Goal: Task Accomplishment & Management: Manage account settings

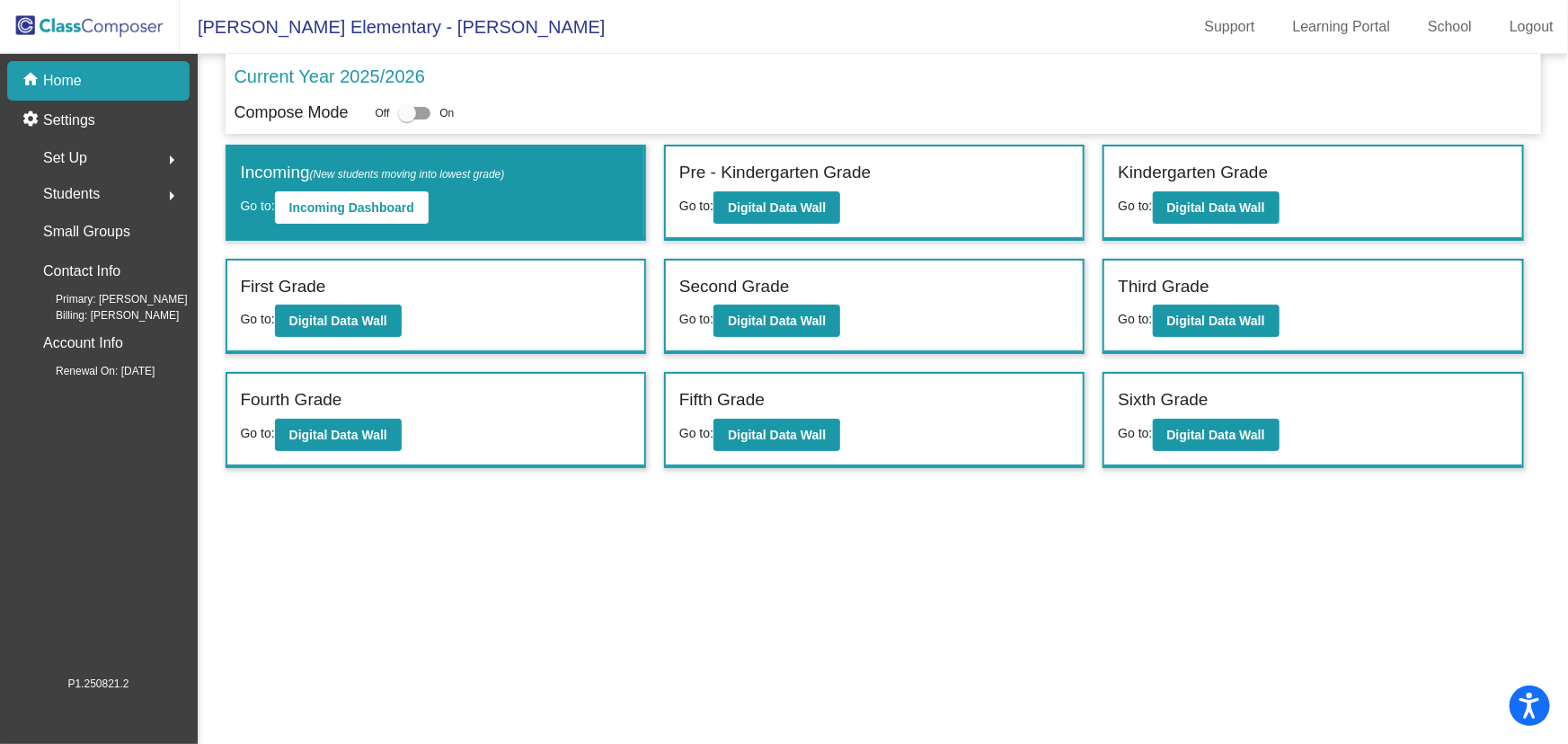
click at [1132, 576] on mat-sidenav-content "Current Year 2025/2026 Compose Mode Off On Incoming (New students moving into l…" at bounding box center [883, 399] width 1371 height 690
click at [1109, 508] on mat-sidenav-content "Current Year 2025/2026 Compose Mode Off On Incoming (New students moving into l…" at bounding box center [883, 399] width 1371 height 690
click at [1110, 610] on mat-sidenav-content "Current Year 2025/2026 Compose Mode Off On Incoming (New students moving into l…" at bounding box center [883, 399] width 1371 height 690
click at [937, 617] on mat-sidenav-content "Current Year 2025/2026 Compose Mode Off On Incoming (New students moving into l…" at bounding box center [883, 399] width 1371 height 690
click at [931, 610] on mat-sidenav-content "Current Year 2025/2026 Compose Mode Off On Incoming (New students moving into l…" at bounding box center [883, 399] width 1371 height 690
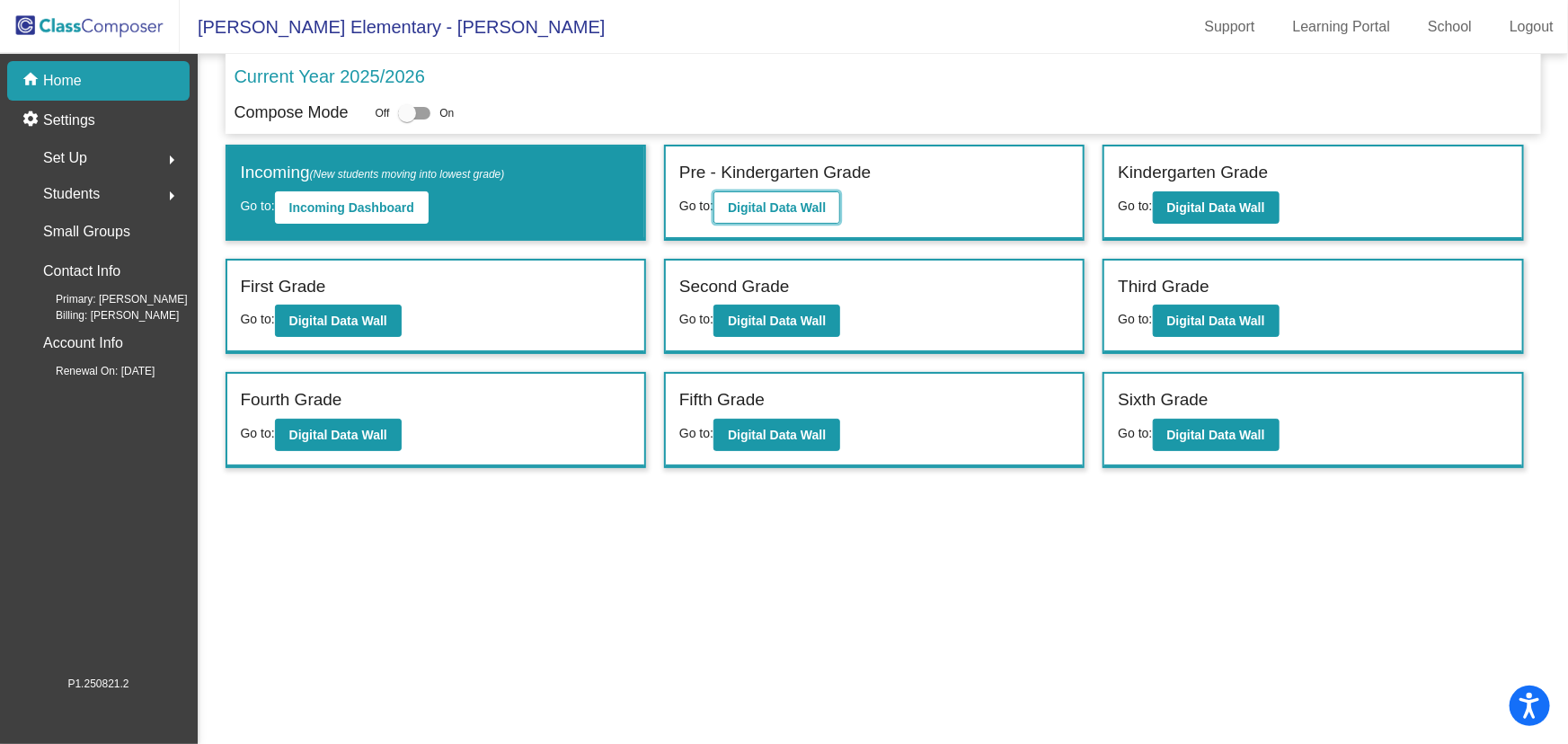
click at [775, 209] on b "Digital Data Wall" at bounding box center [777, 207] width 98 height 14
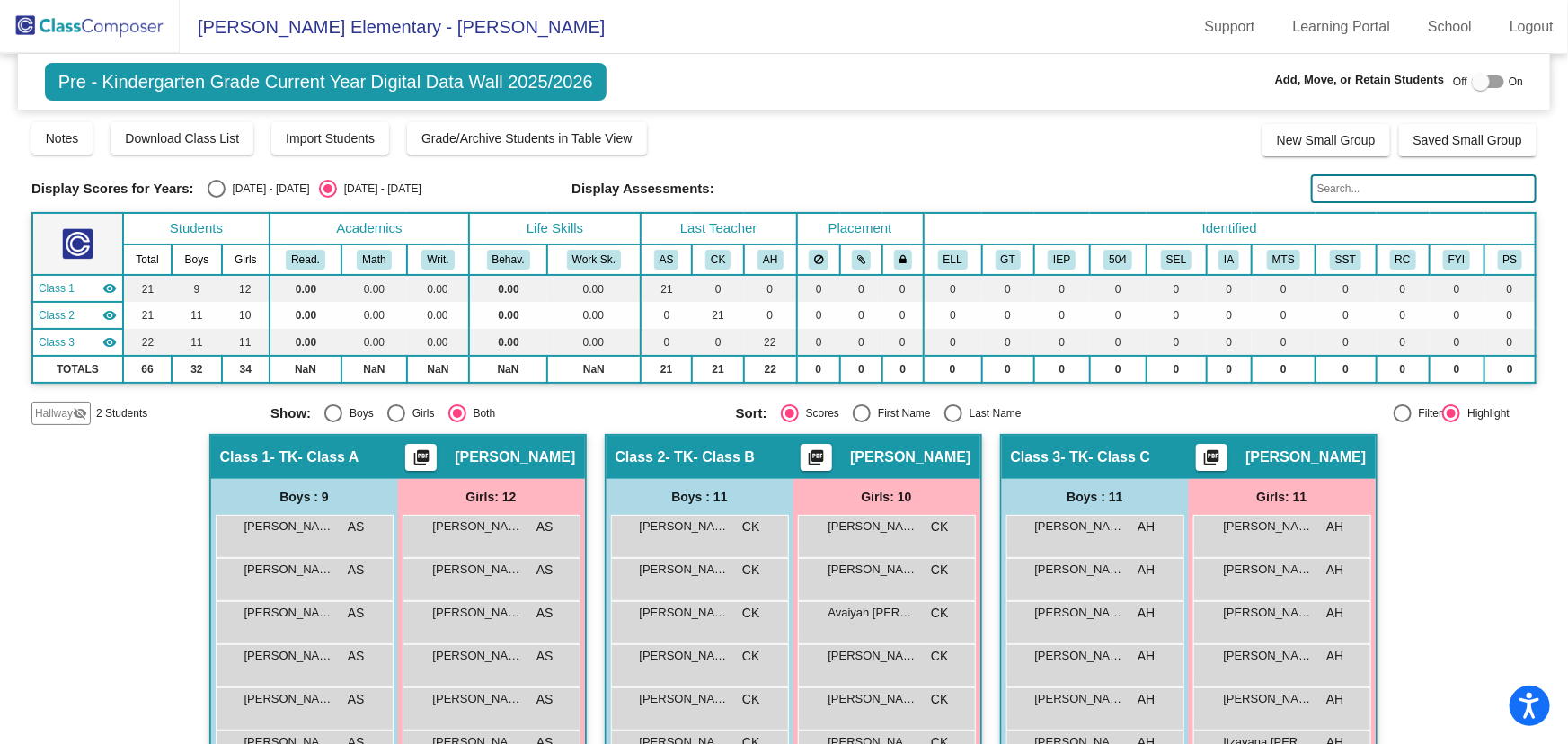
click at [1374, 188] on input "text" at bounding box center [1423, 188] width 225 height 29
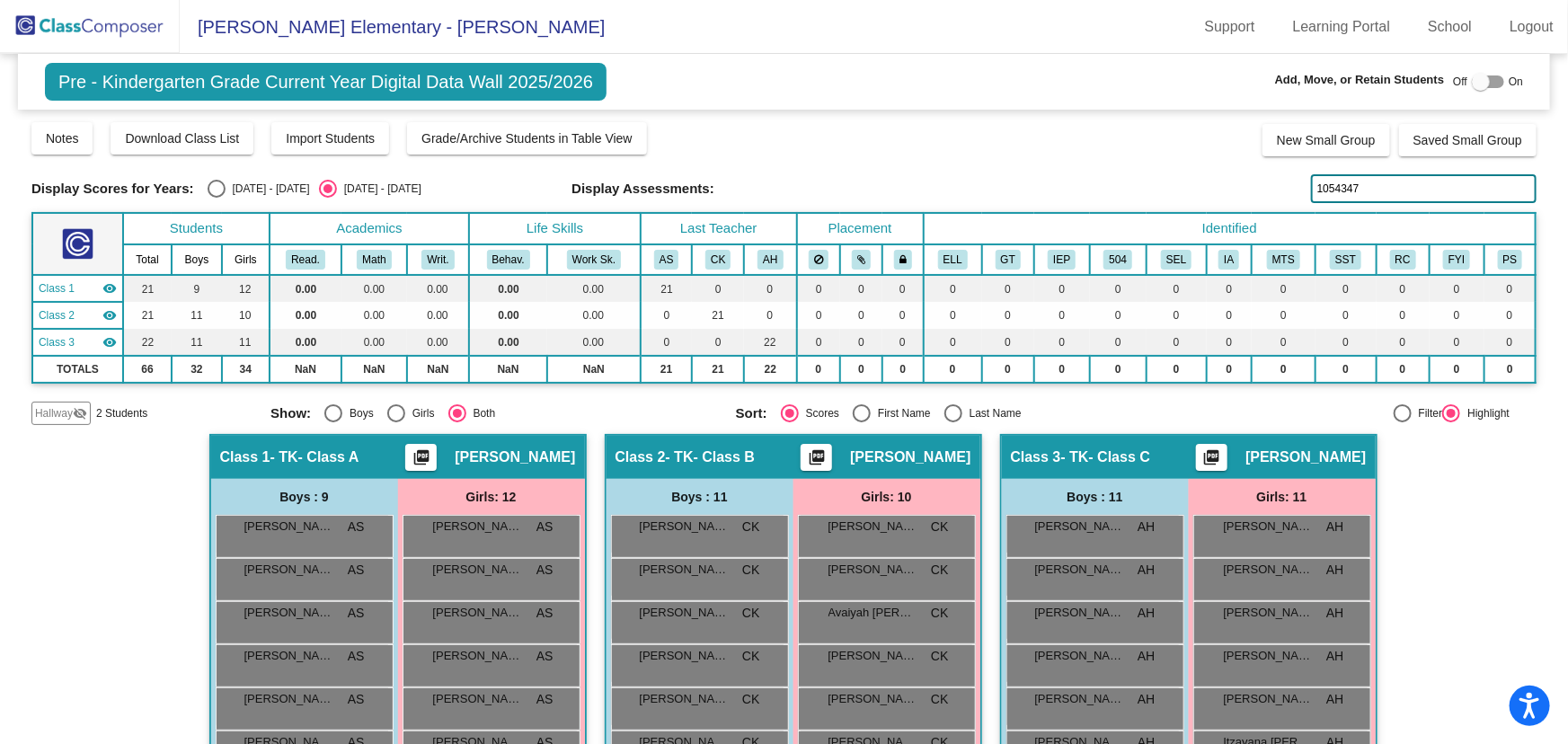
type input "1054347"
click at [1471, 76] on div at bounding box center [1480, 82] width 18 height 18
checkbox input "true"
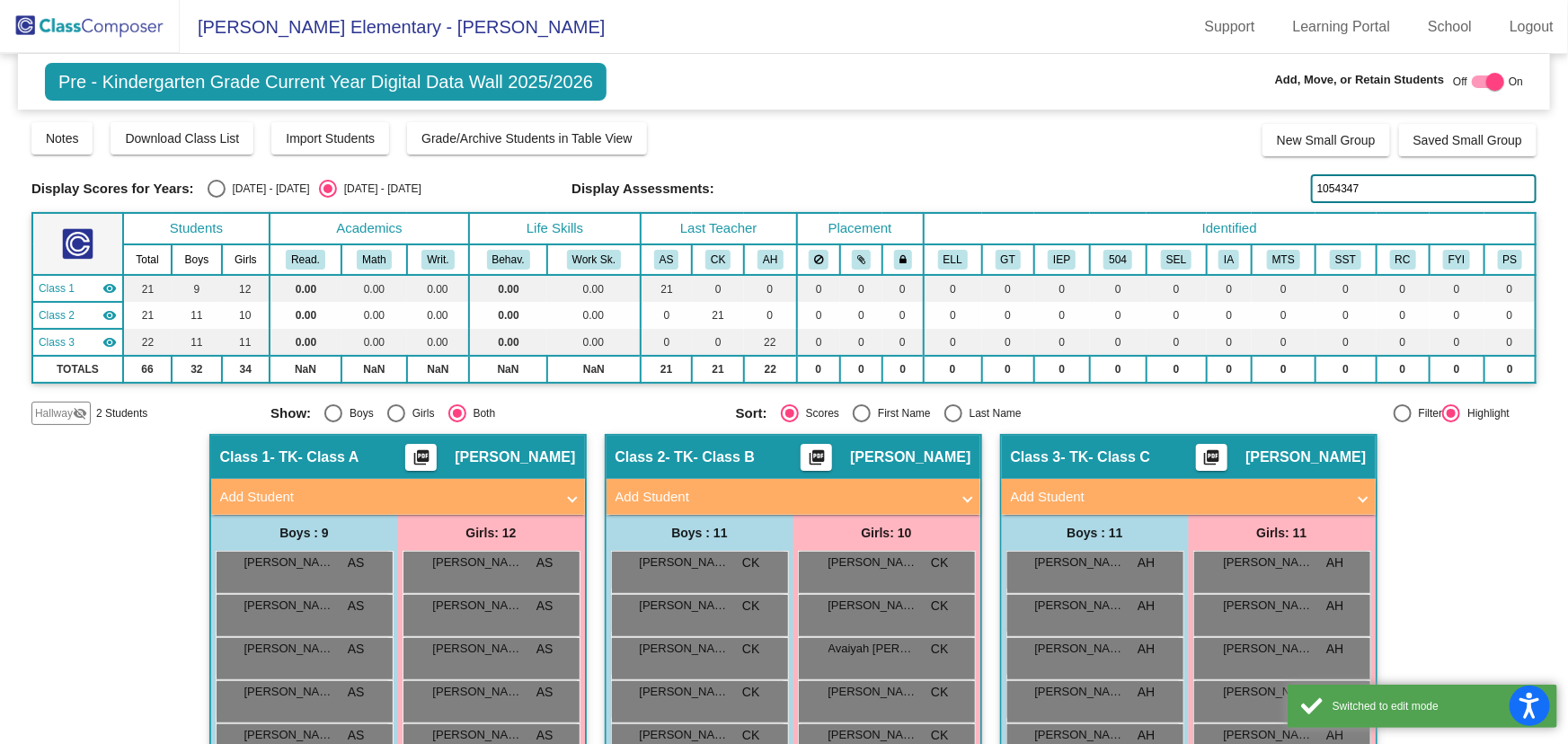
click at [68, 414] on span "Hallway" at bounding box center [54, 413] width 38 height 16
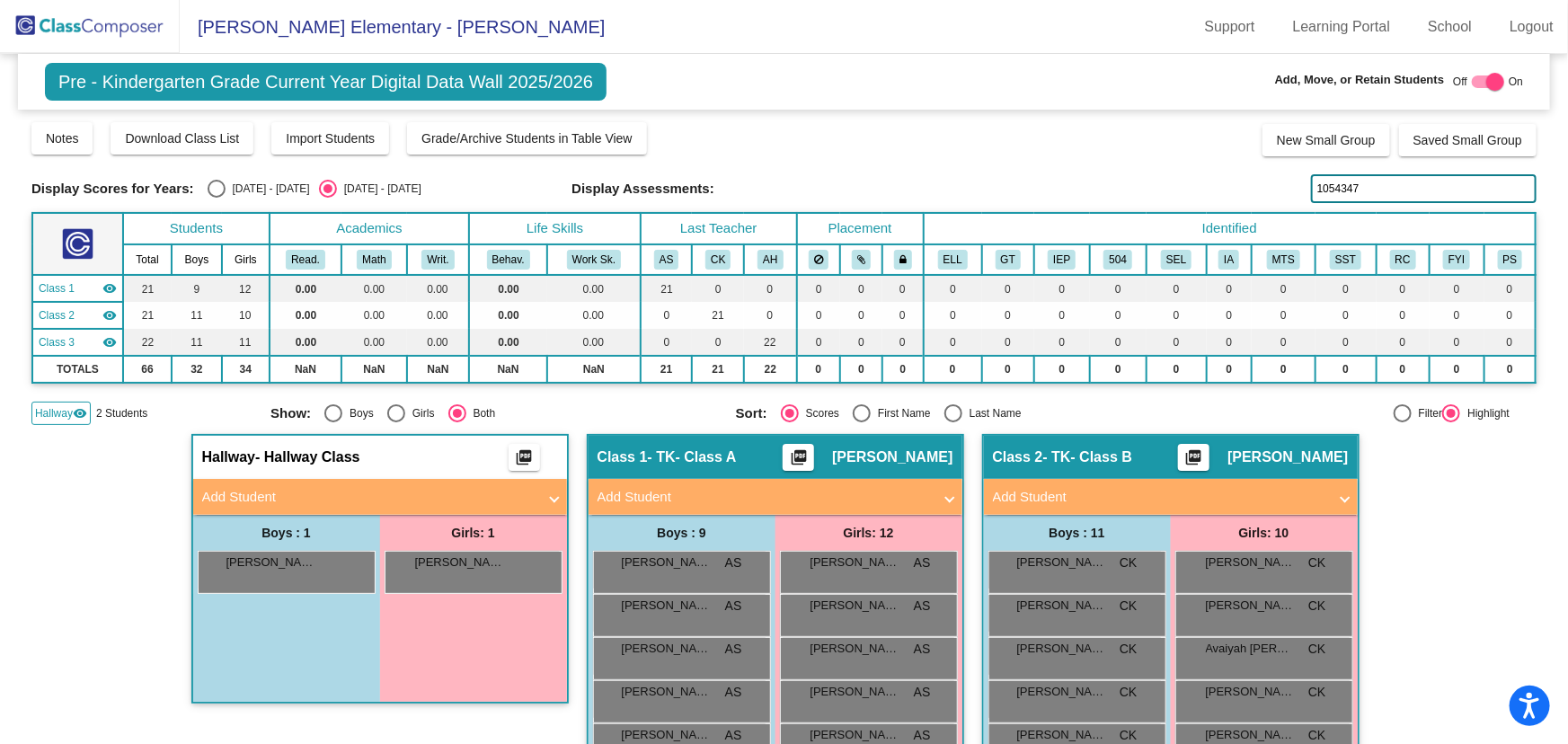
drag, startPoint x: 1392, startPoint y: 187, endPoint x: 1180, endPoint y: 233, distance: 216.9
click at [1180, 233] on div "Display Scores for Years: [DATE] - [DATE] [DATE] - [DATE] Grade/Archive Student…" at bounding box center [784, 272] width 1505 height 304
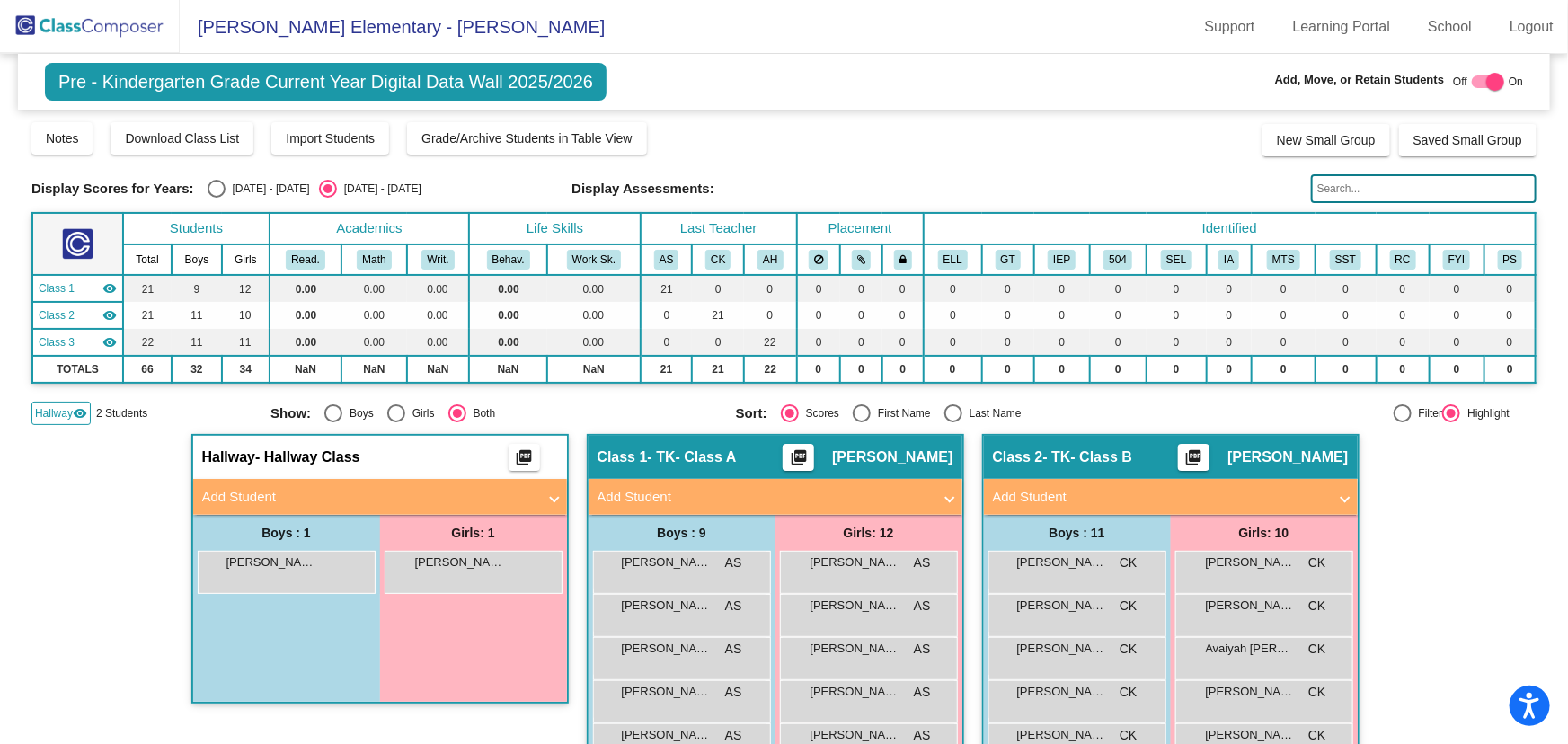
click at [843, 503] on mat-panel-title "Add Student" at bounding box center [764, 497] width 334 height 21
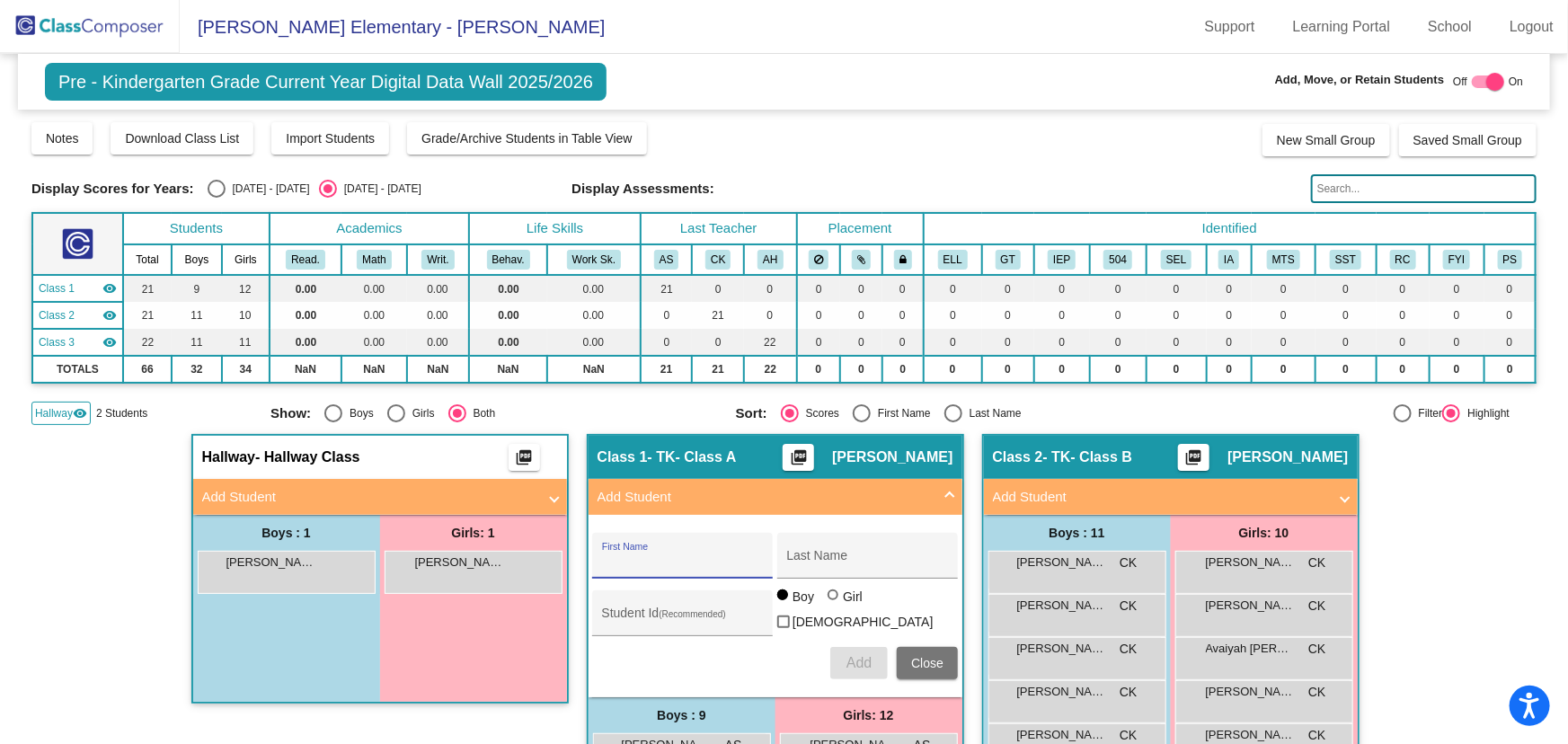
click at [729, 557] on input "First Name" at bounding box center [683, 562] width 162 height 14
type input "V"
type input "[PERSON_NAME]"
type input "1054347"
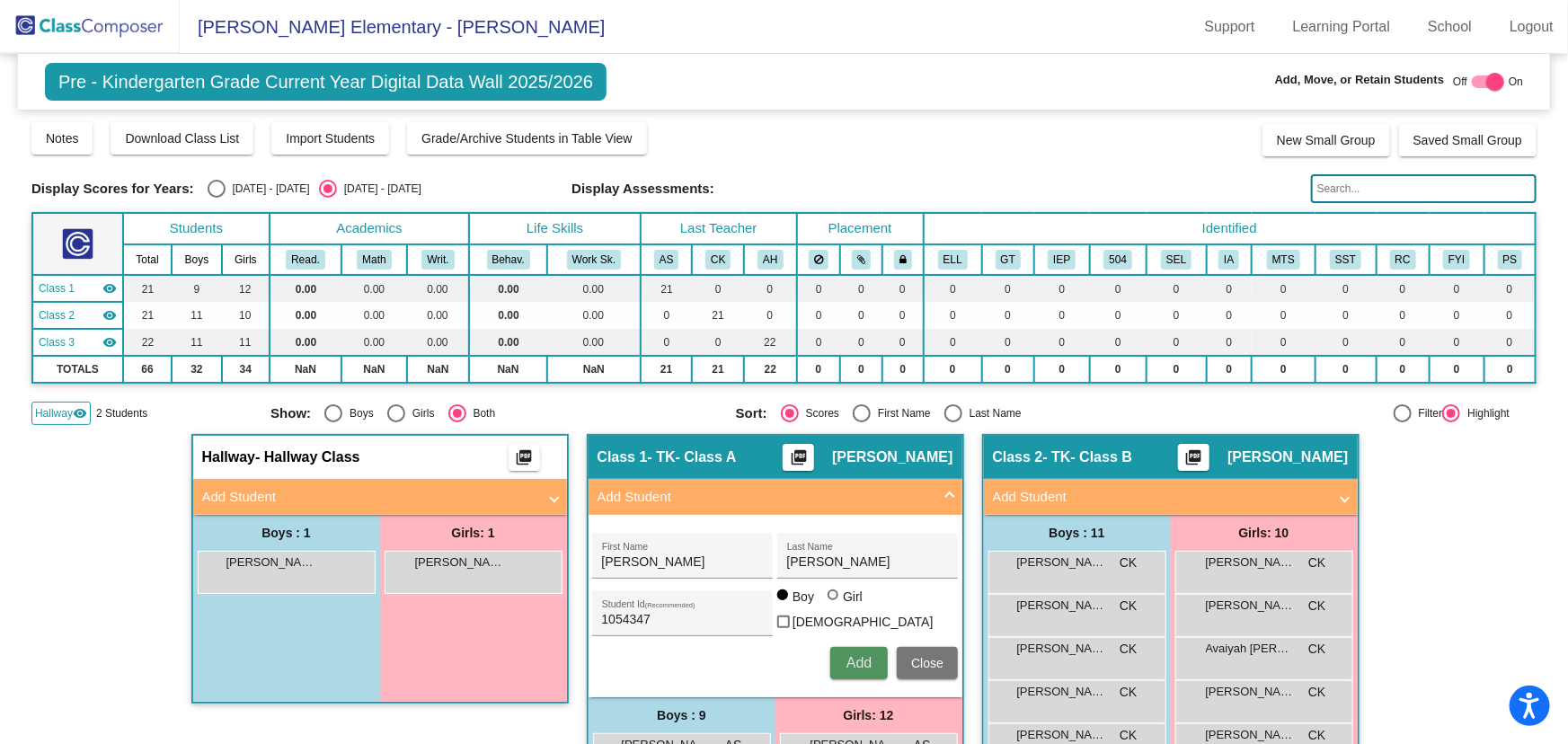
click at [848, 658] on span "Add" at bounding box center [859, 662] width 25 height 15
click at [907, 648] on button "Close" at bounding box center [927, 663] width 61 height 32
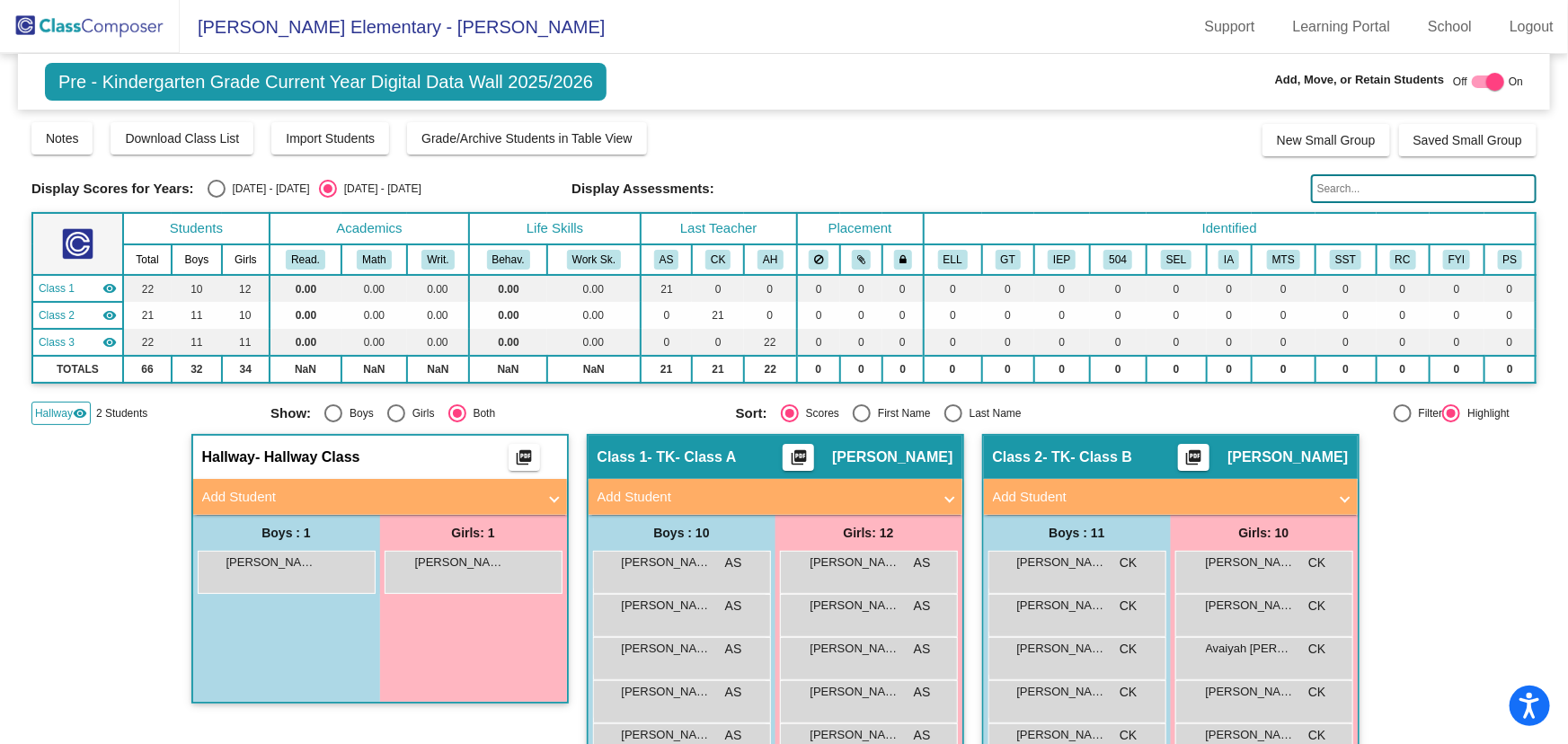
click at [50, 411] on span "Hallway" at bounding box center [54, 413] width 38 height 16
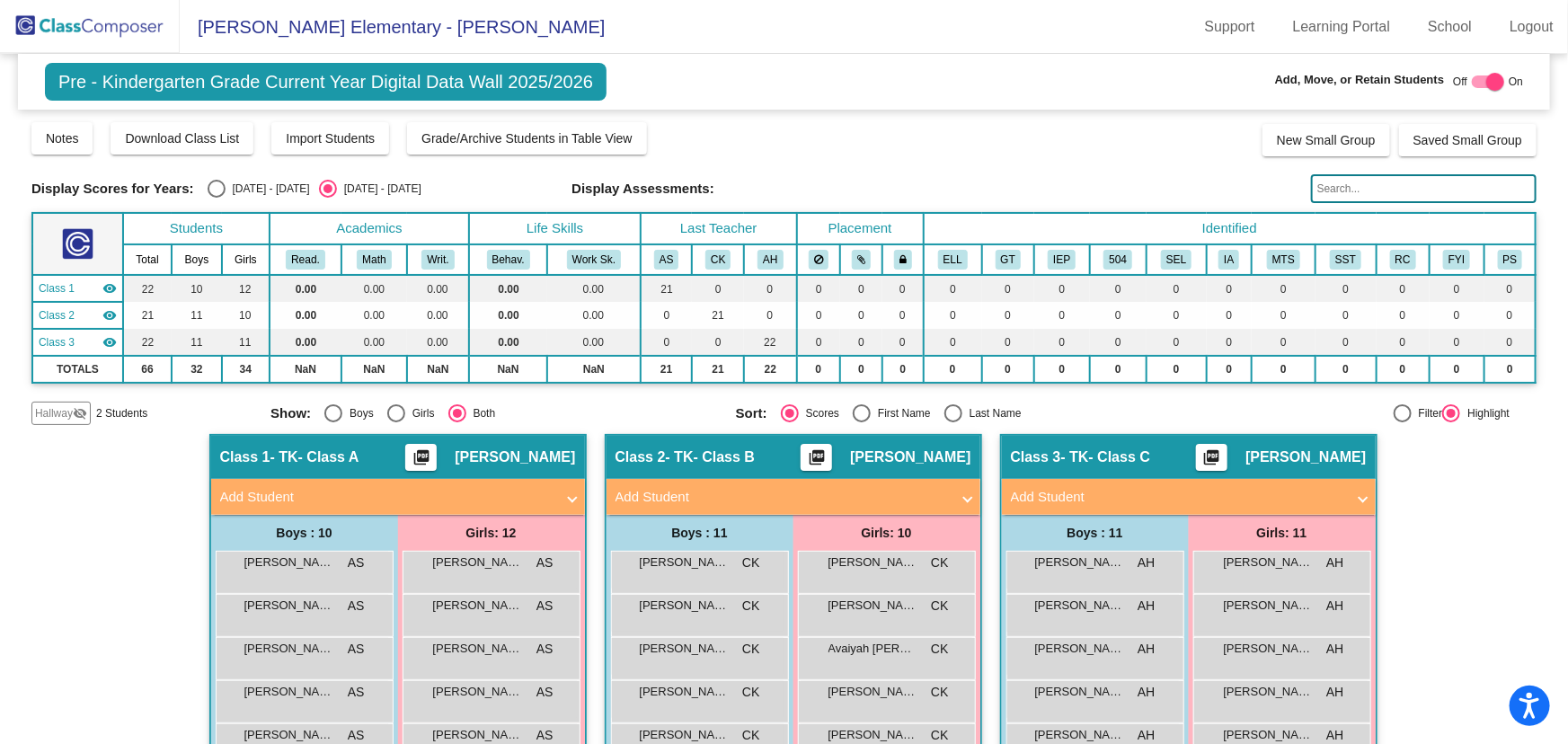
click at [767, 496] on mat-panel-title "Add Student" at bounding box center [782, 497] width 334 height 21
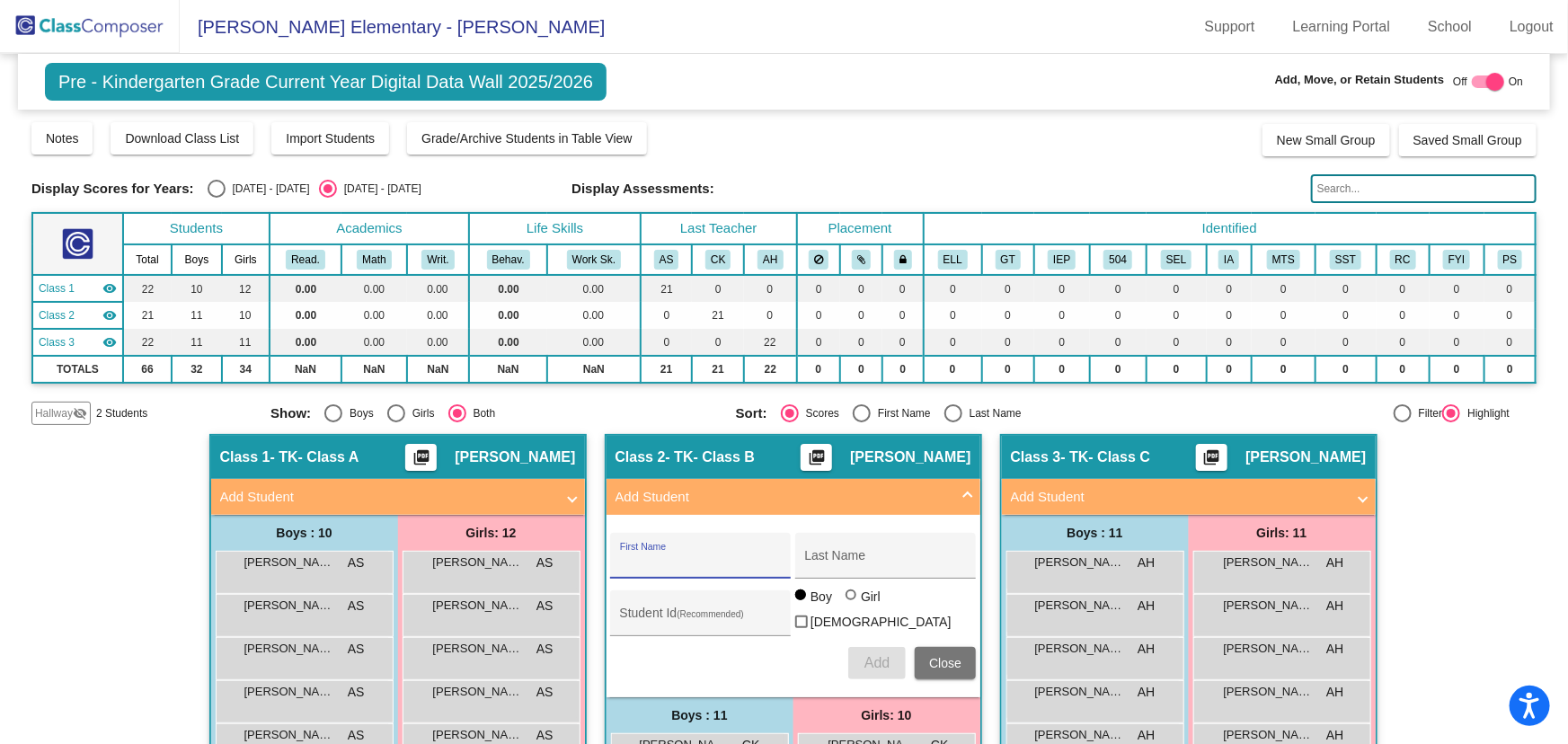
click at [712, 557] on input "First Name" at bounding box center [701, 562] width 162 height 14
type input "[PERSON_NAME]"
type input "Nasher"
type input "1054348"
click at [874, 655] on span "Add" at bounding box center [877, 662] width 25 height 15
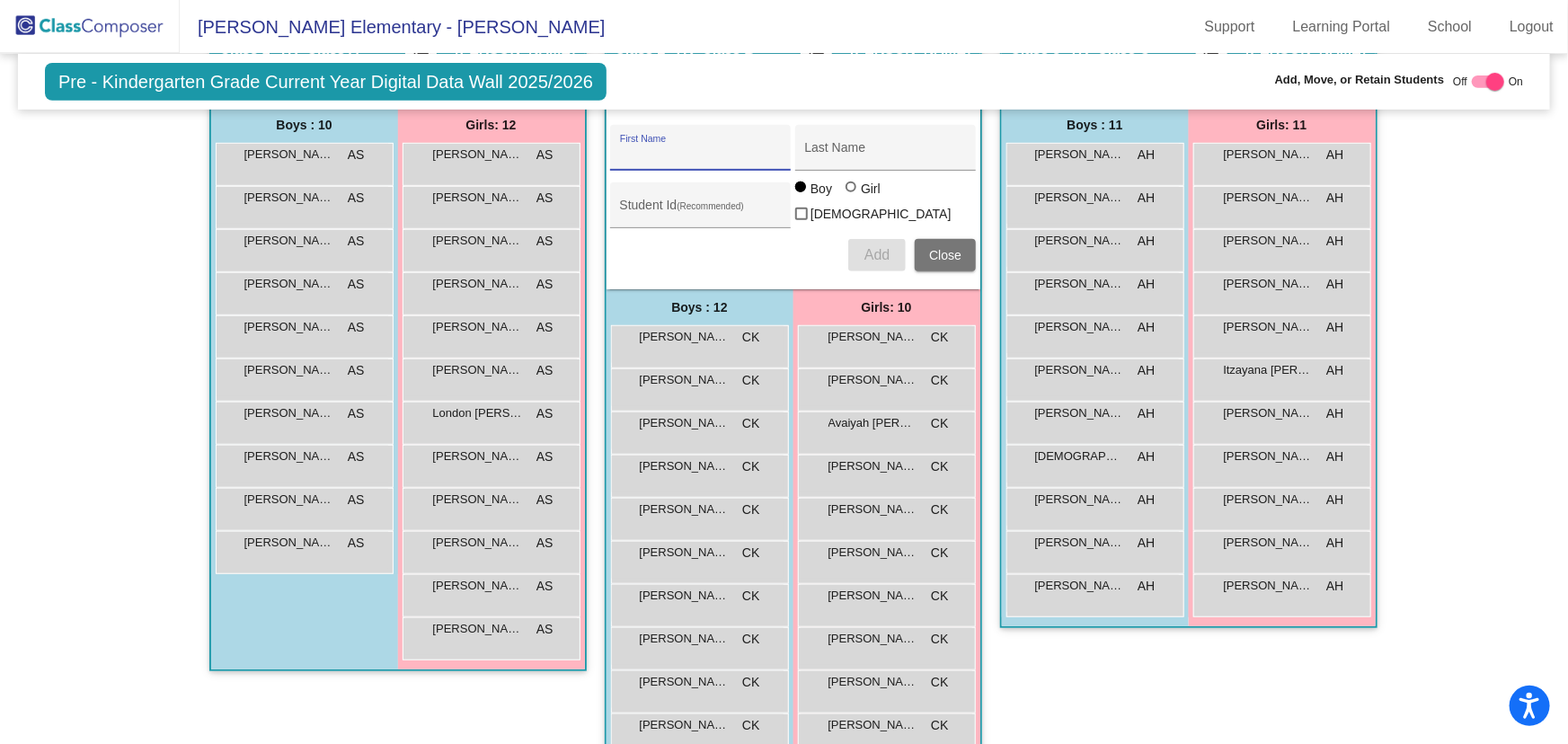
click at [953, 248] on span "Close" at bounding box center [945, 255] width 32 height 14
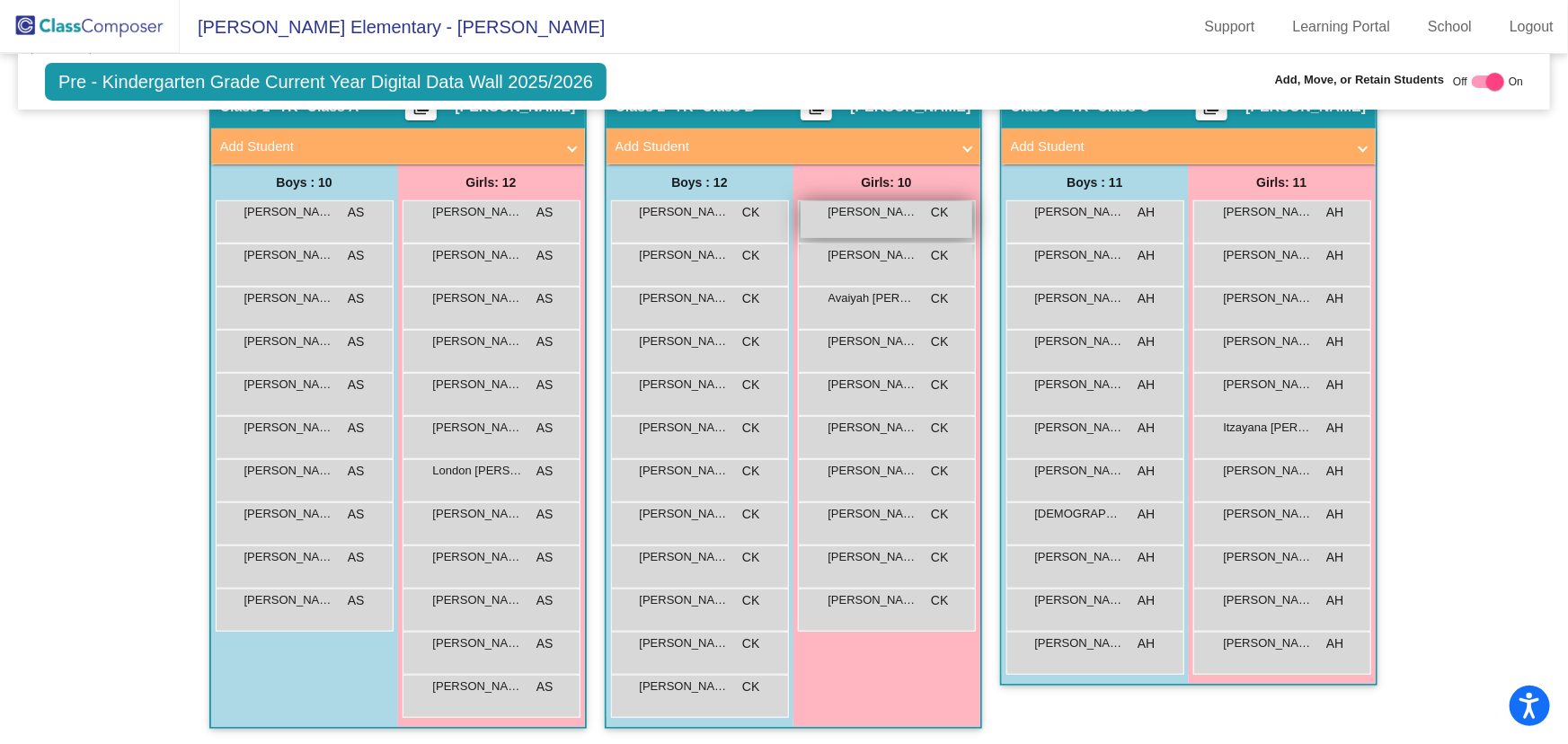
scroll to position [187, 0]
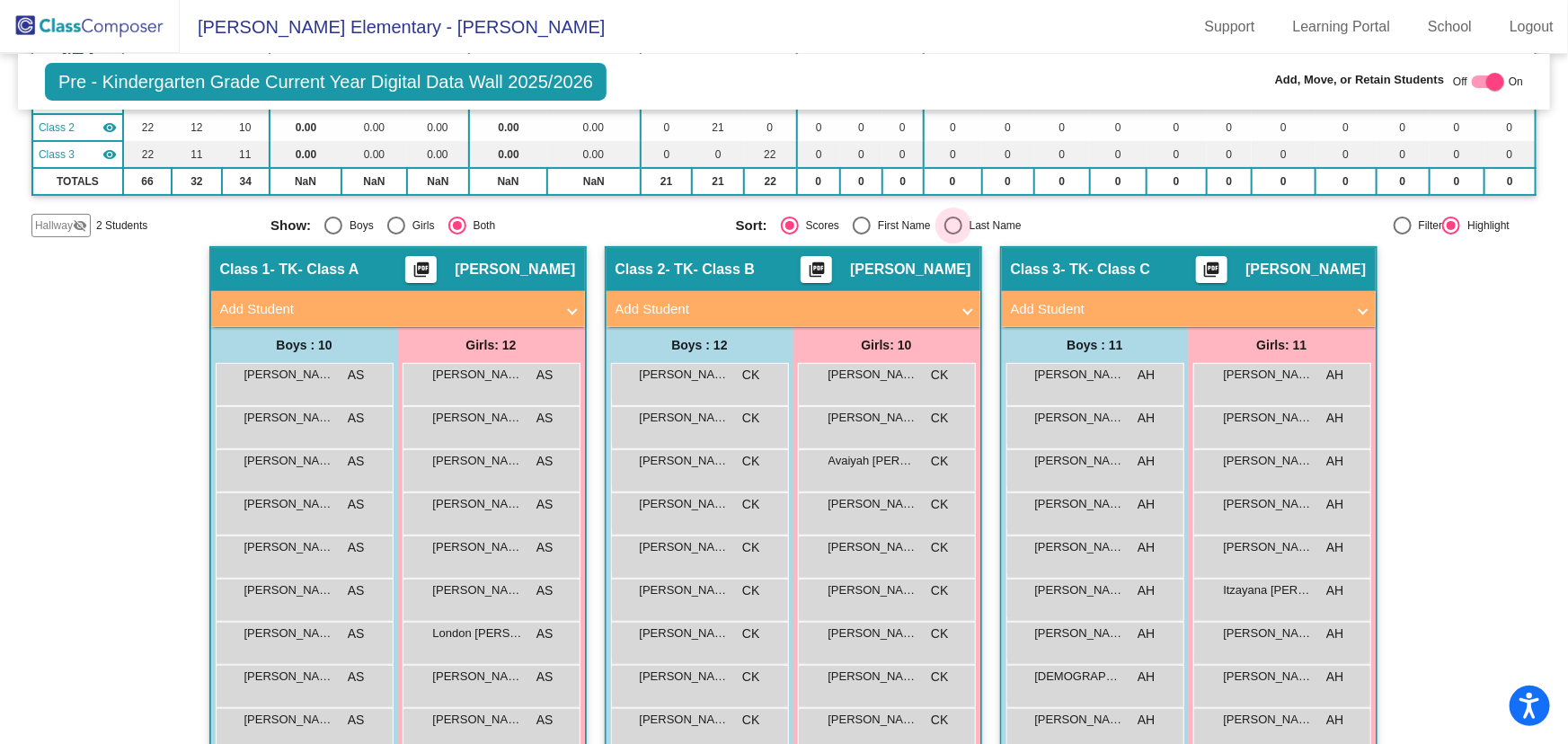
click at [955, 225] on div "Select an option" at bounding box center [954, 225] width 18 height 18
click at [954, 234] on input "Last Name" at bounding box center [953, 234] width 1 height 1
radio input "true"
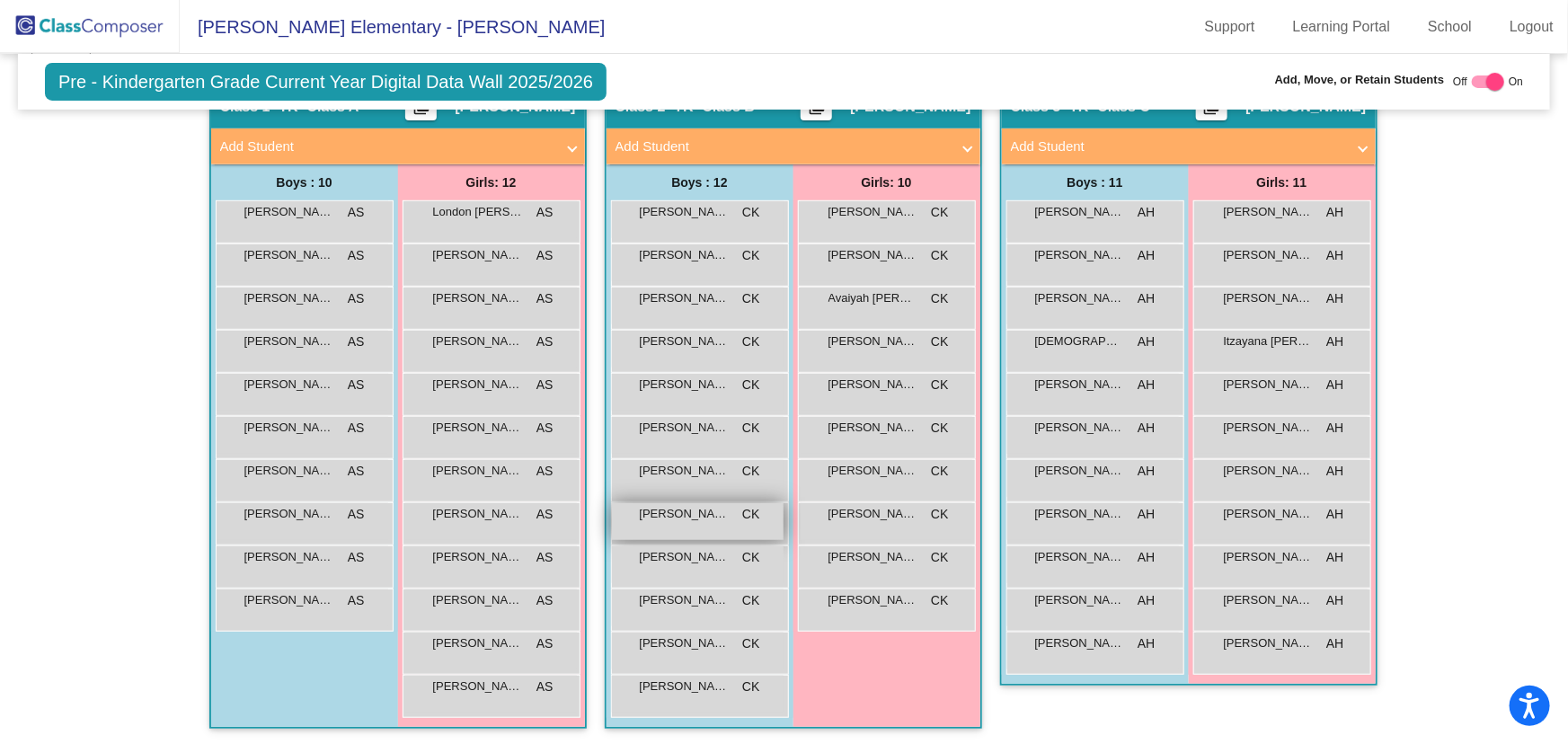
click at [699, 516] on span "[PERSON_NAME] [PERSON_NAME]" at bounding box center [684, 514] width 90 height 18
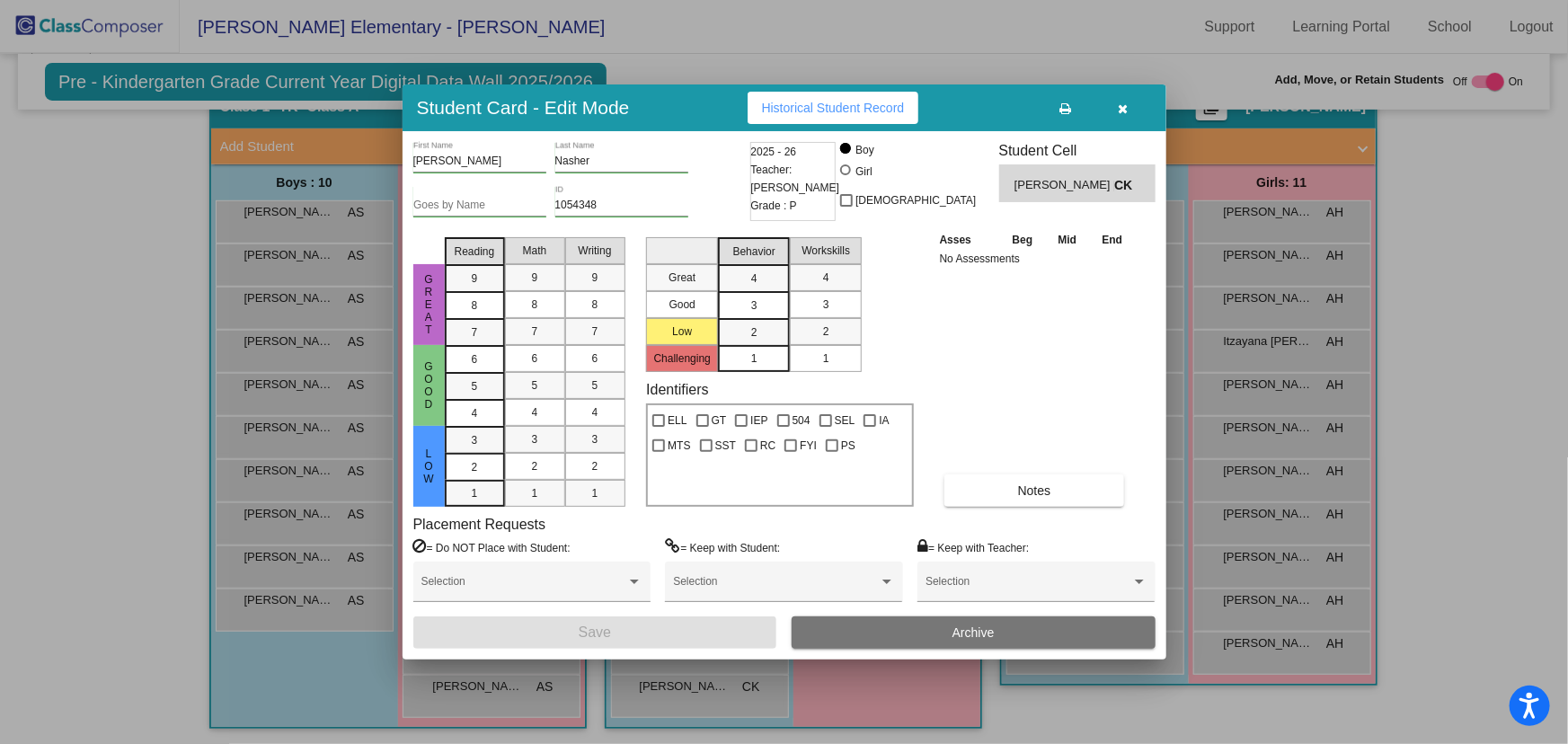
click at [510, 157] on input "[PERSON_NAME]" at bounding box center [479, 162] width 133 height 13
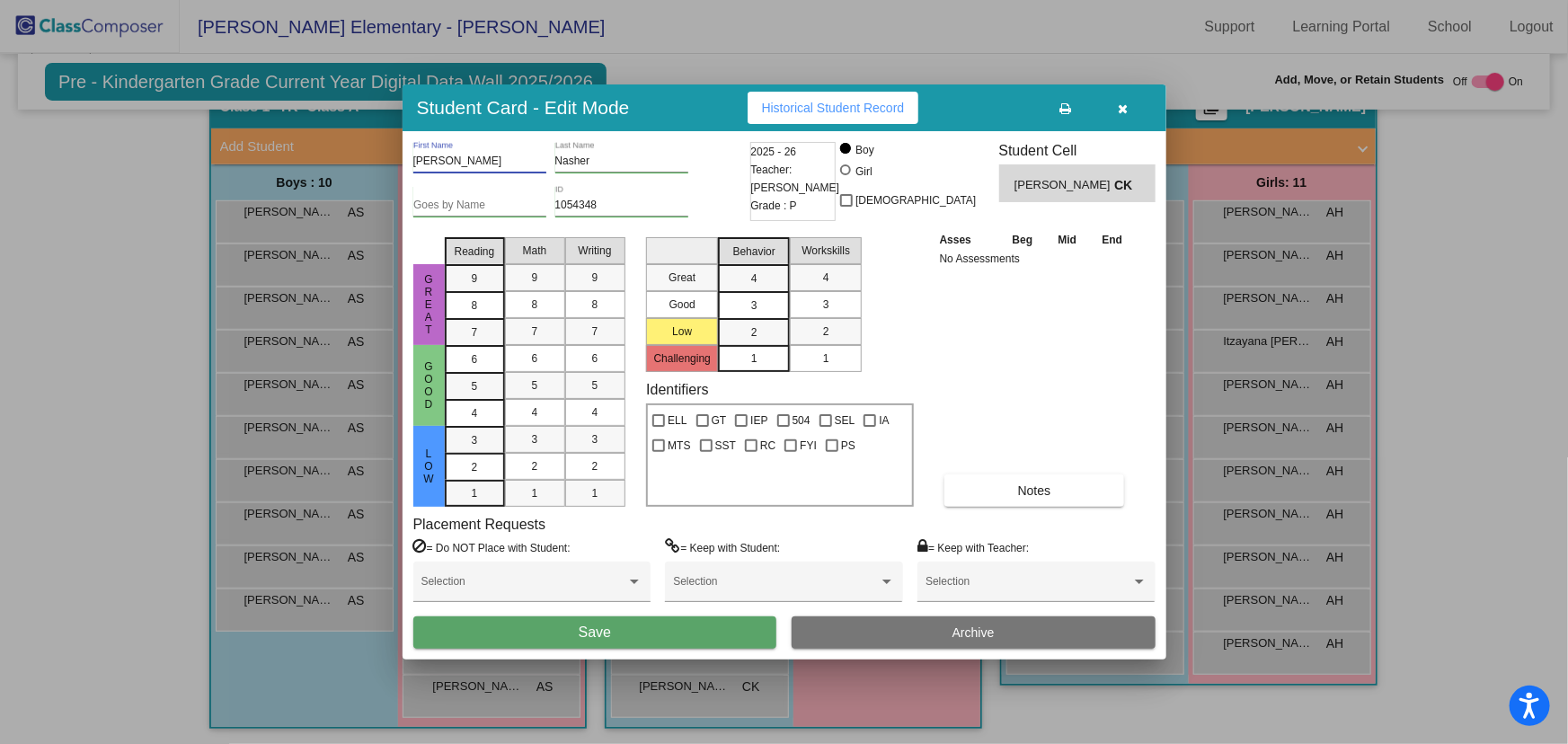
type input "[PERSON_NAME]"
click at [711, 628] on button "Save" at bounding box center [594, 632] width 364 height 32
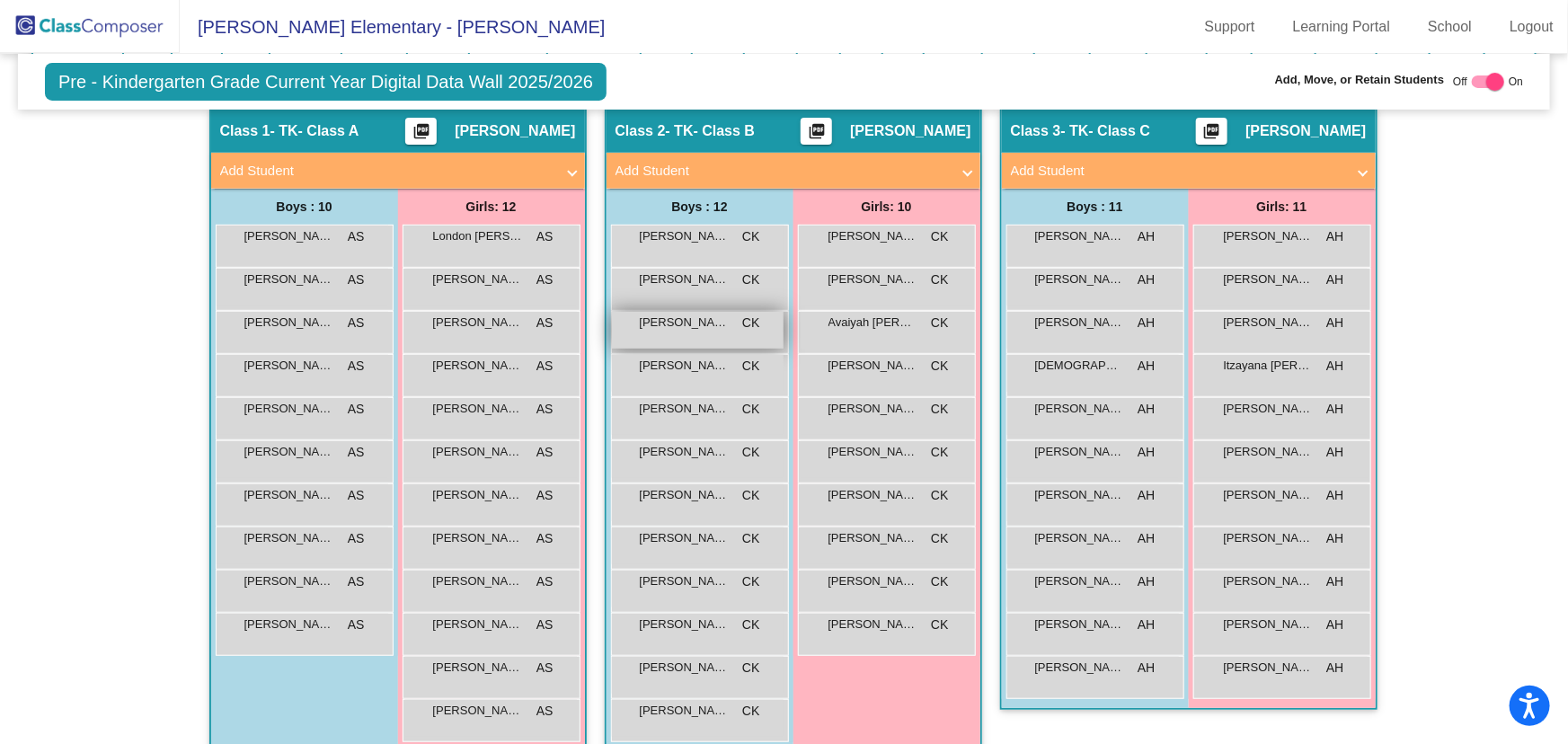
scroll to position [163, 0]
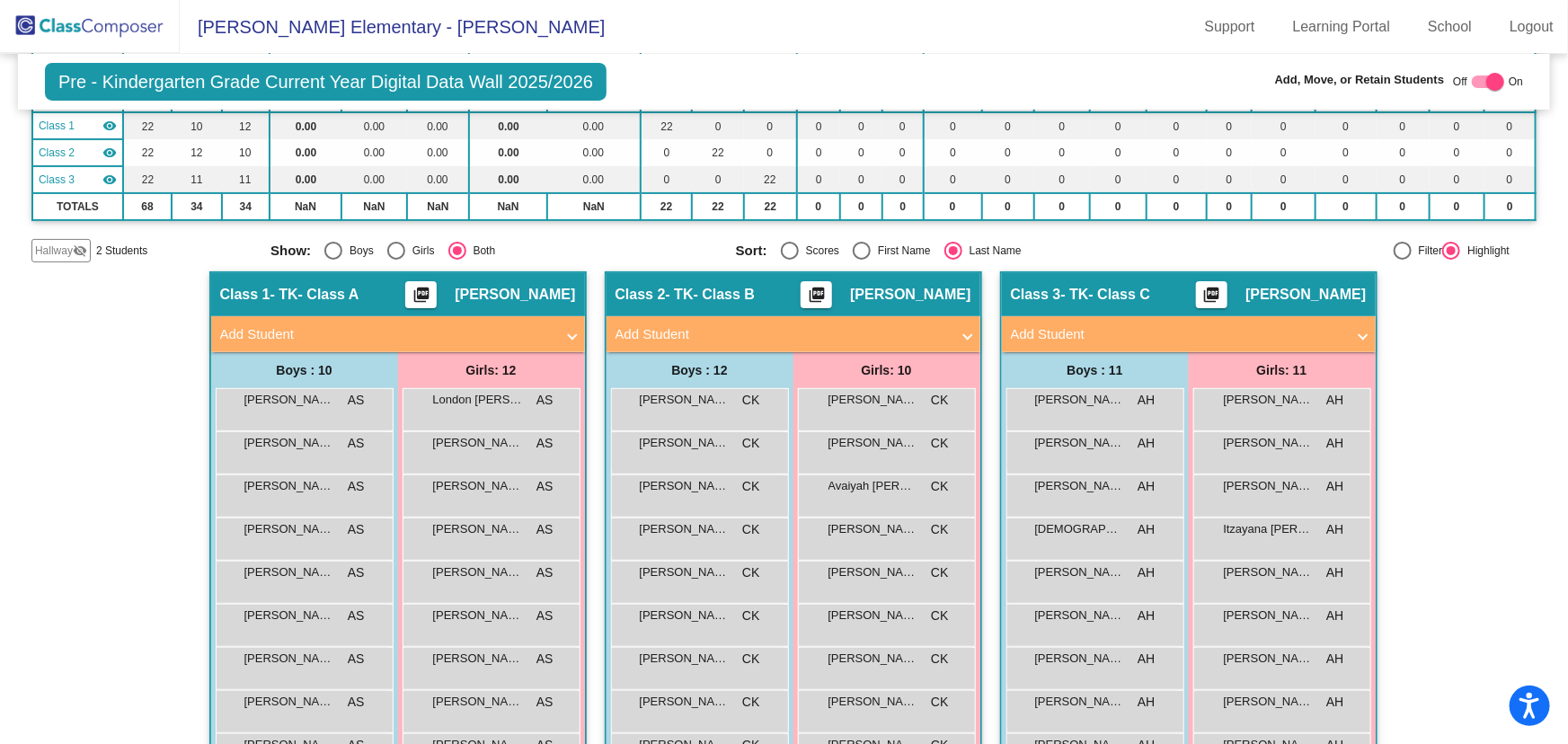
click at [756, 332] on mat-panel-title "Add Student" at bounding box center [782, 334] width 334 height 21
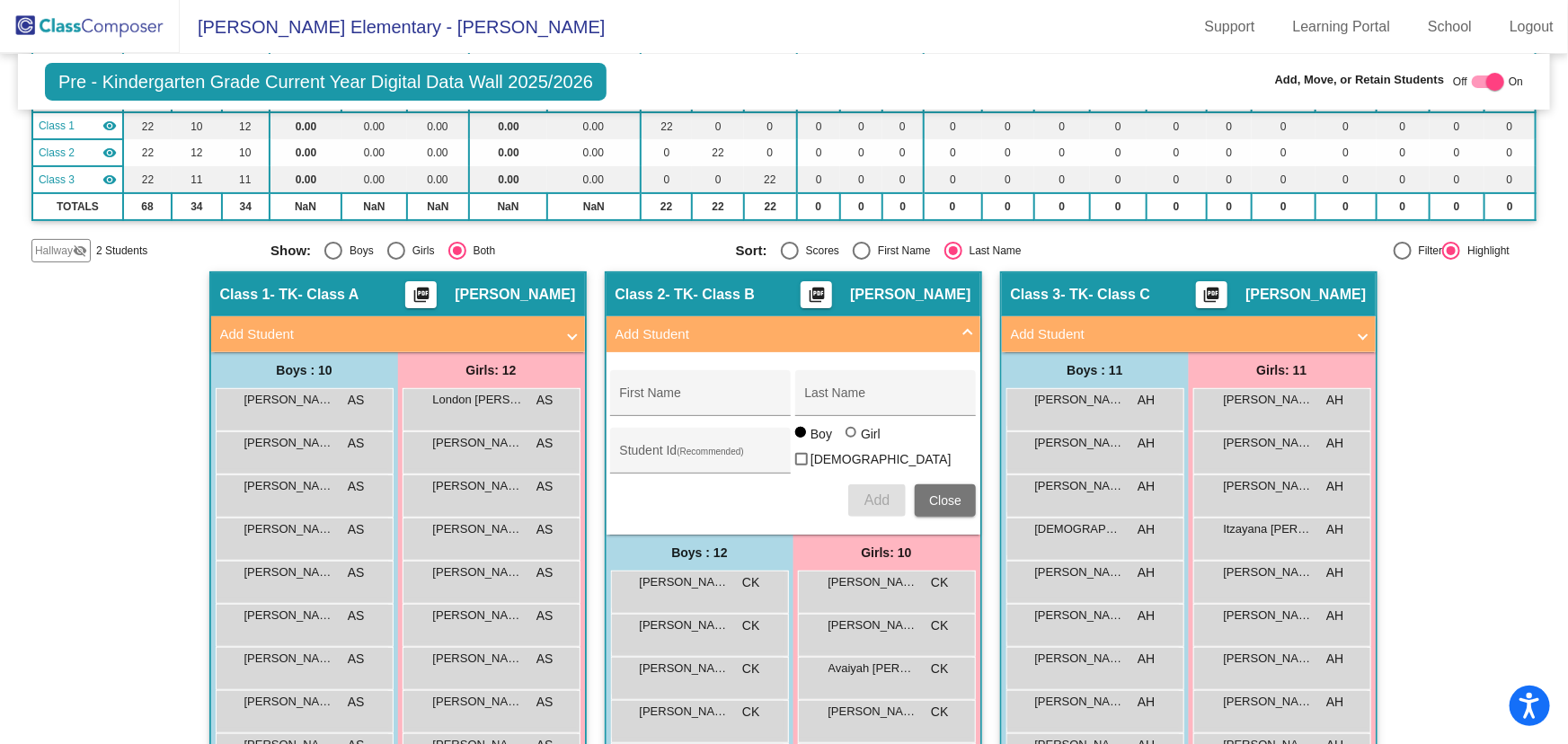
click at [67, 242] on span "Hallway" at bounding box center [54, 250] width 38 height 16
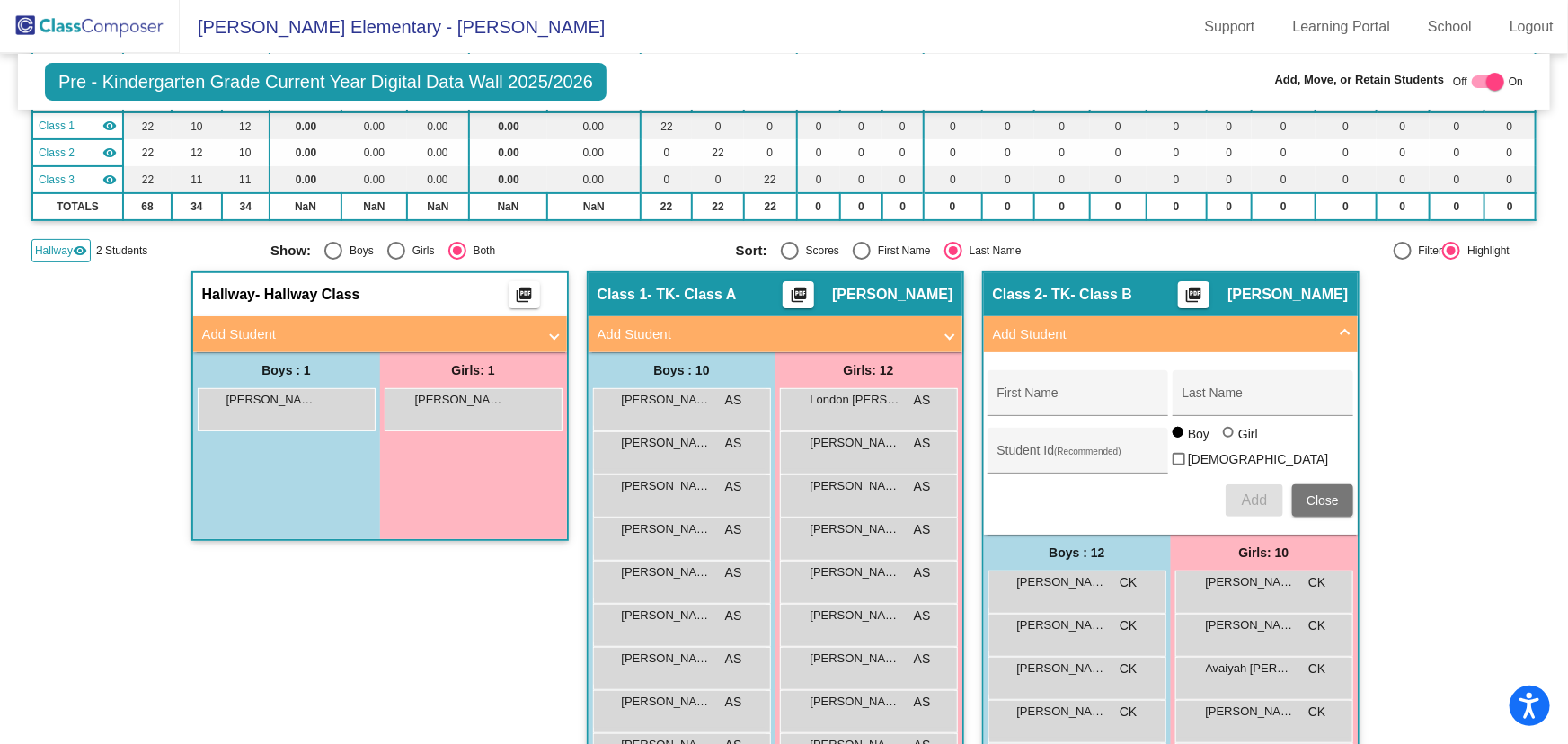
click at [67, 242] on span "Hallway" at bounding box center [54, 250] width 38 height 16
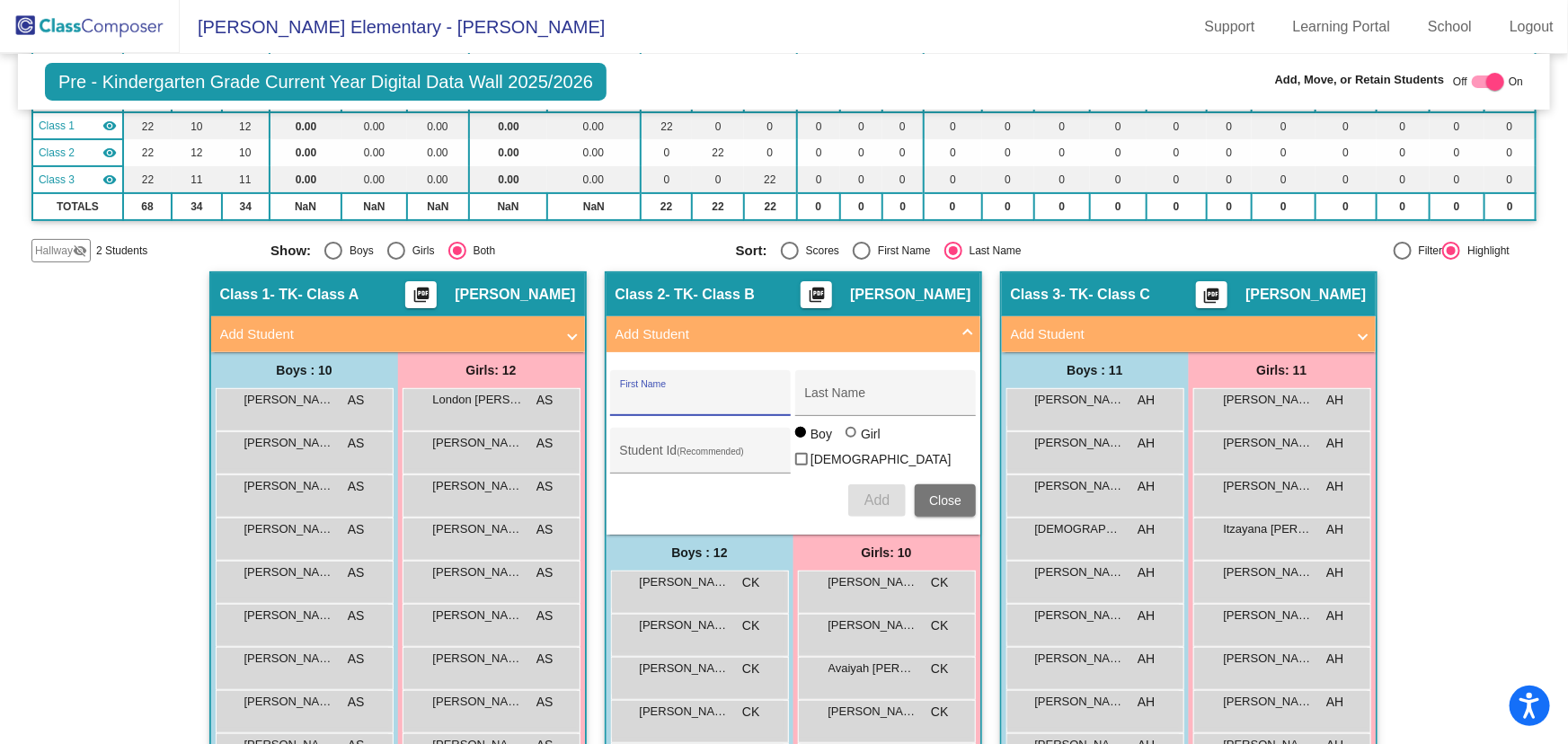
click at [677, 393] on input "First Name" at bounding box center [701, 400] width 162 height 14
type input "Armani"
type input "[PERSON_NAME]"
type input "1050971"
click at [857, 489] on button "Add" at bounding box center [877, 501] width 58 height 32
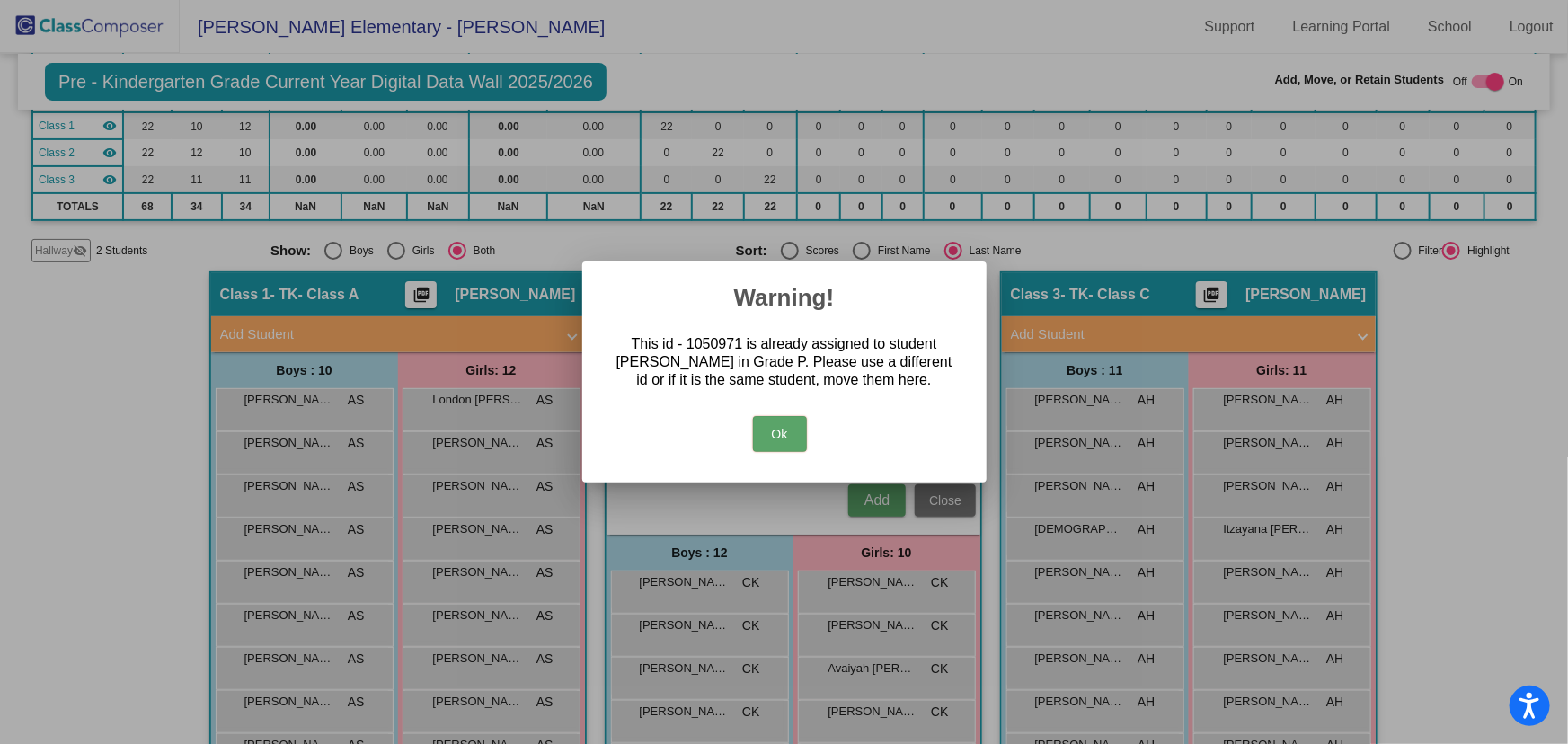
click at [787, 435] on button "Ok" at bounding box center [780, 434] width 54 height 36
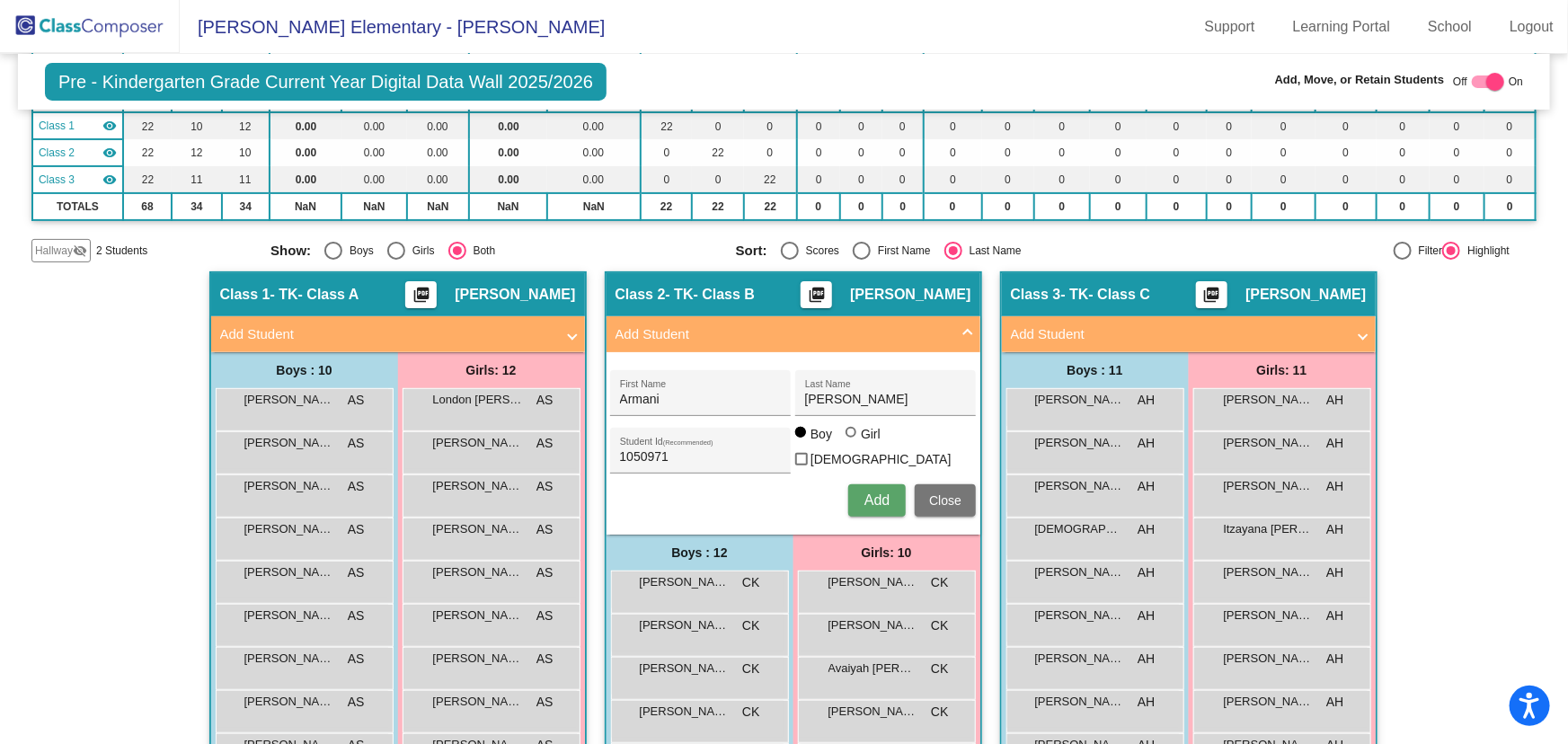
click at [932, 495] on span "Close" at bounding box center [945, 501] width 32 height 14
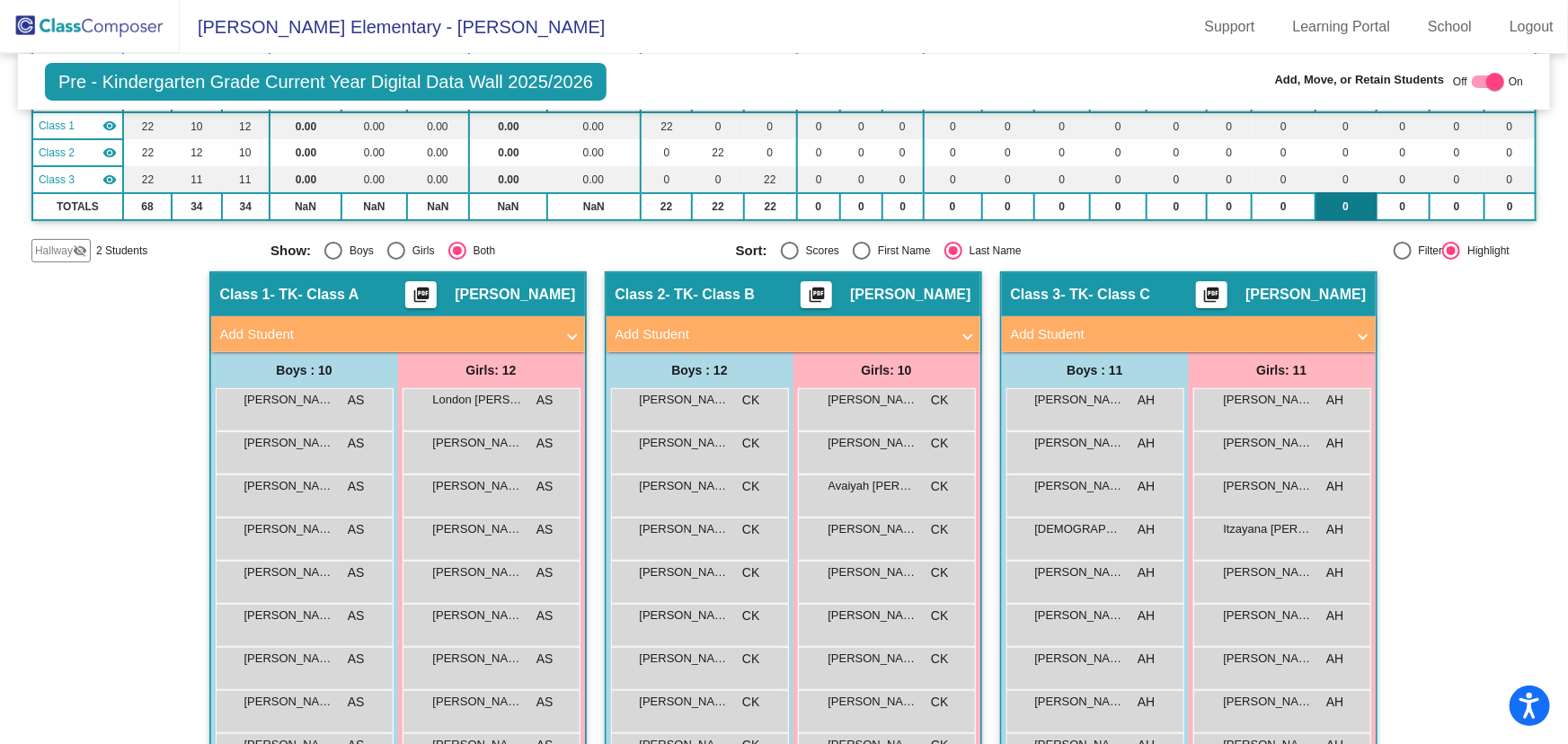
scroll to position [0, 0]
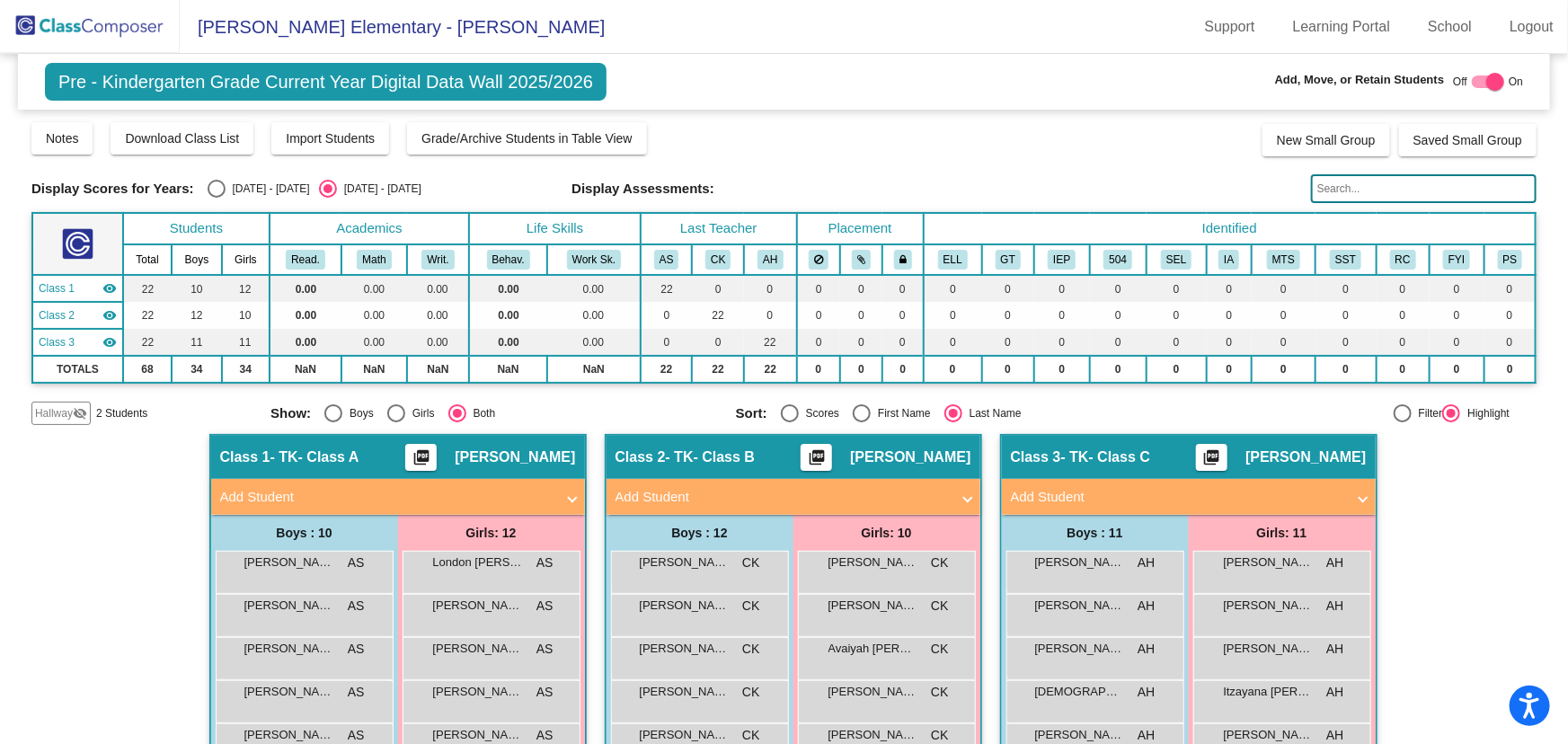
click at [1370, 186] on input "text" at bounding box center [1423, 188] width 225 height 29
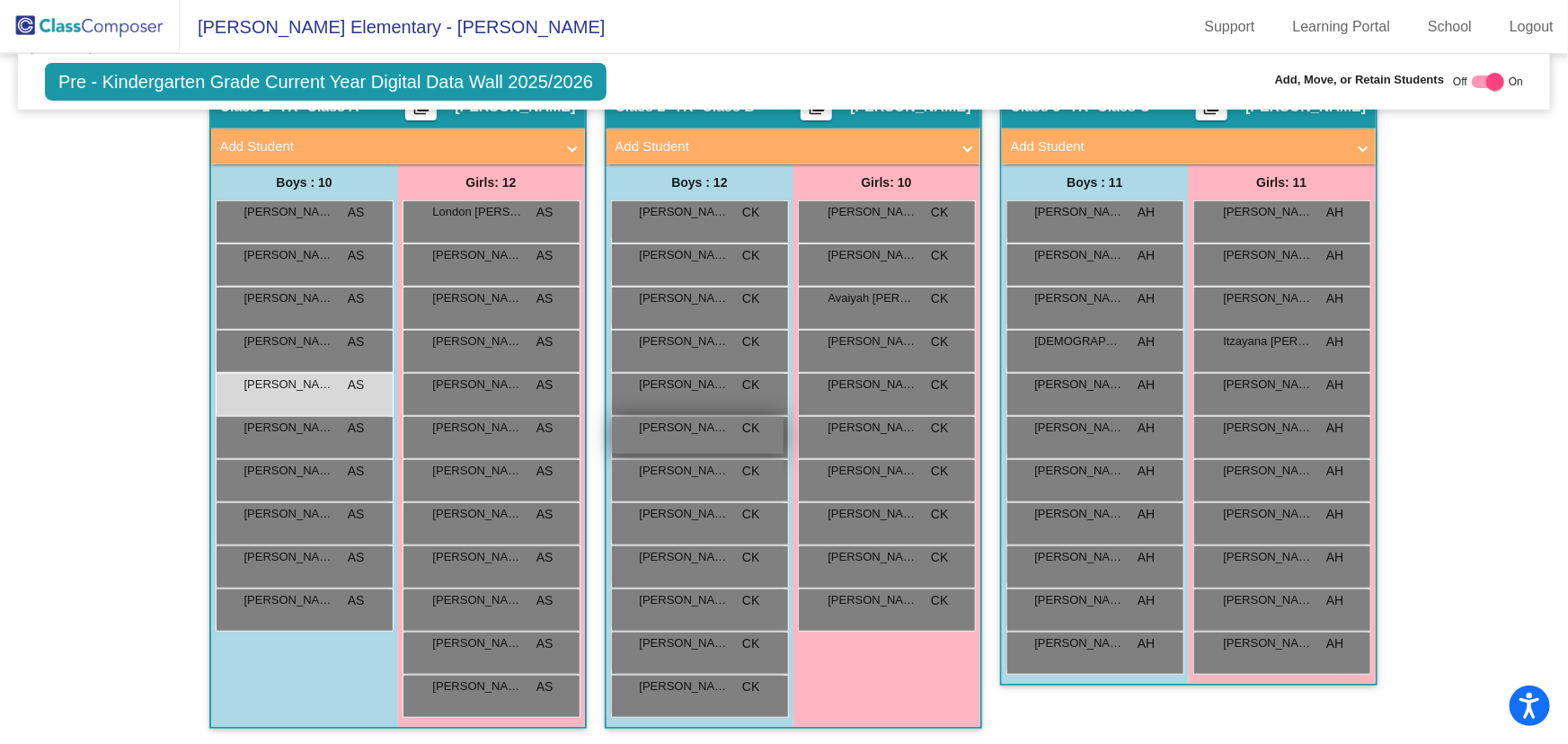
scroll to position [269, 0]
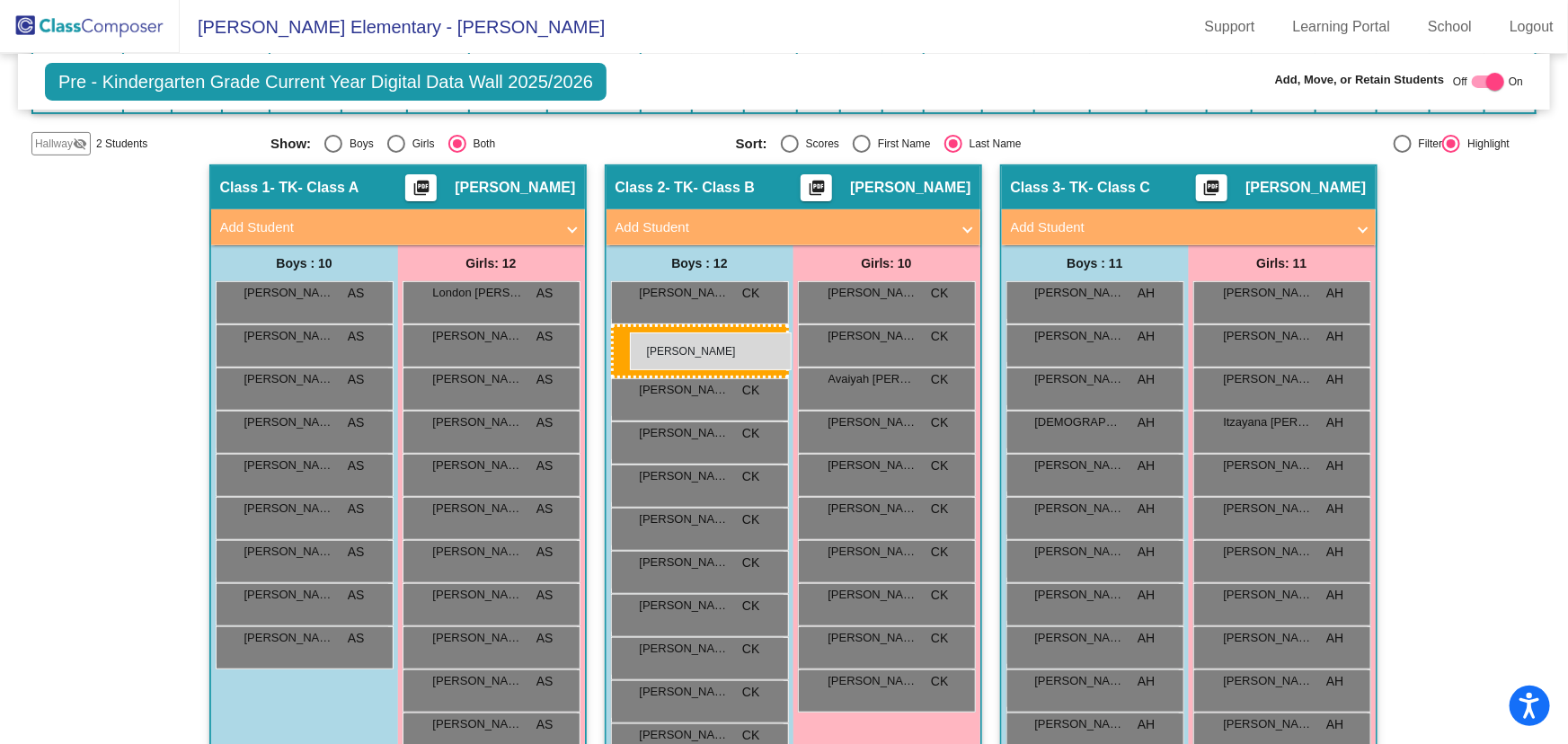
drag, startPoint x: 278, startPoint y: 467, endPoint x: 629, endPoint y: 332, distance: 376.1
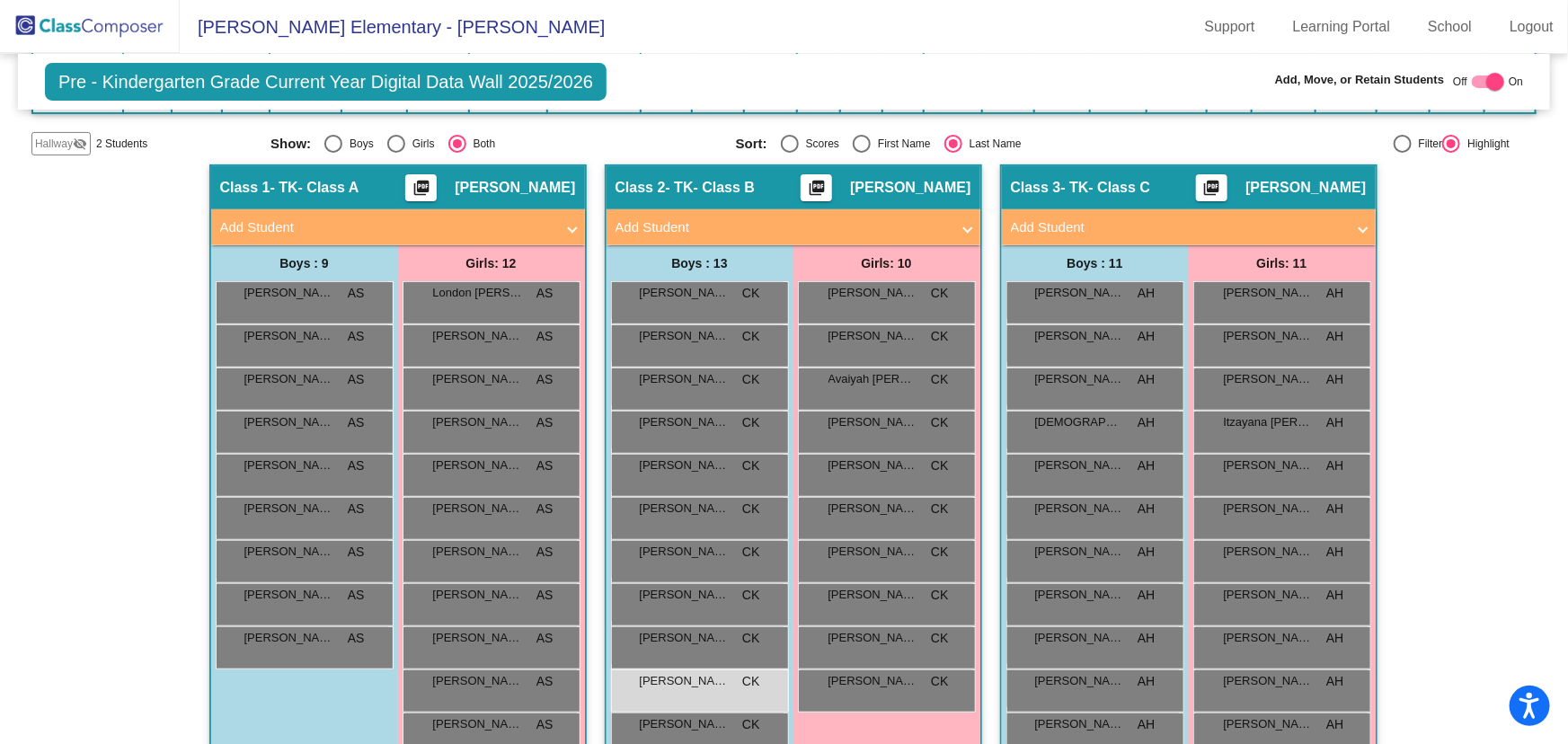
scroll to position [24, 0]
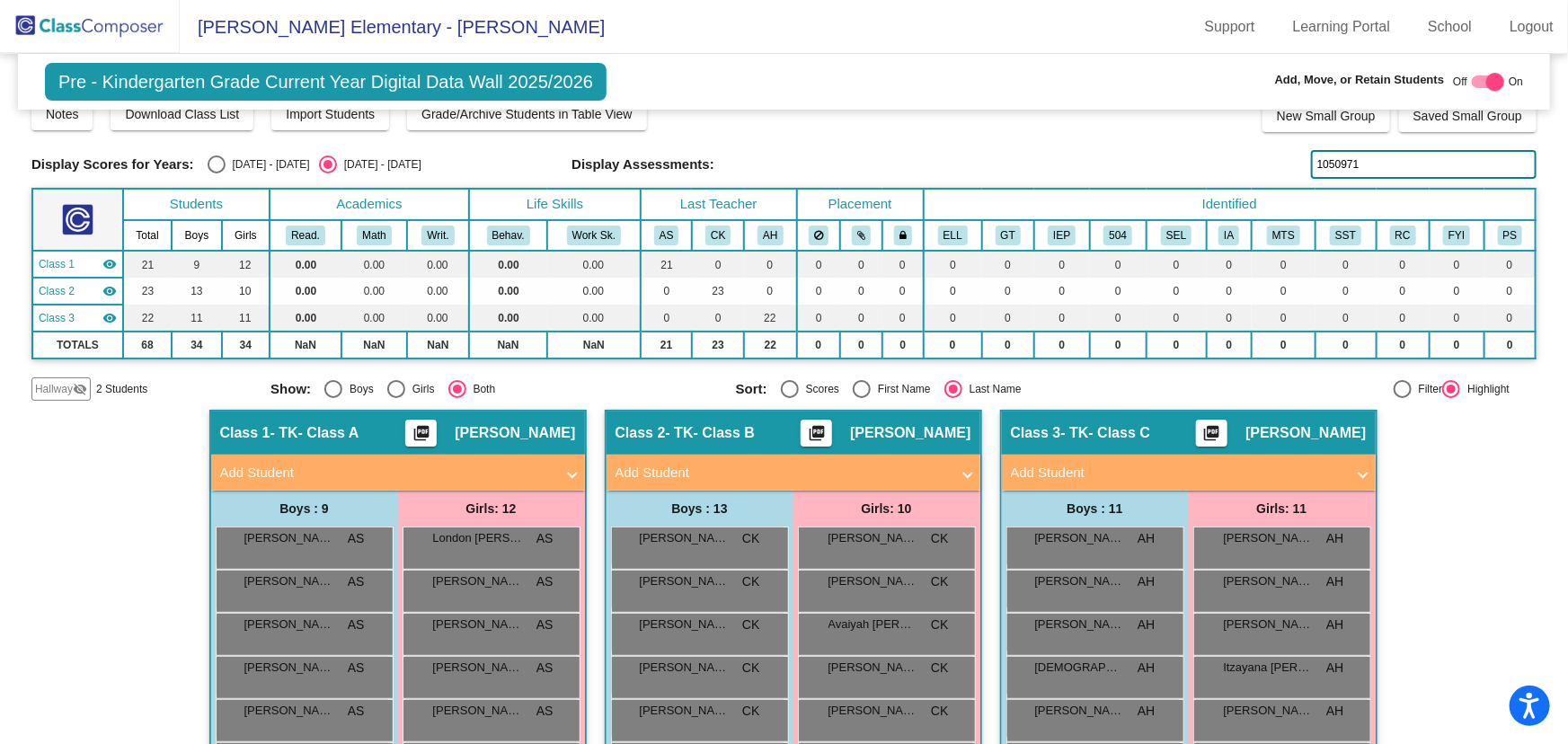
drag, startPoint x: 1358, startPoint y: 160, endPoint x: 1107, endPoint y: 199, distance: 254.0
click at [1107, 199] on div "Display Scores for Years: [DATE] - [DATE] [DATE] - [DATE] Grade/Archive Student…" at bounding box center [784, 247] width 1505 height 304
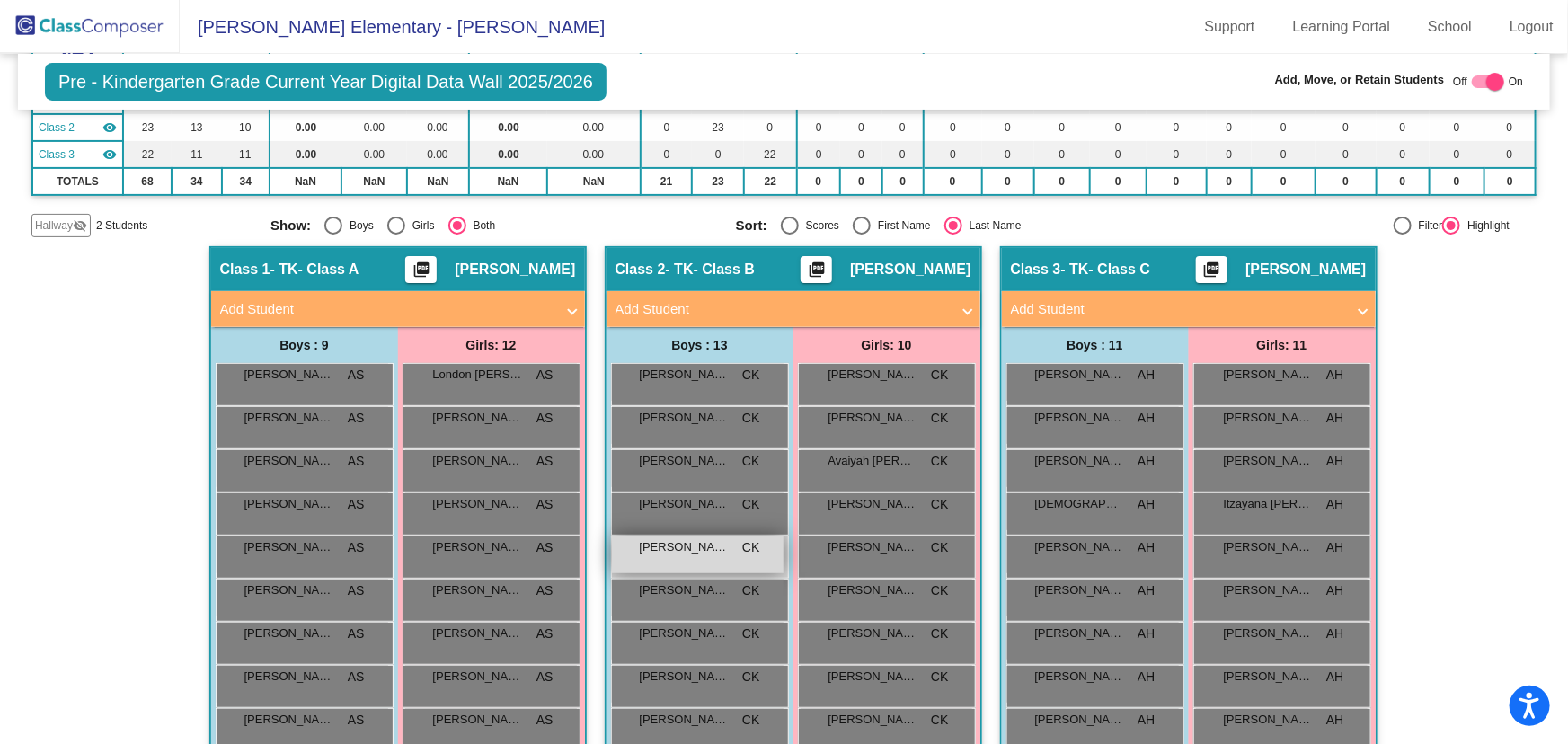
type input "1054240"
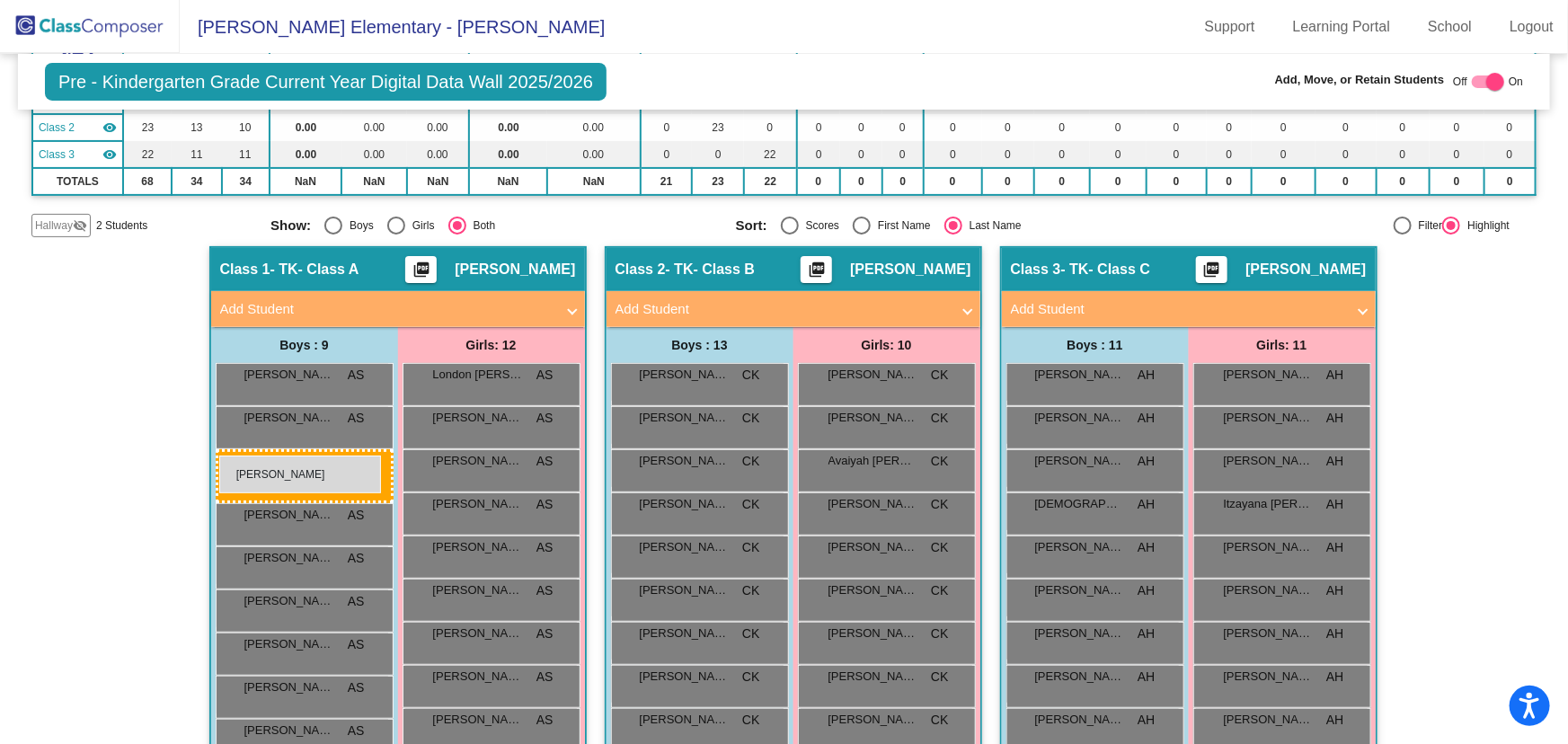
drag, startPoint x: 700, startPoint y: 540, endPoint x: 219, endPoint y: 456, distance: 488.3
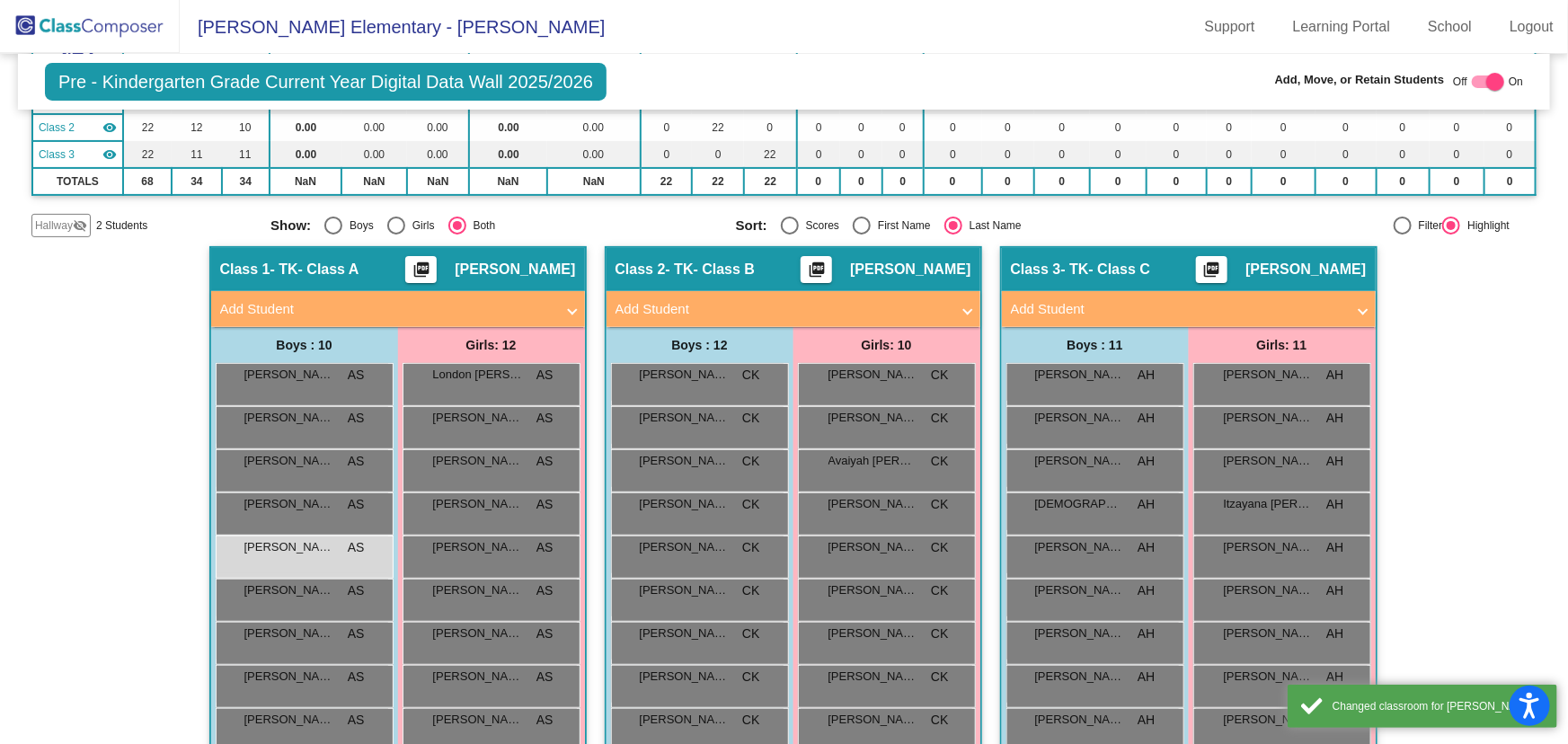
click at [1481, 512] on div "Hallway - Hallway Class picture_as_pdf Add Student First Name Last Name Student…" at bounding box center [784, 577] width 1505 height 663
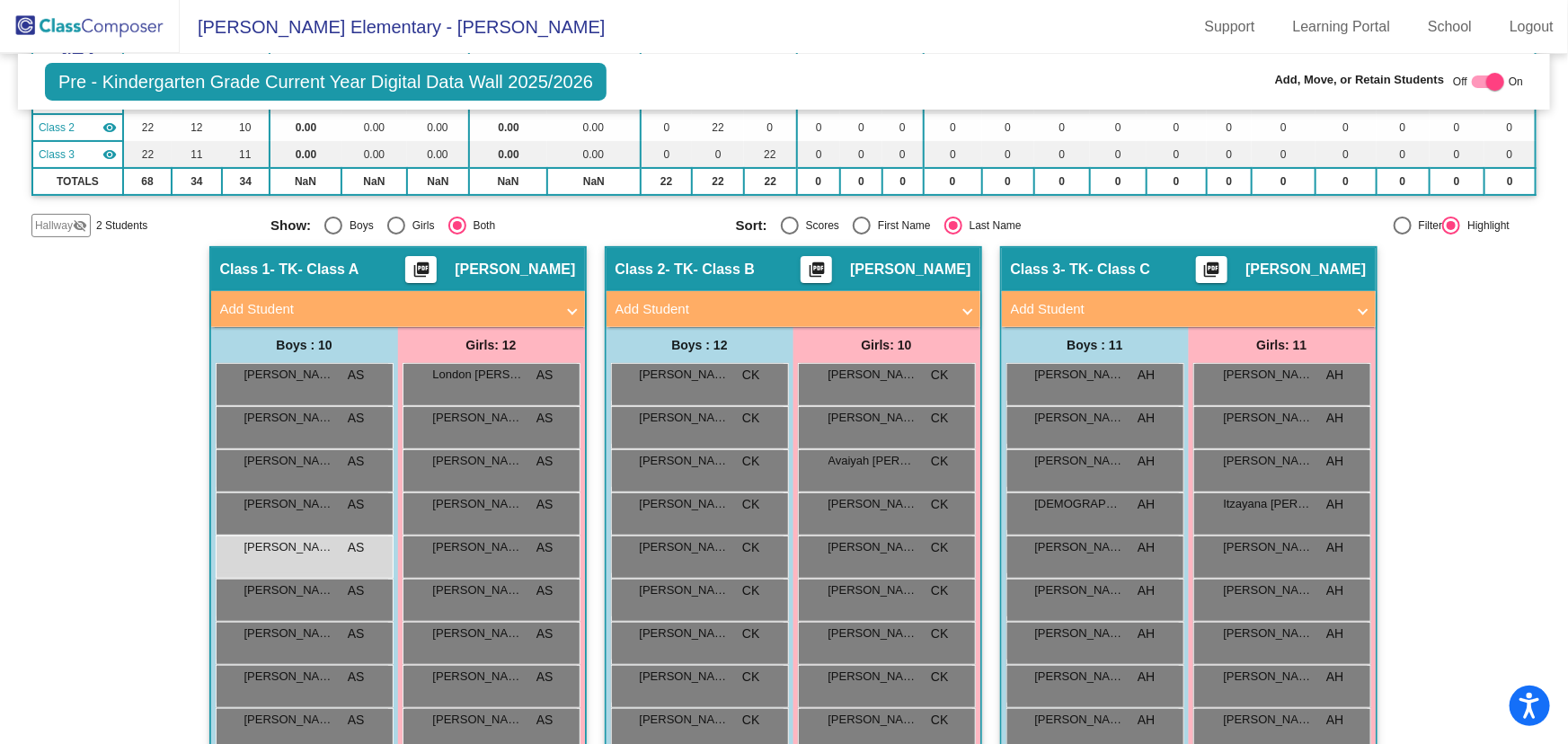
scroll to position [24, 0]
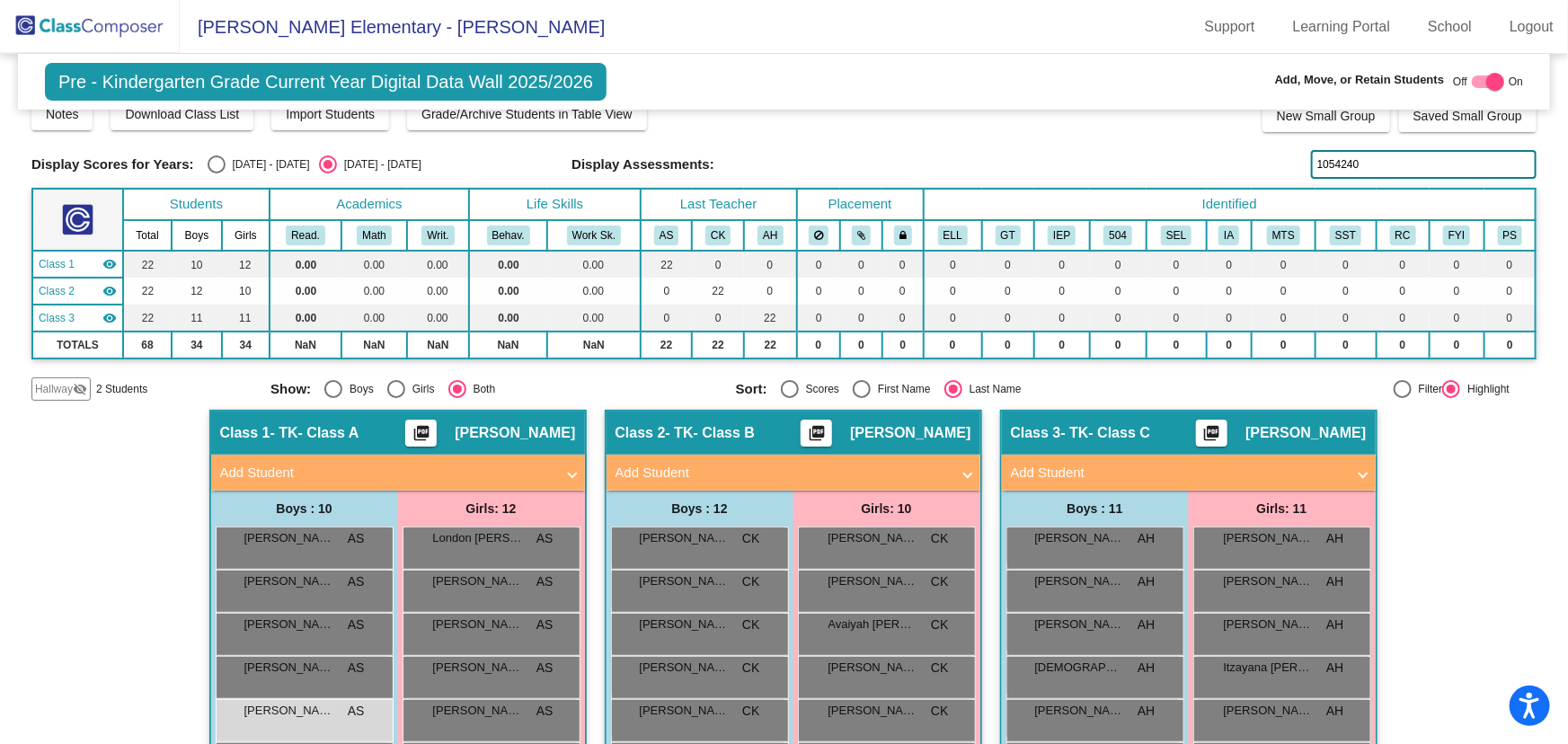
click at [1444, 512] on div "Hallway - Hallway Class picture_as_pdf Add Student First Name Last Name Student…" at bounding box center [784, 741] width 1505 height 663
drag, startPoint x: 1371, startPoint y: 160, endPoint x: 1163, endPoint y: 185, distance: 209.5
click at [1163, 185] on div "Display Scores for Years: [DATE] - [DATE] [DATE] - [DATE] Grade/Archive Student…" at bounding box center [784, 247] width 1505 height 304
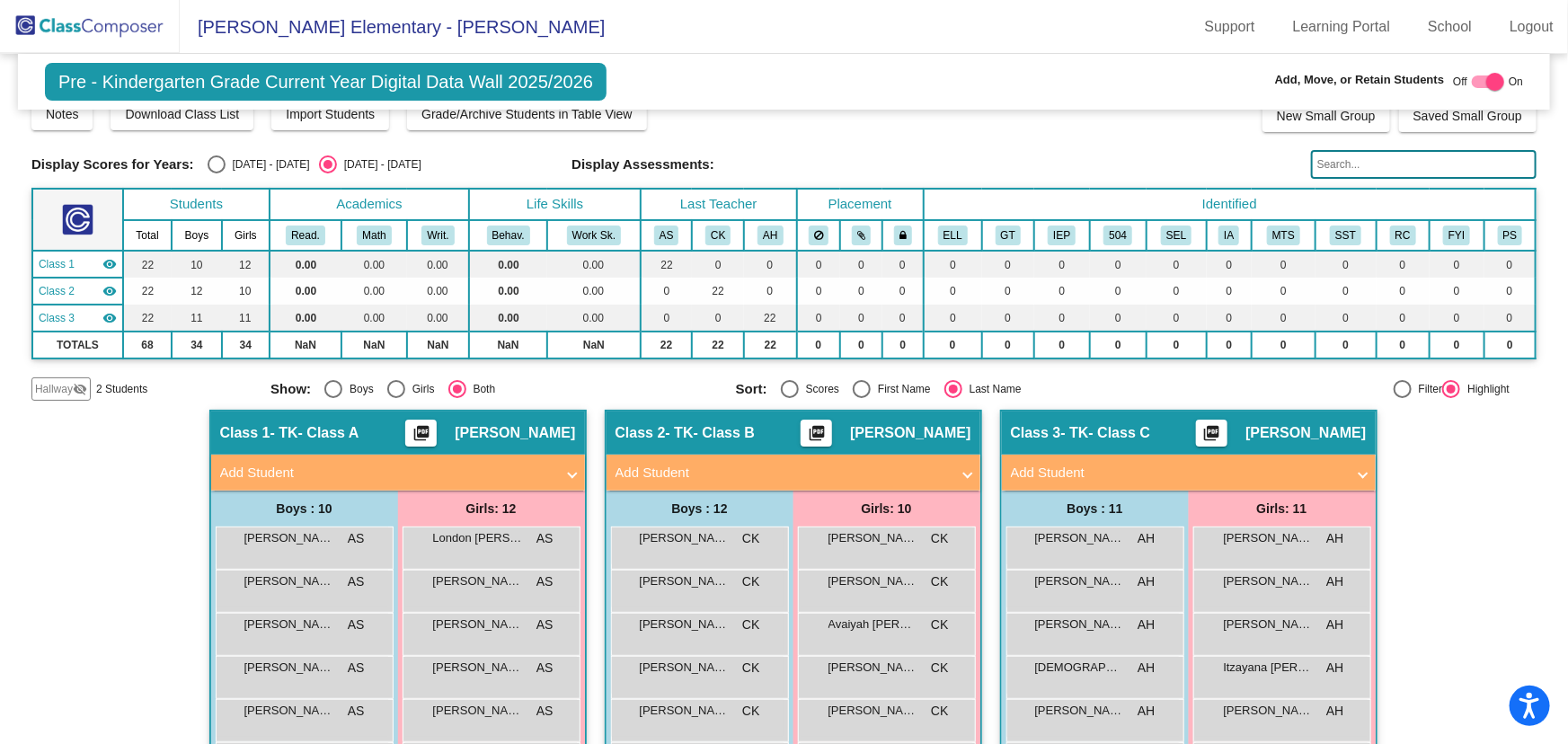
click at [1416, 503] on div "Hallway - Hallway Class picture_as_pdf Add Student First Name Last Name Student…" at bounding box center [784, 741] width 1505 height 663
click at [1494, 71] on div "Add, Move, or Retain Students Off On" at bounding box center [1302, 82] width 444 height 23
click at [1489, 77] on div at bounding box center [1495, 82] width 18 height 18
checkbox input "false"
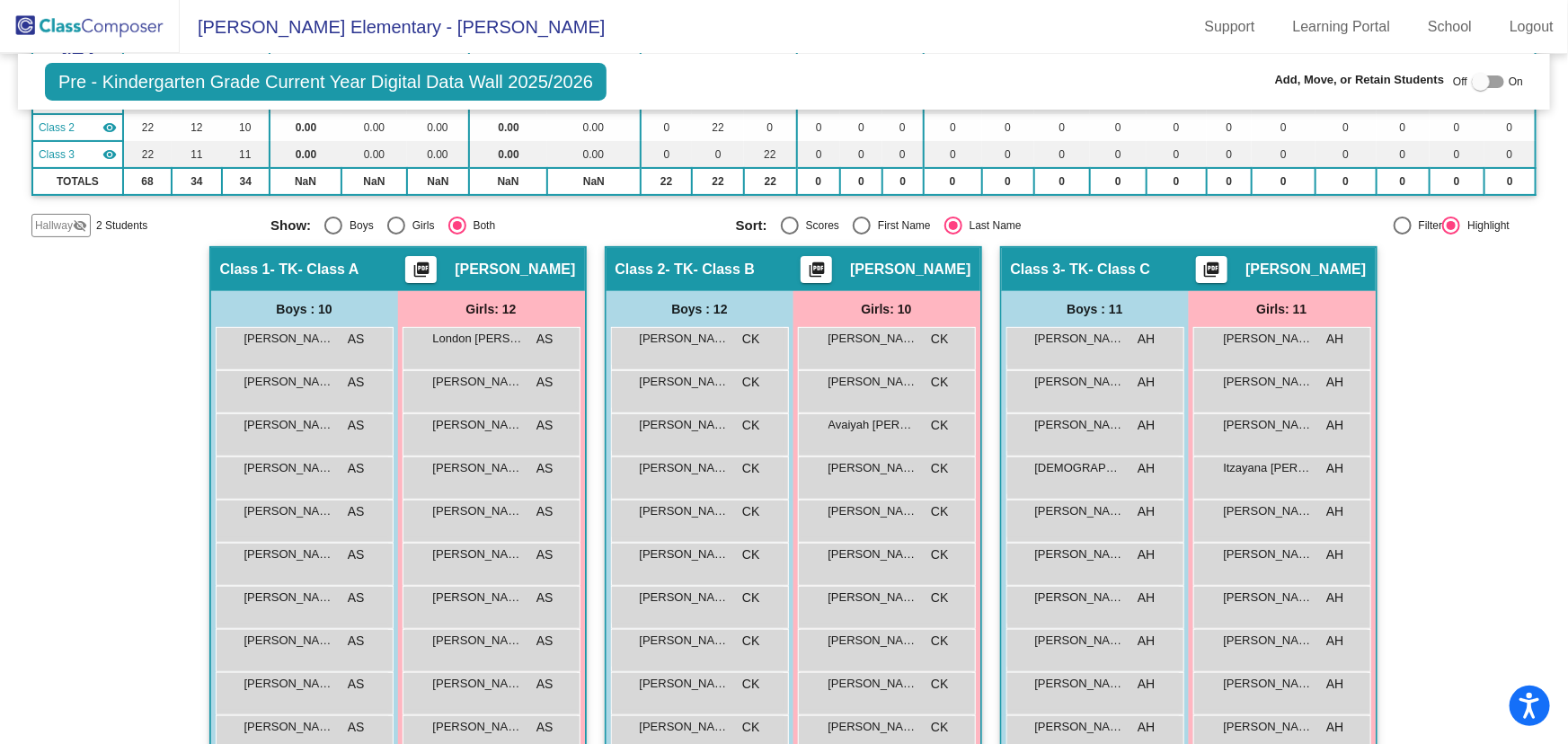
scroll to position [269, 0]
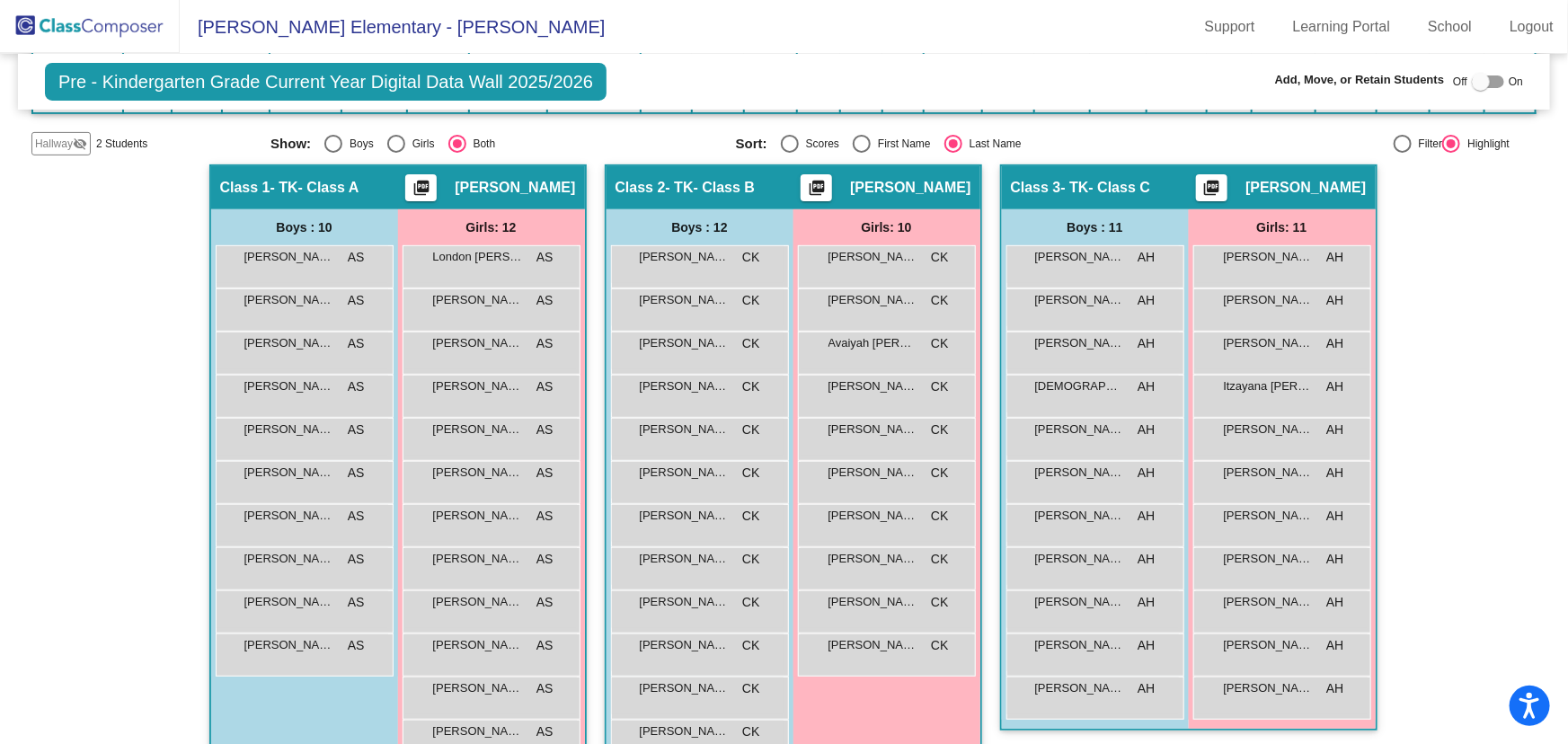
click at [949, 141] on div "Select an option" at bounding box center [953, 144] width 9 height 9
click at [953, 153] on input "Last Name" at bounding box center [953, 153] width 1 height 1
click at [324, 136] on div "Select an option" at bounding box center [333, 144] width 18 height 18
click at [332, 153] on input "Boys" at bounding box center [332, 153] width 1 height 1
radio input "true"
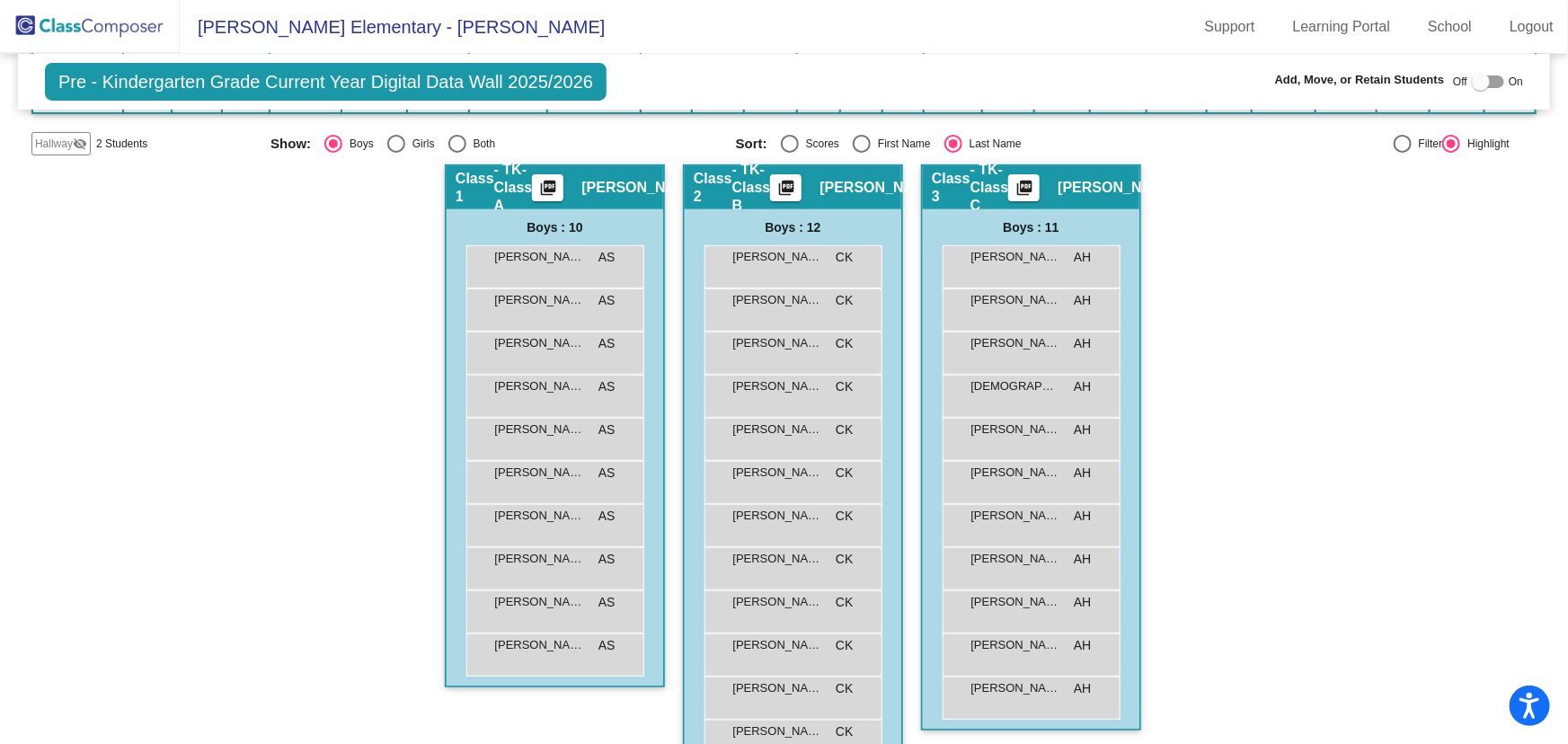
click at [393, 154] on div "Pre - Kindergarten Grade Current Year Digital Data Wall 2025/2026 Add, Move, or…" at bounding box center [784, 288] width 1505 height 1007
click at [389, 147] on div "Select an option" at bounding box center [396, 144] width 18 height 18
click at [395, 153] on input "Girls" at bounding box center [395, 153] width 1 height 1
radio input "true"
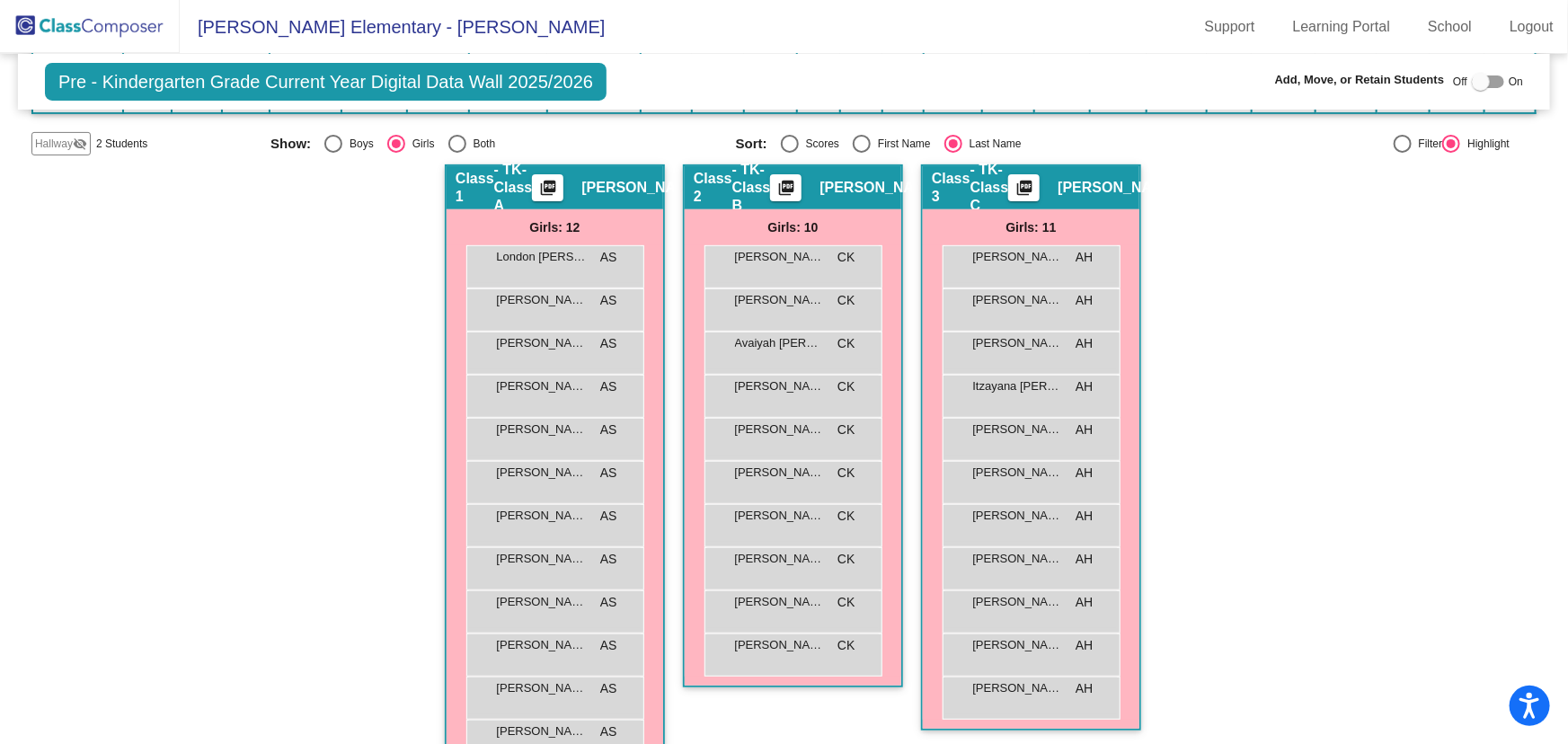
scroll to position [106, 0]
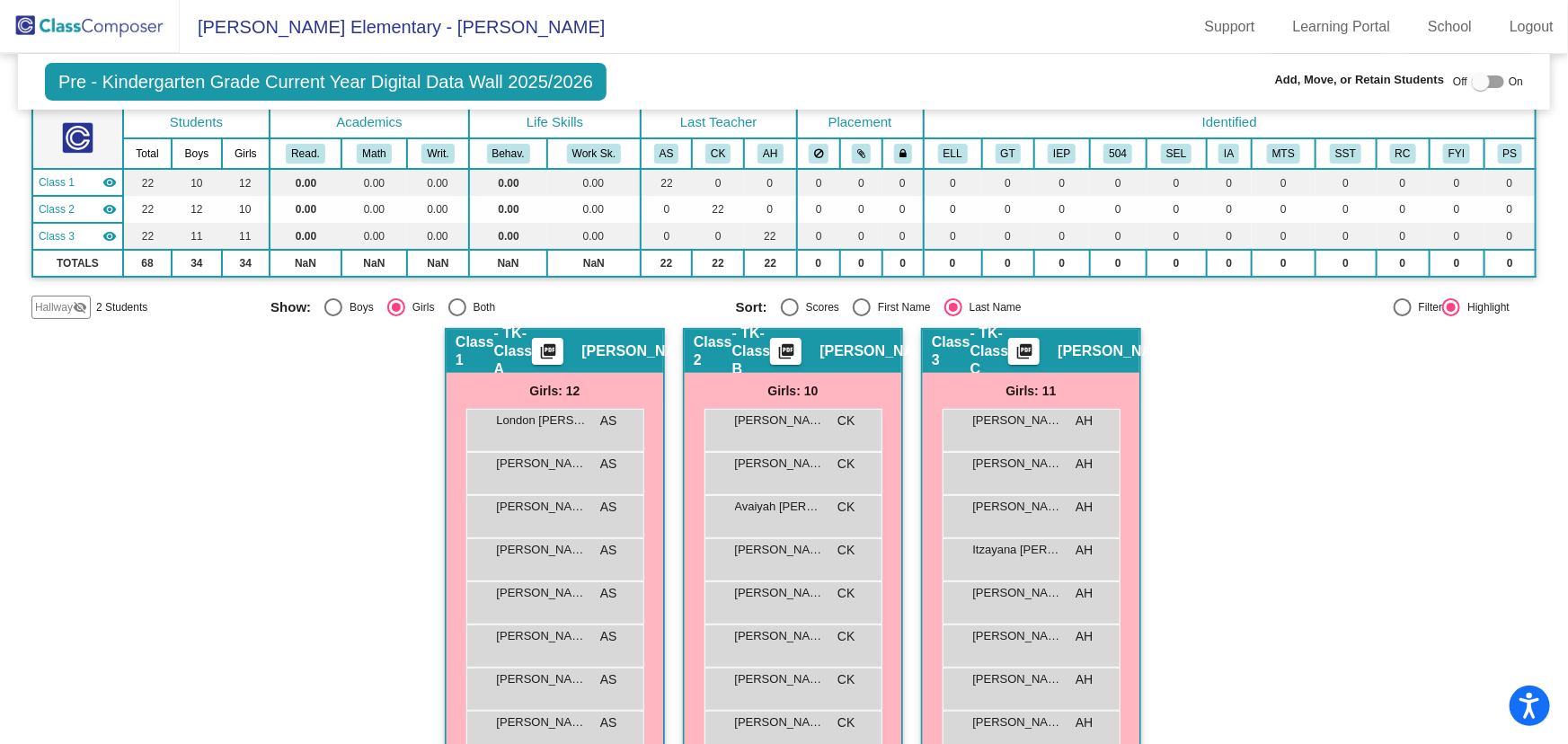
click at [326, 302] on div "Select an option" at bounding box center [333, 307] width 18 height 18
click at [332, 316] on input "Boys" at bounding box center [332, 316] width 1 height 1
radio input "true"
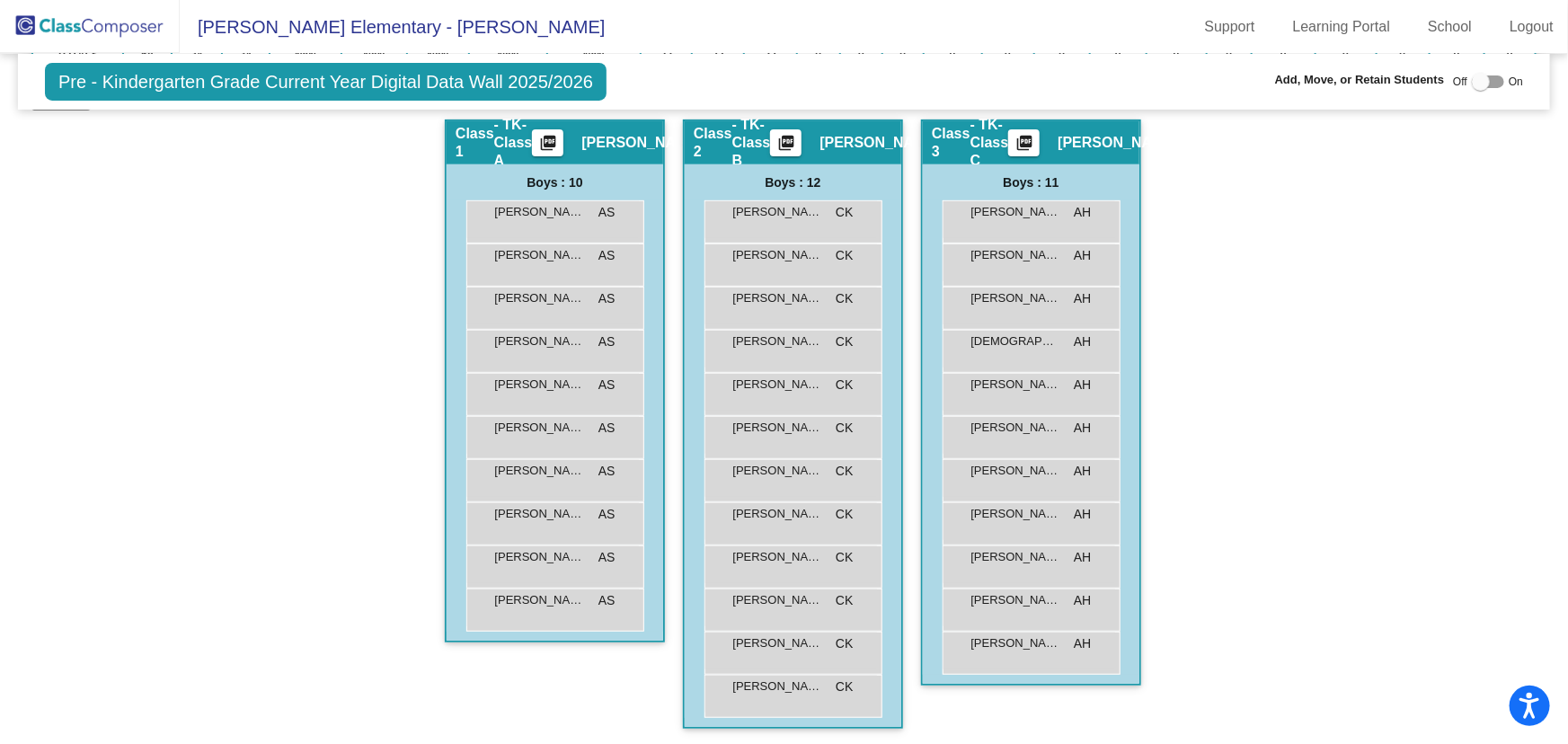
scroll to position [70, 0]
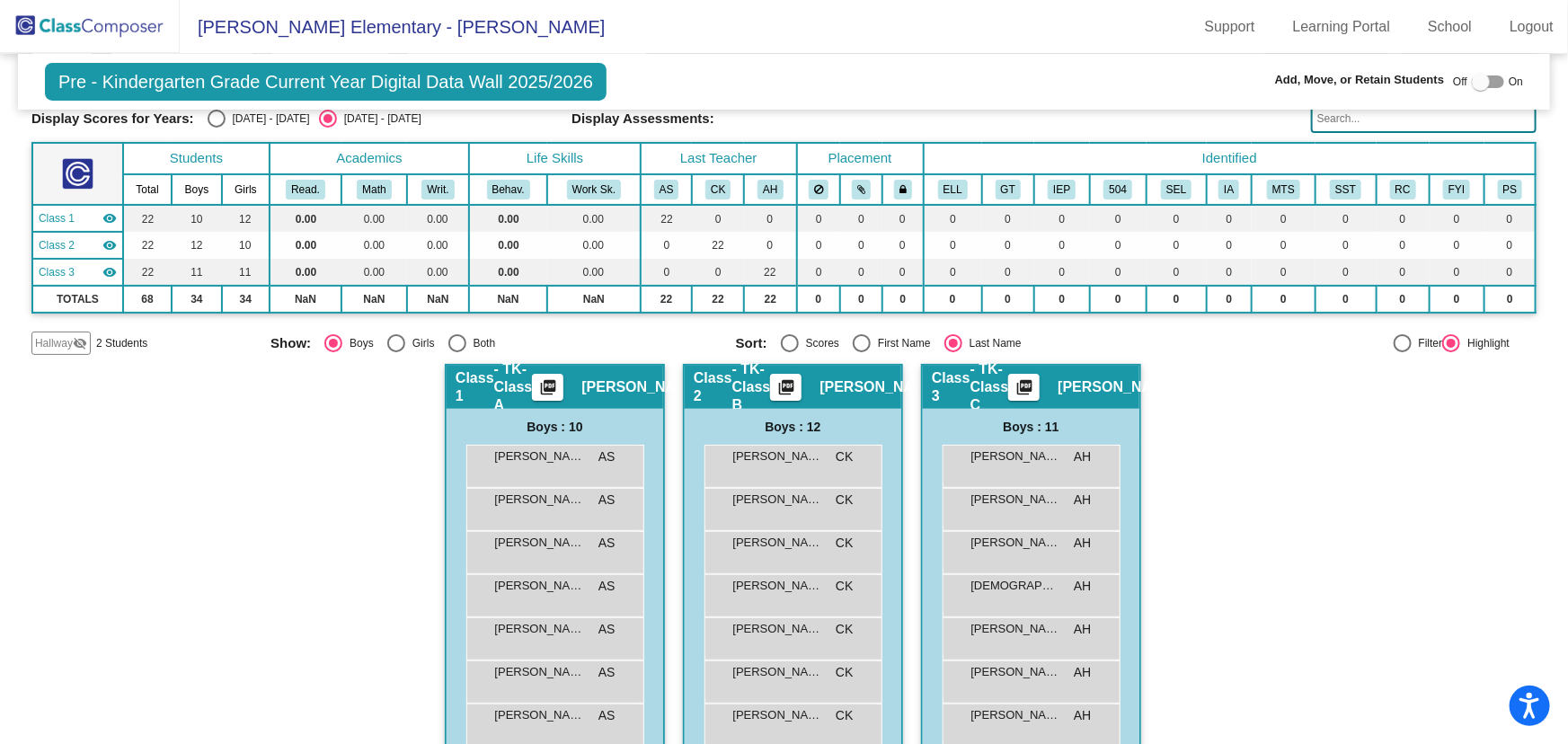
click at [405, 340] on div "Girls" at bounding box center [420, 343] width 30 height 16
click at [396, 352] on input "Girls" at bounding box center [395, 352] width 1 height 1
radio input "true"
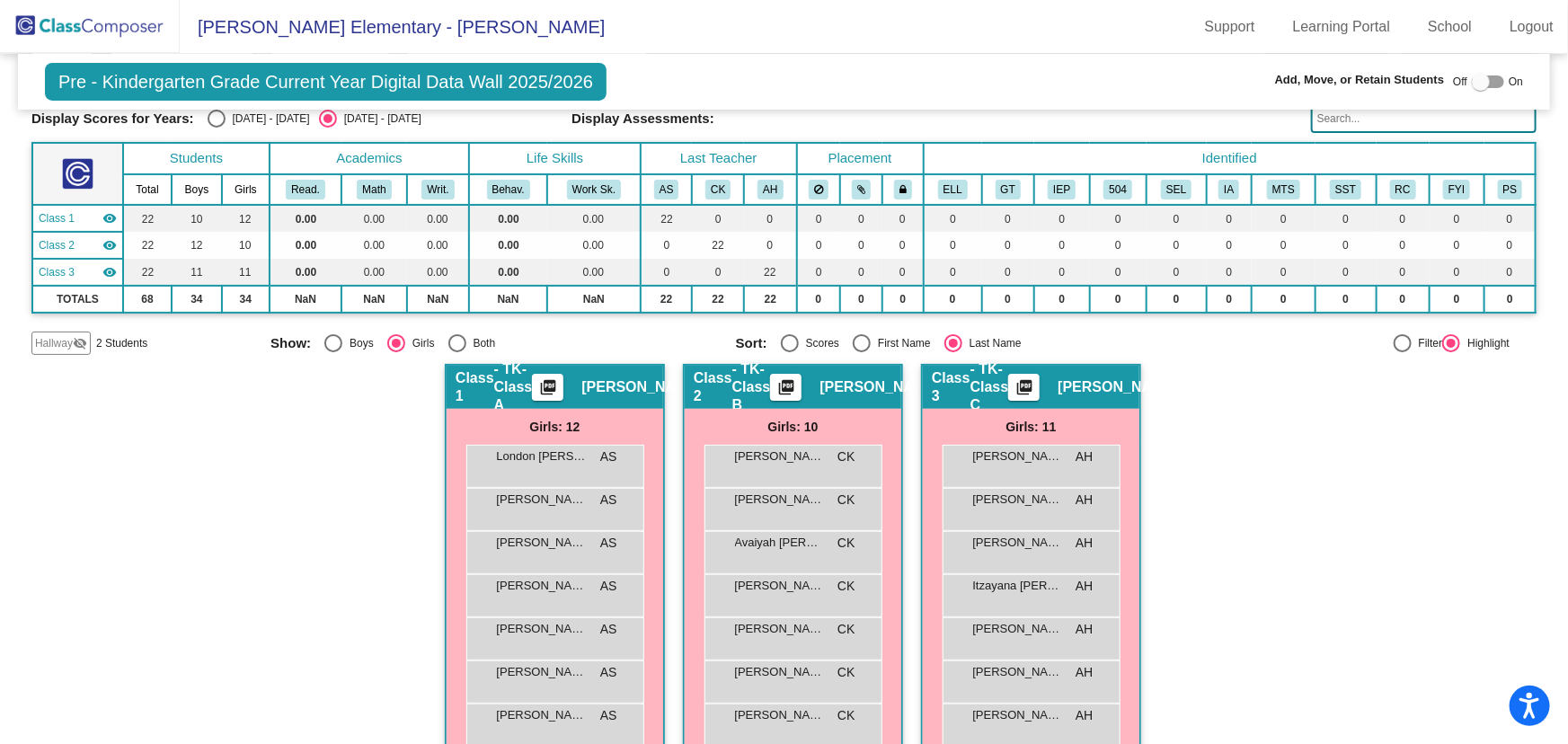
click at [1473, 82] on div at bounding box center [1480, 82] width 18 height 18
checkbox input "true"
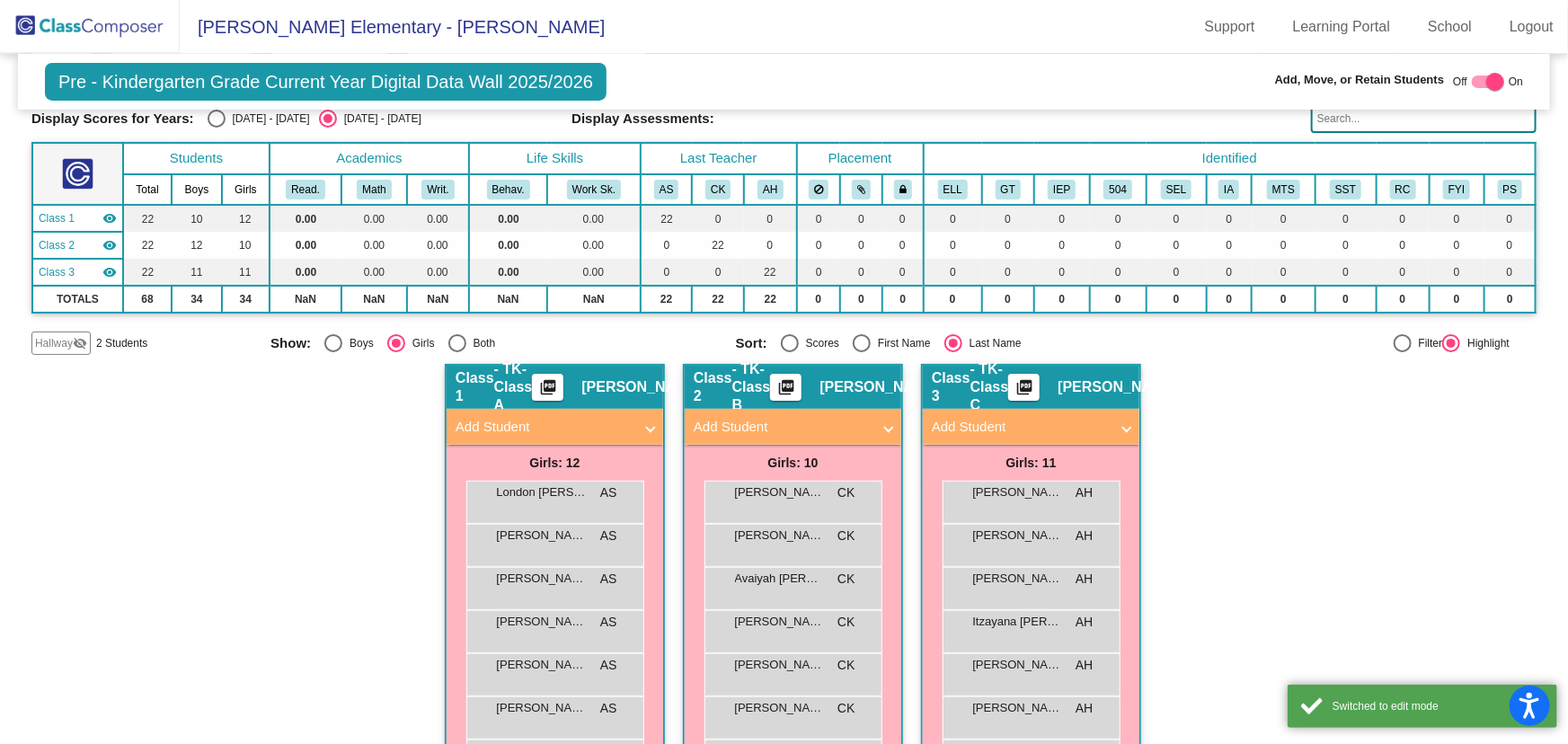
click at [1010, 417] on mat-panel-title "Add Student" at bounding box center [1019, 427] width 177 height 21
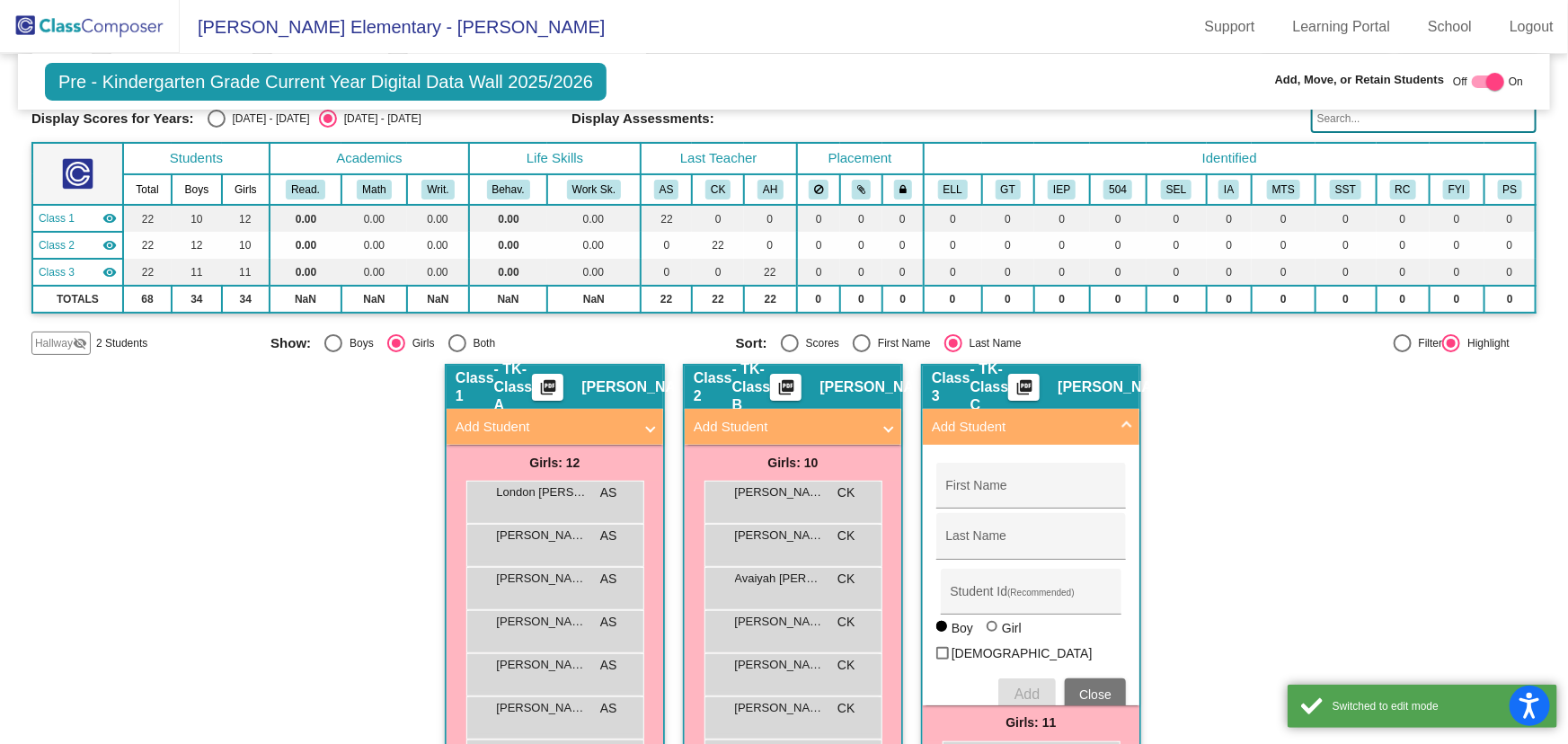
radio input "false"
radio input "true"
click at [990, 473] on div "First Name" at bounding box center [1030, 491] width 171 height 37
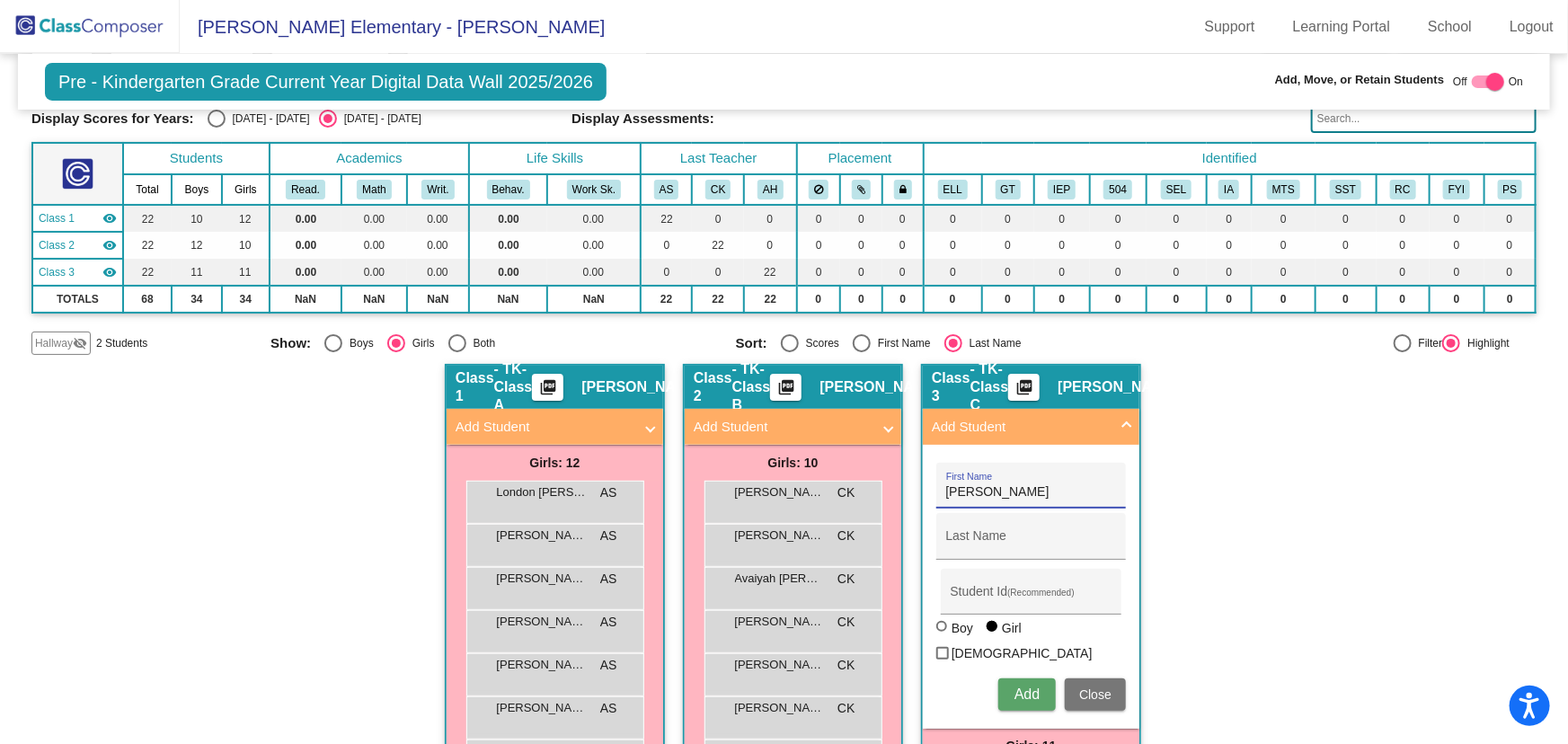
type input "[PERSON_NAME]"
type input "1052802"
click at [1014, 686] on span "Add" at bounding box center [1026, 693] width 25 height 15
click at [1079, 687] on span "Close" at bounding box center [1095, 694] width 32 height 14
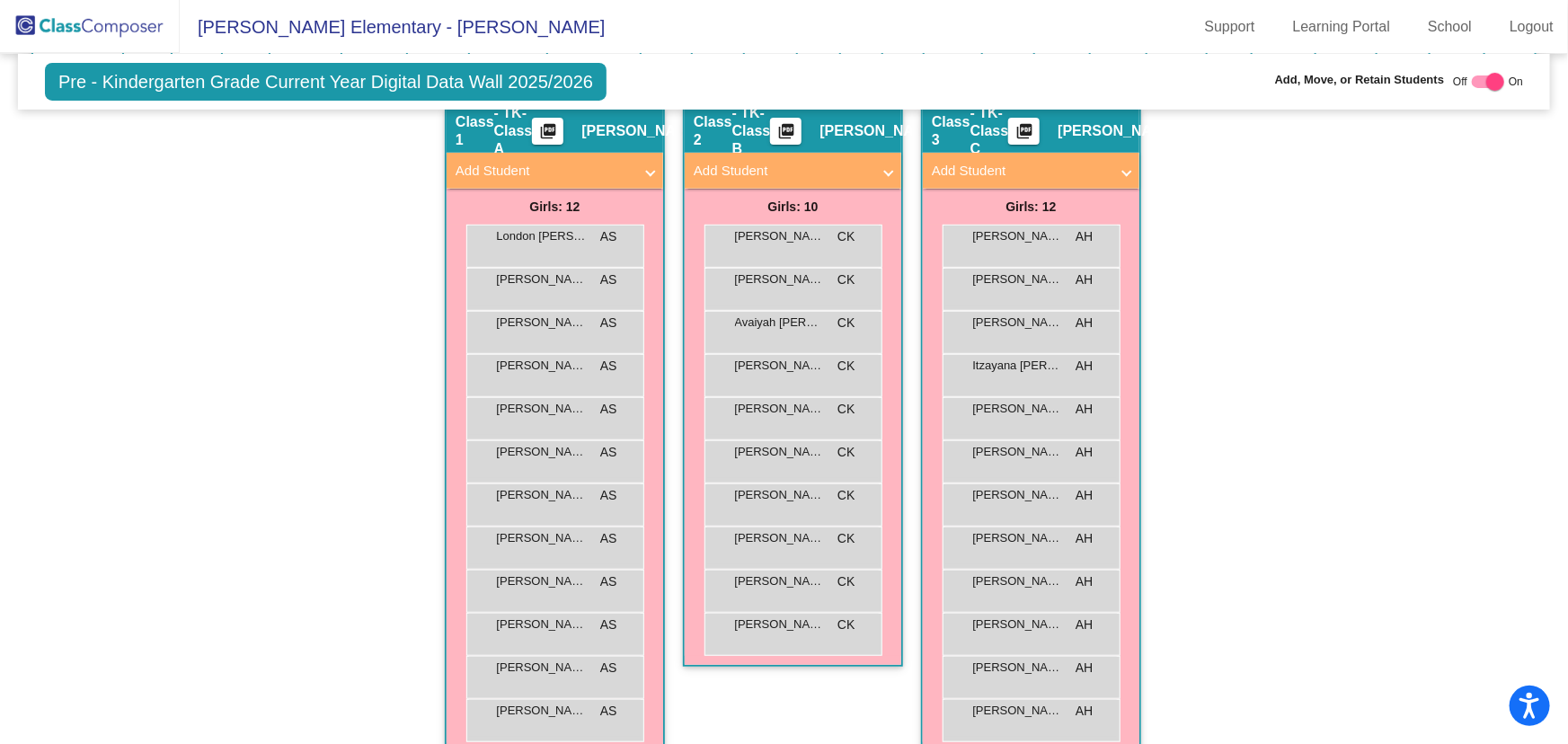
scroll to position [163, 0]
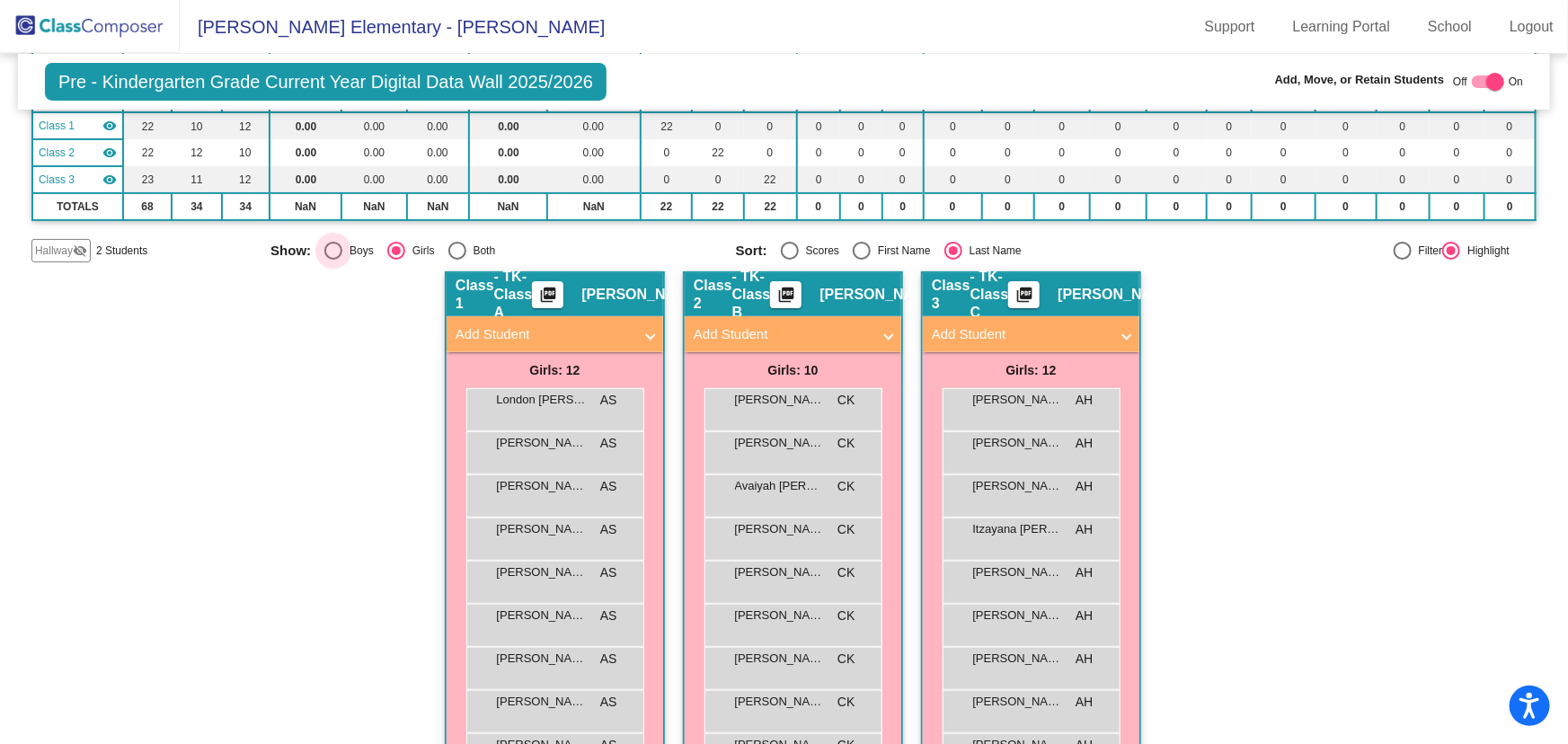
click at [334, 247] on div "Select an option" at bounding box center [333, 250] width 18 height 18
click at [333, 259] on input "Boys" at bounding box center [332, 259] width 1 height 1
radio input "true"
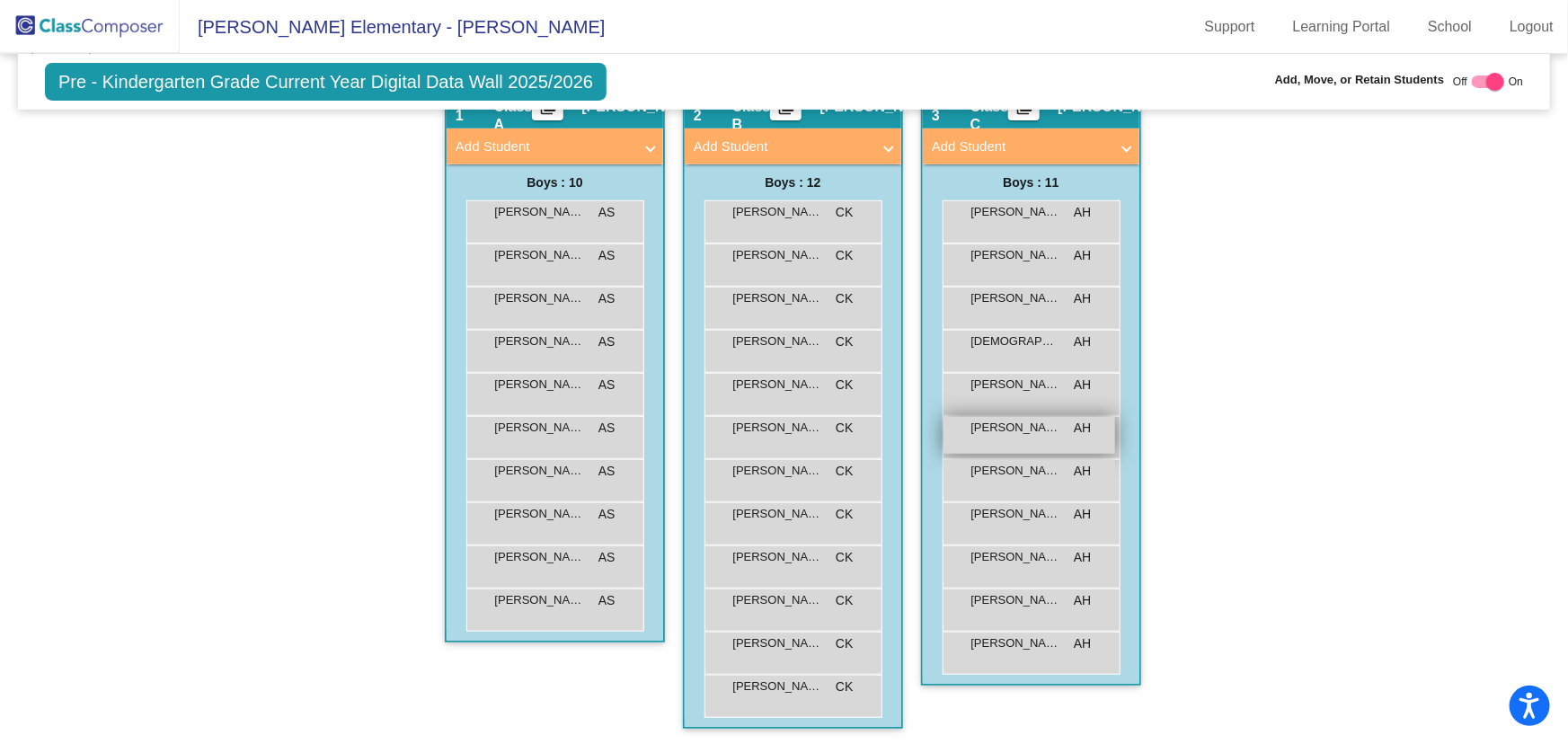
scroll to position [24, 0]
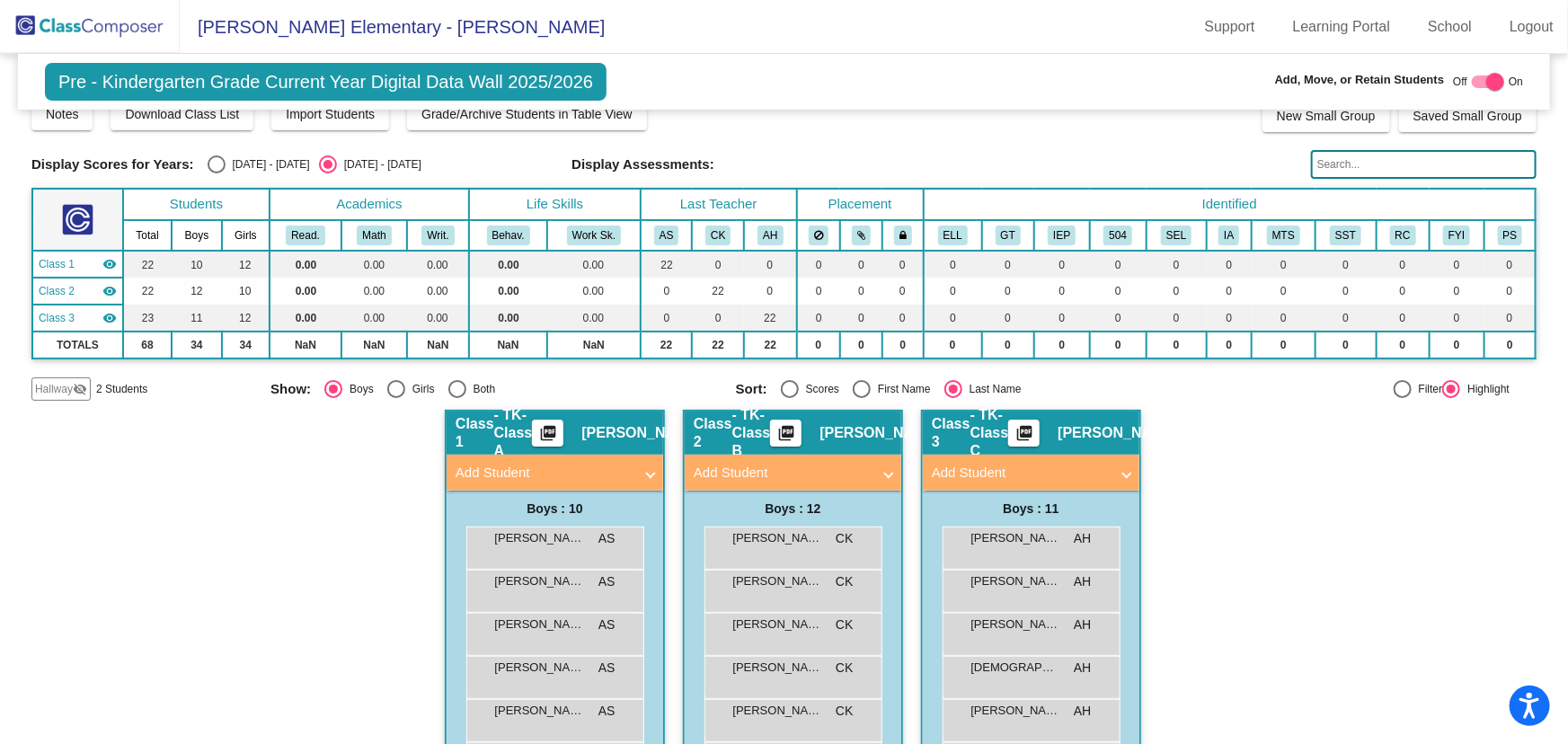
click at [387, 381] on div "Select an option" at bounding box center [396, 389] width 18 height 18
click at [395, 398] on input "Girls" at bounding box center [395, 398] width 1 height 1
radio input "true"
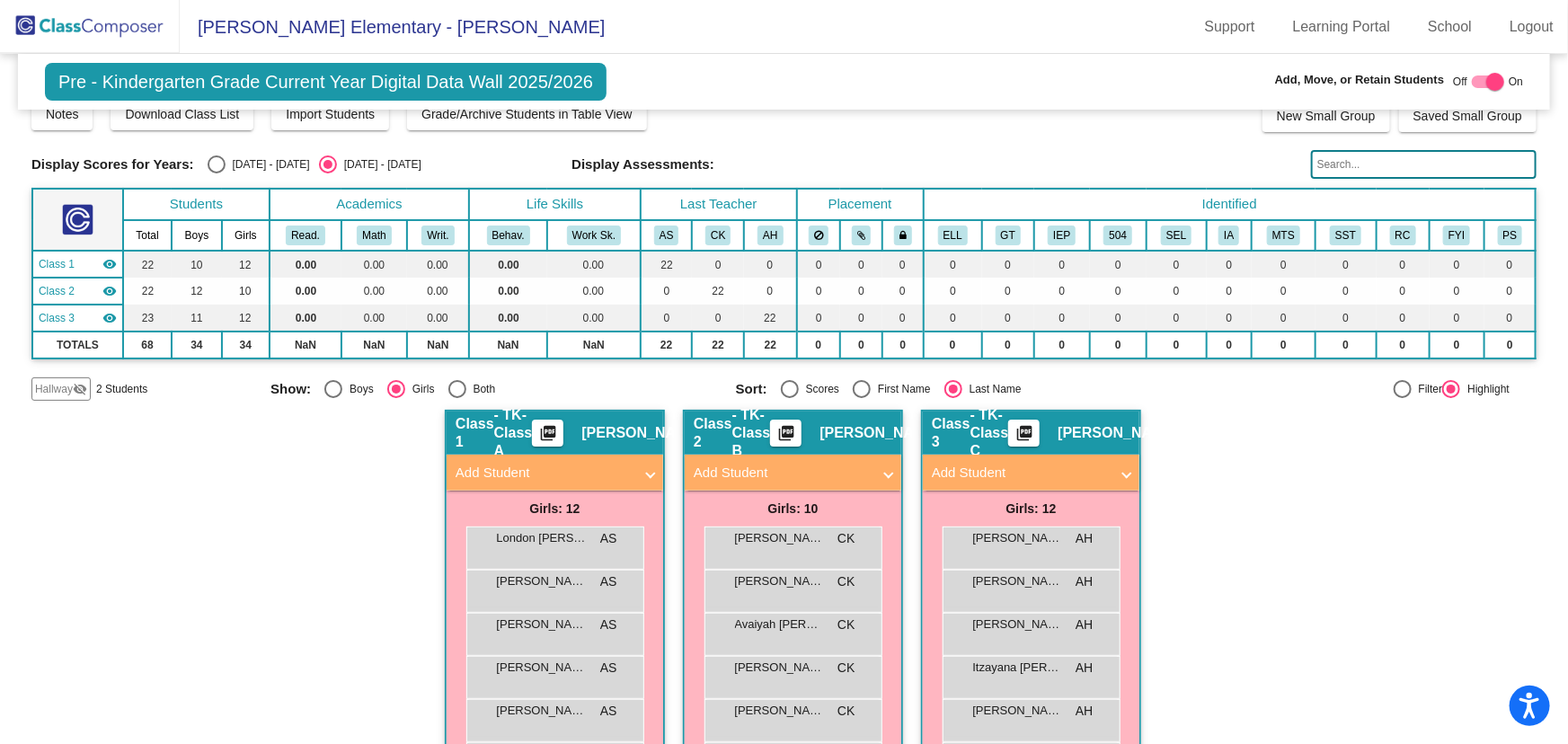
click at [334, 385] on div "Select an option" at bounding box center [333, 389] width 18 height 18
click at [333, 398] on input "Boys" at bounding box center [332, 398] width 1 height 1
radio input "true"
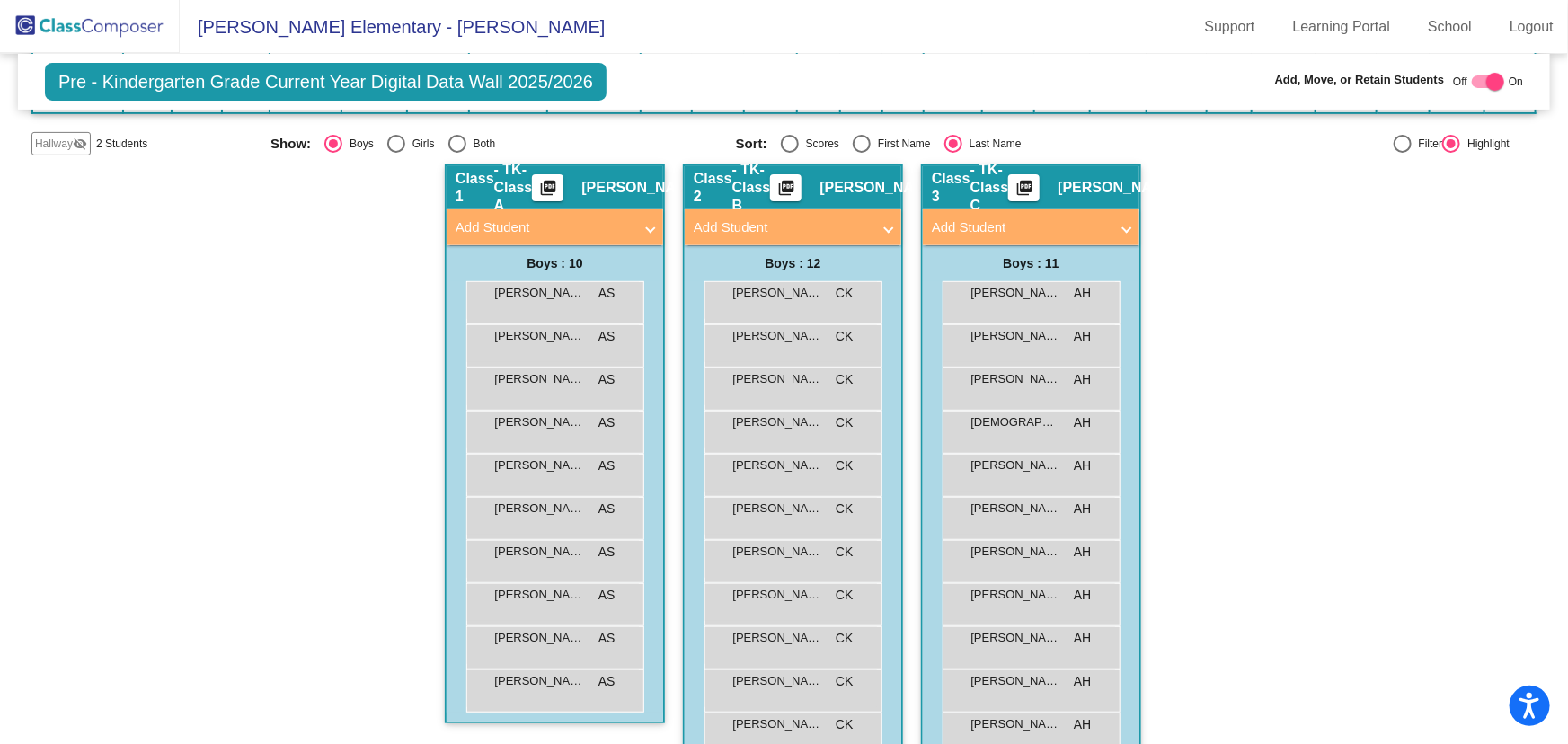
scroll to position [350, 0]
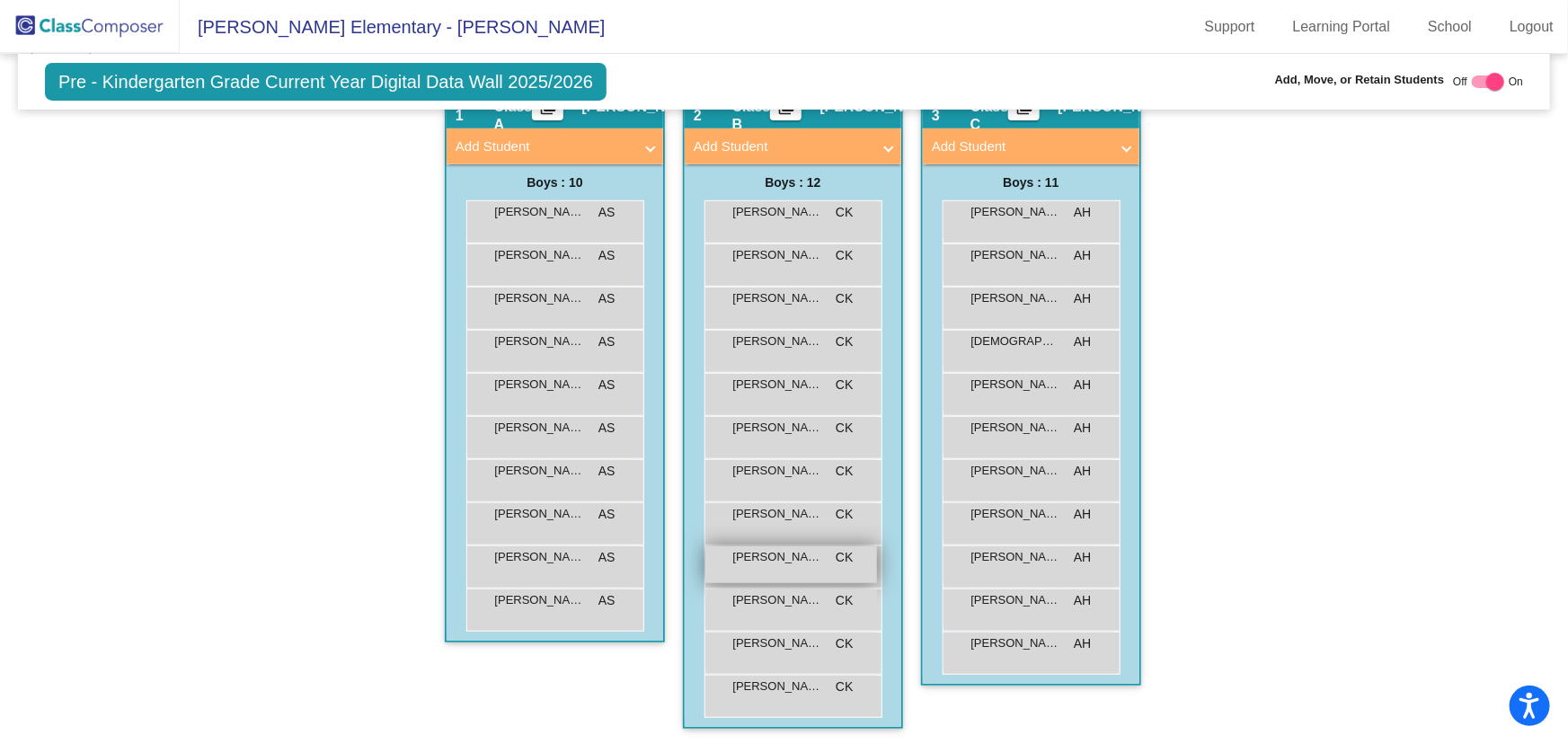
click at [781, 568] on div "[PERSON_NAME] lock do_not_disturb_alt" at bounding box center [791, 564] width 172 height 37
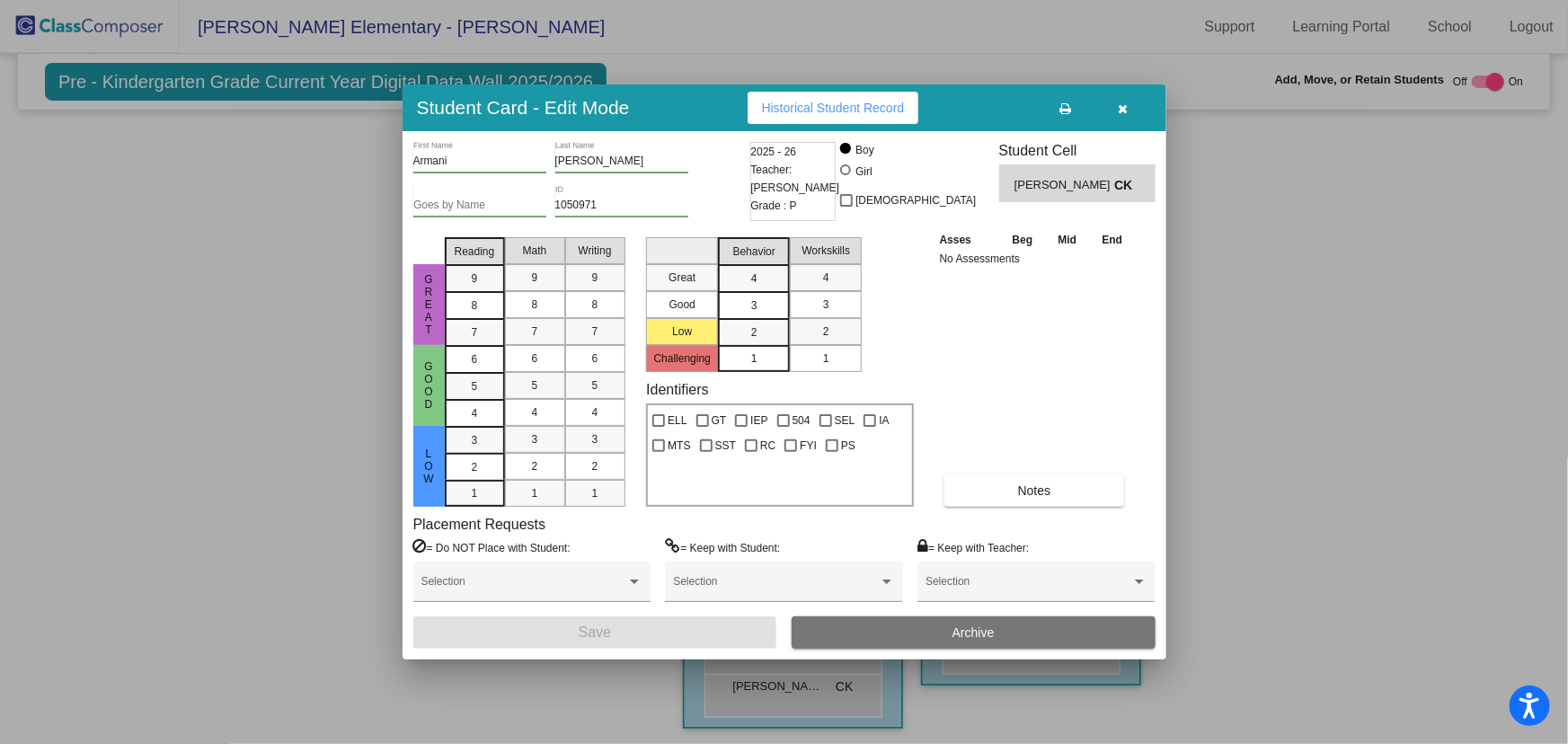
click at [1249, 518] on div at bounding box center [784, 372] width 1568 height 744
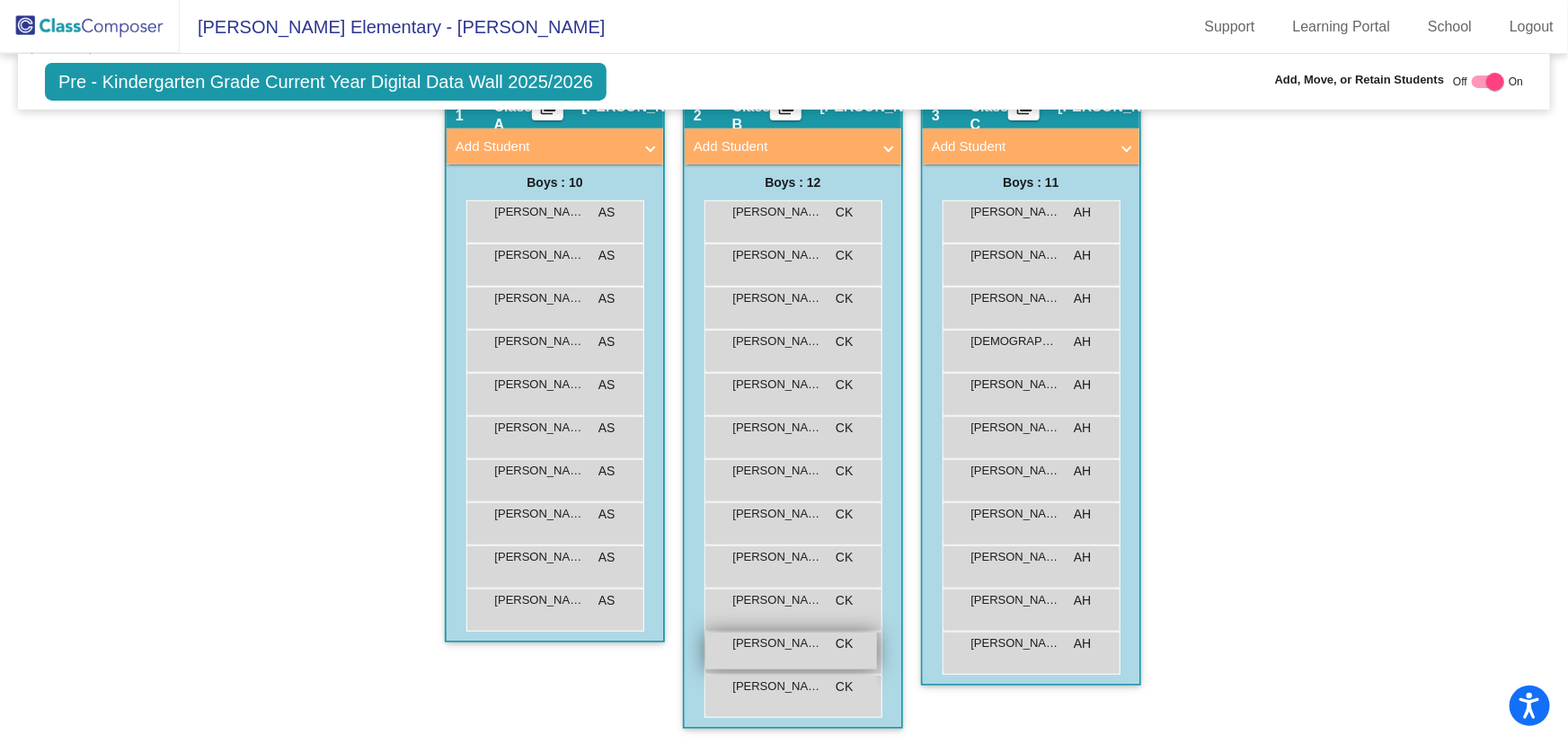
click at [818, 647] on div "[PERSON_NAME] CK lock do_not_disturb_alt" at bounding box center [791, 650] width 172 height 37
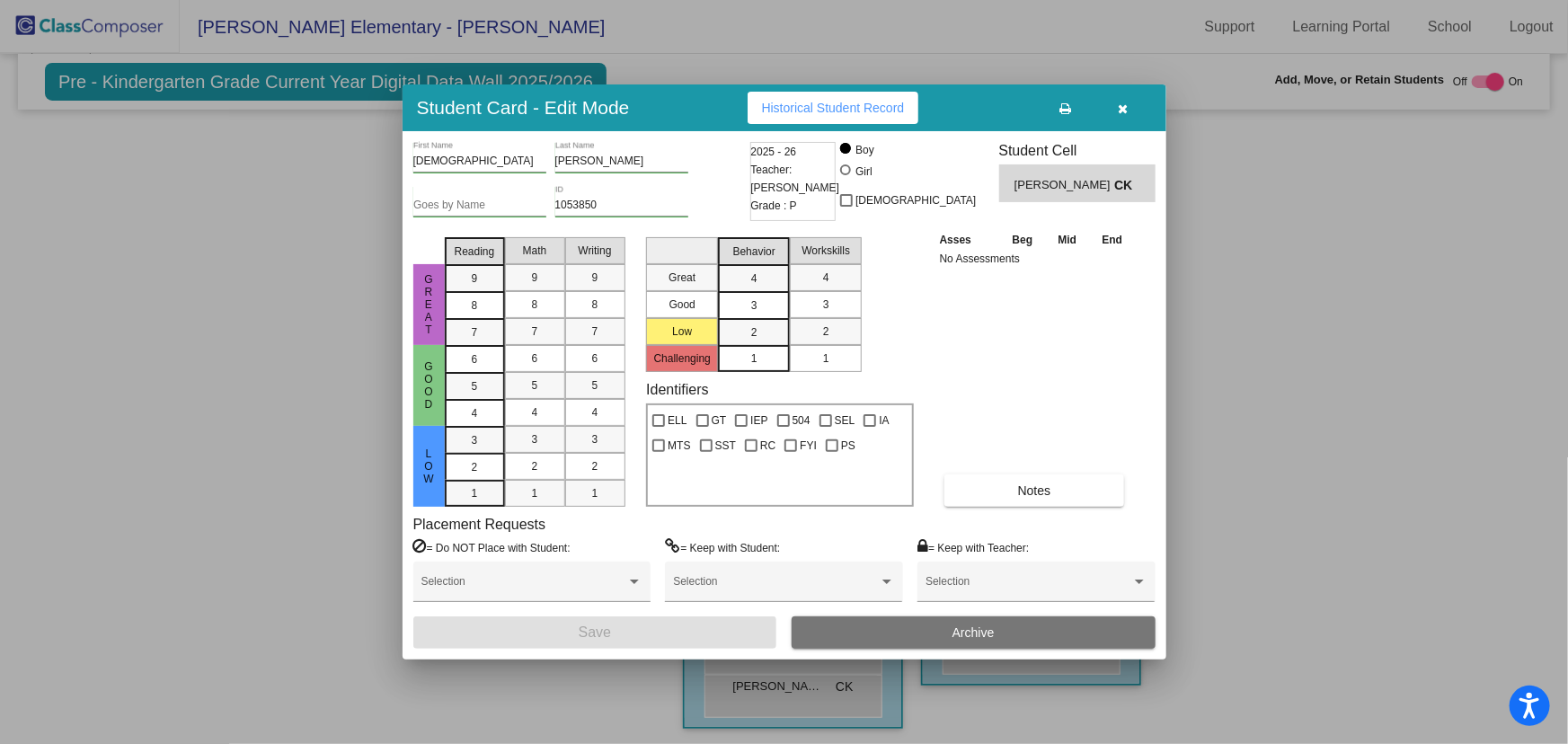
click at [912, 629] on button "Archive" at bounding box center [974, 632] width 364 height 32
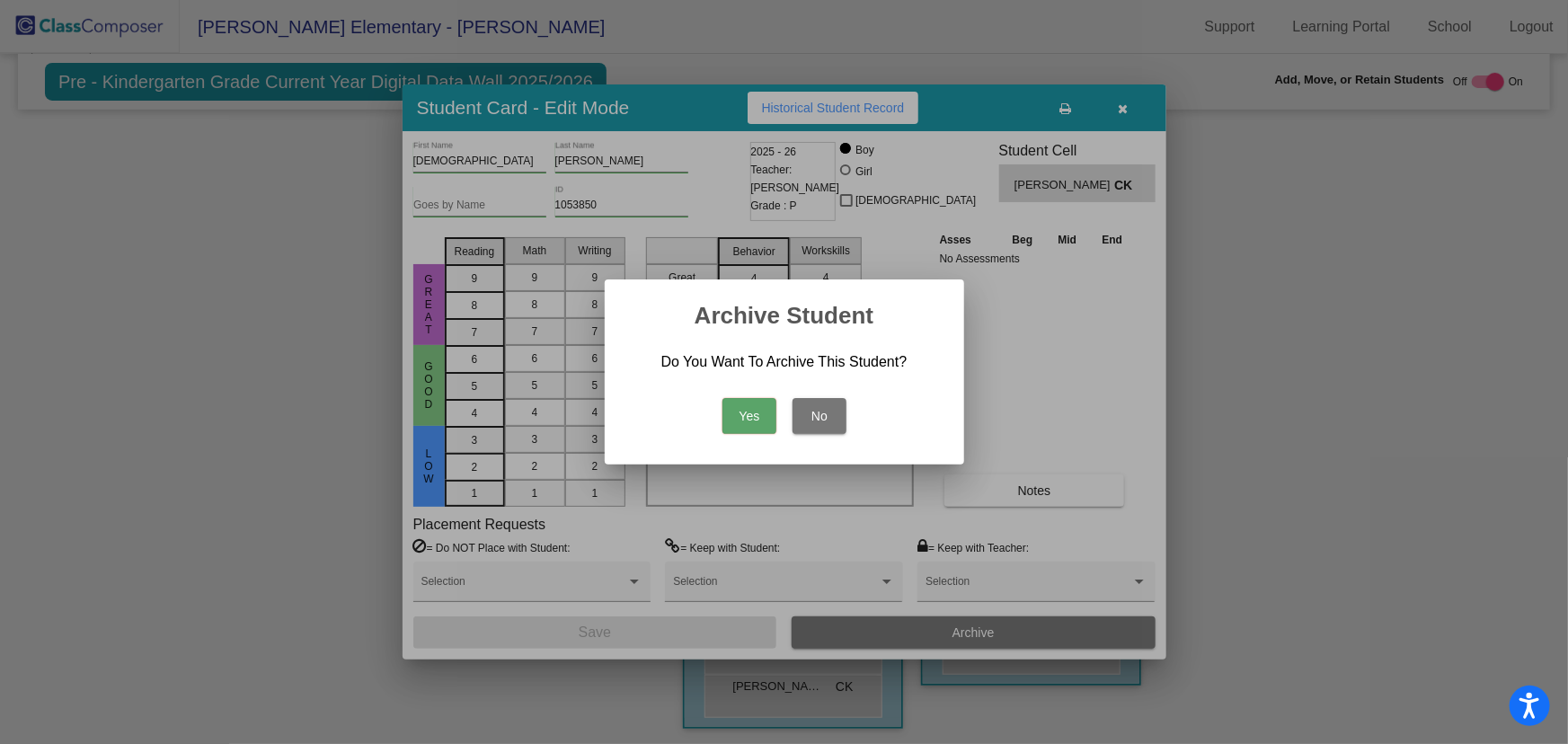
click at [764, 412] on button "Yes" at bounding box center [749, 416] width 54 height 36
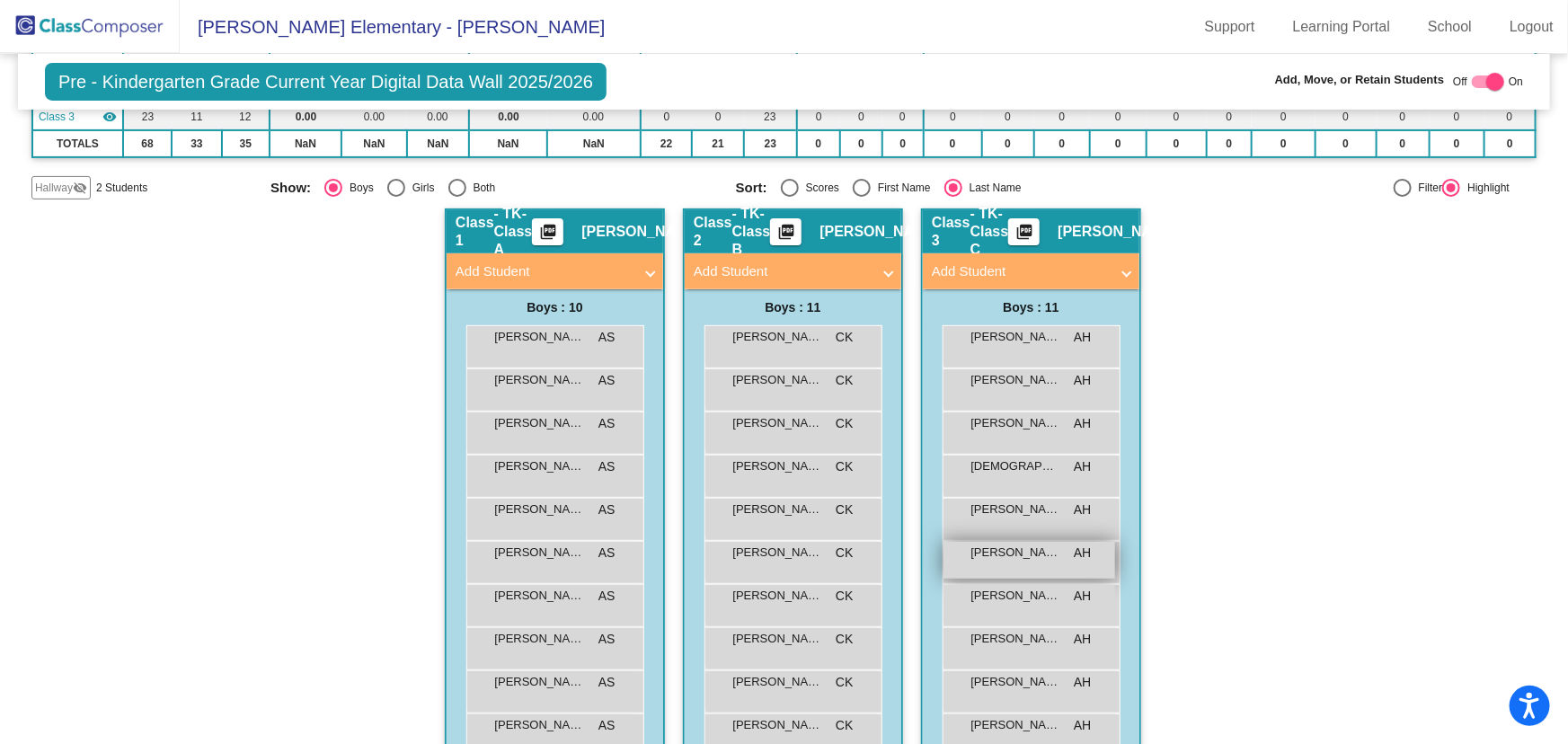
scroll to position [307, 0]
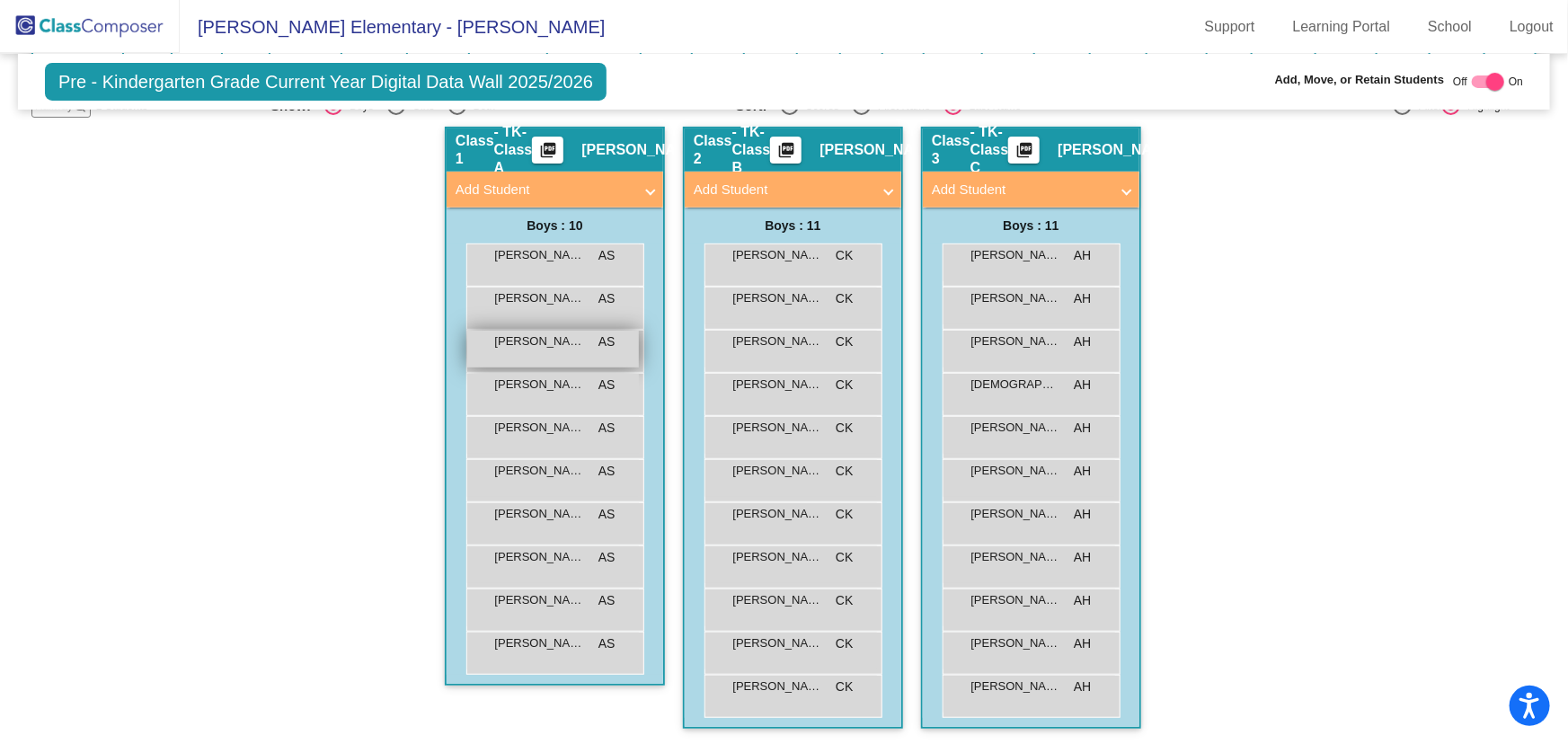
click at [547, 349] on div "[PERSON_NAME] AS lock do_not_disturb_alt" at bounding box center [553, 348] width 172 height 37
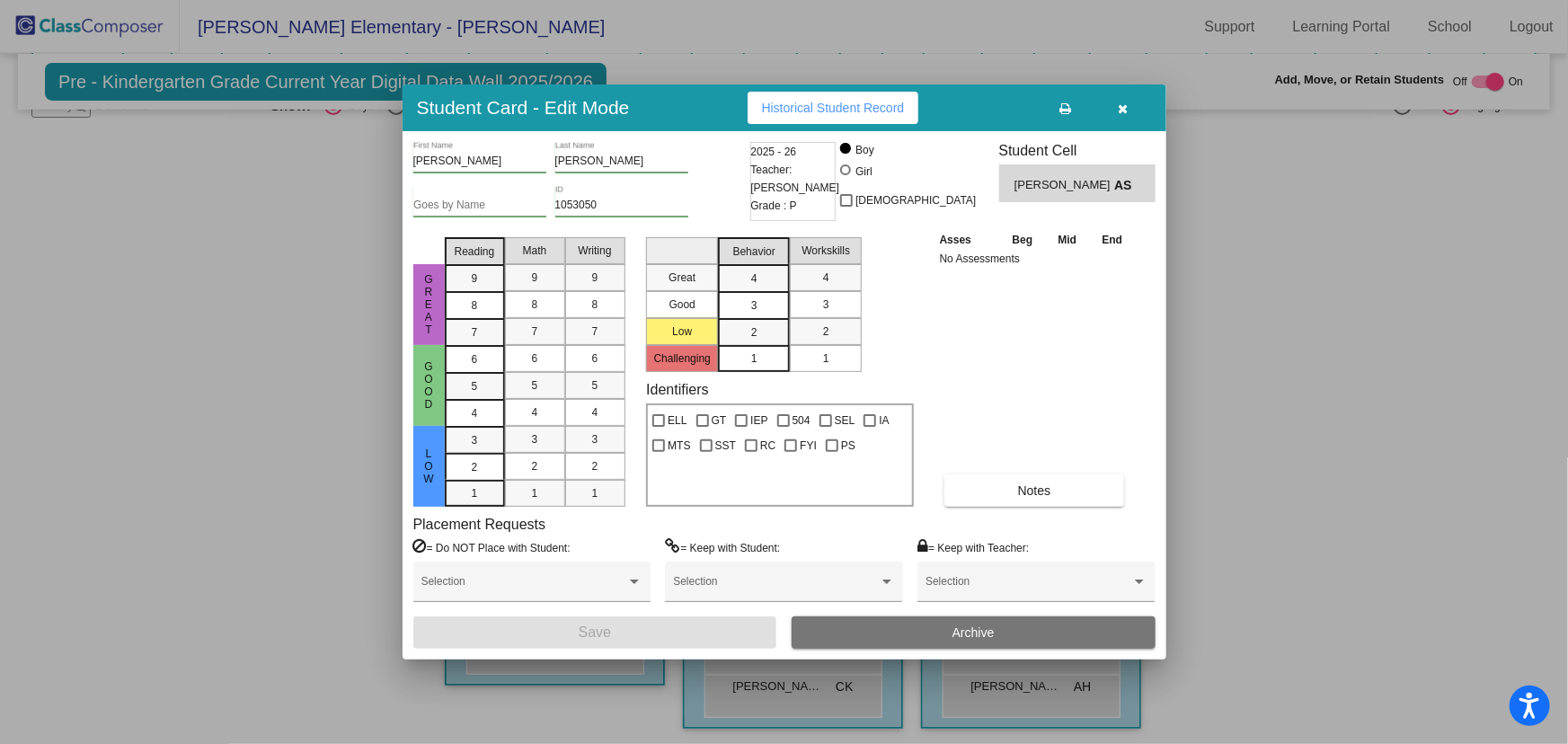
click at [923, 623] on button "Archive" at bounding box center [974, 632] width 364 height 32
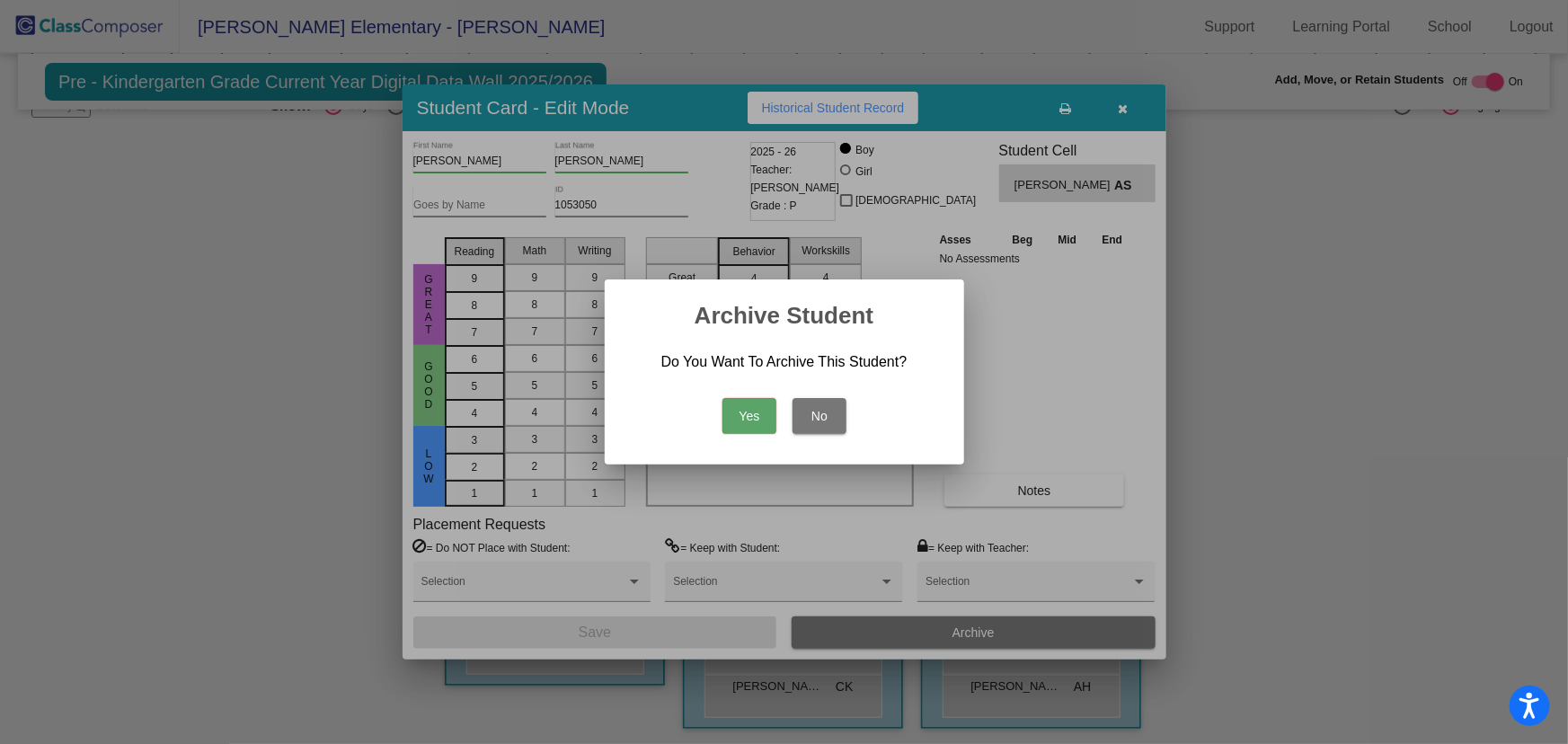
click at [750, 406] on button "Yes" at bounding box center [749, 416] width 54 height 36
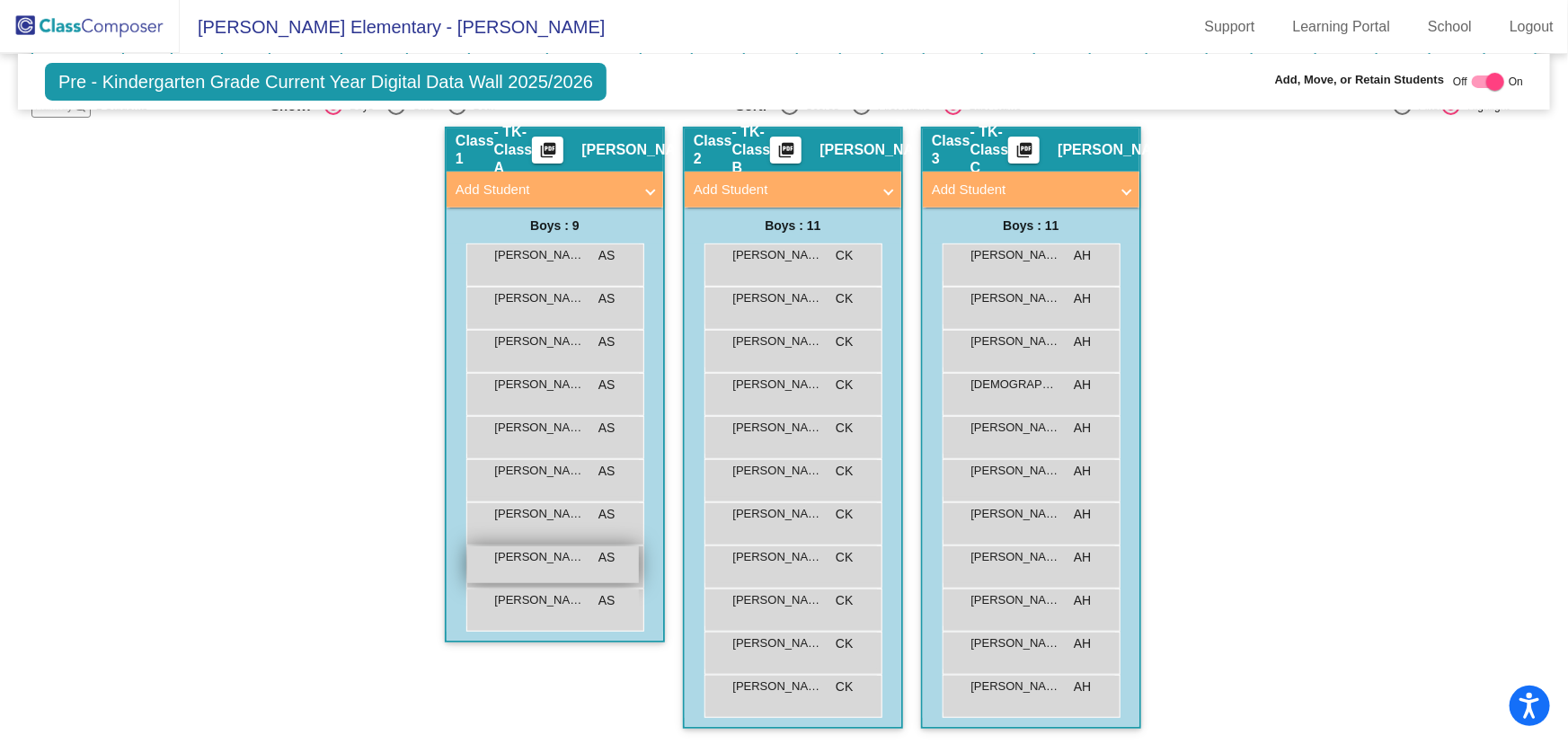
click at [582, 561] on div "[PERSON_NAME] AS lock do_not_disturb_alt" at bounding box center [553, 564] width 172 height 37
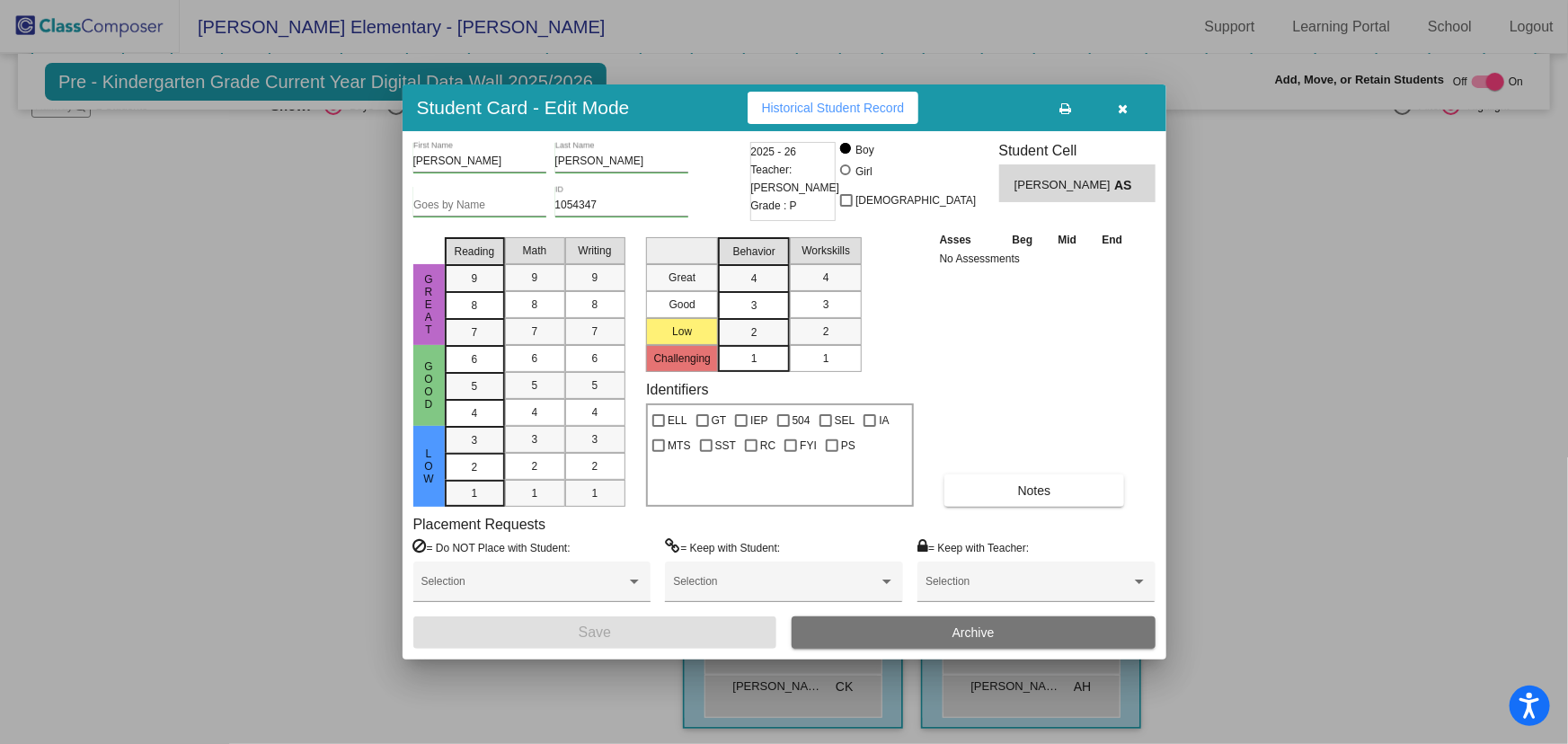
click at [1241, 457] on div at bounding box center [784, 372] width 1568 height 744
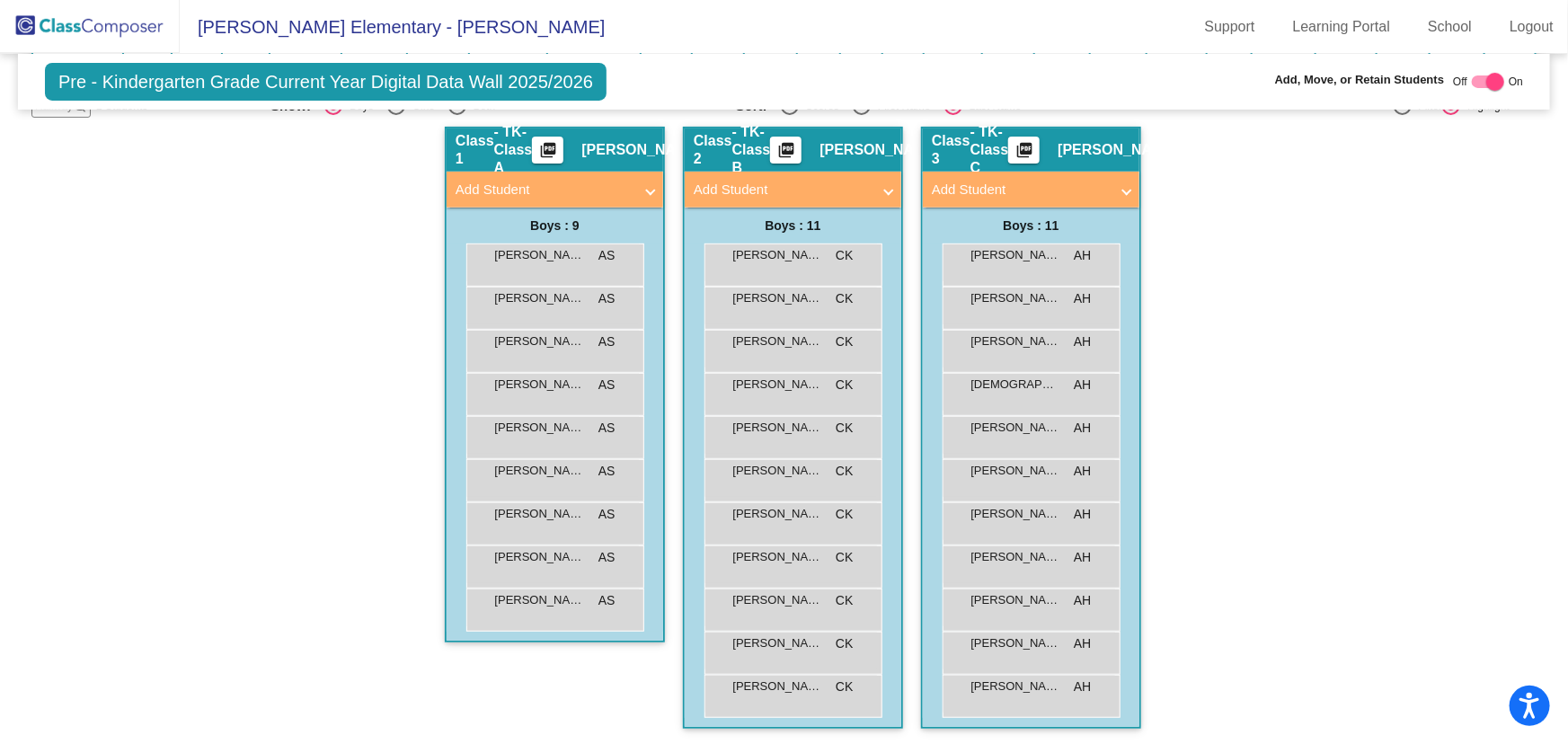
scroll to position [225, 0]
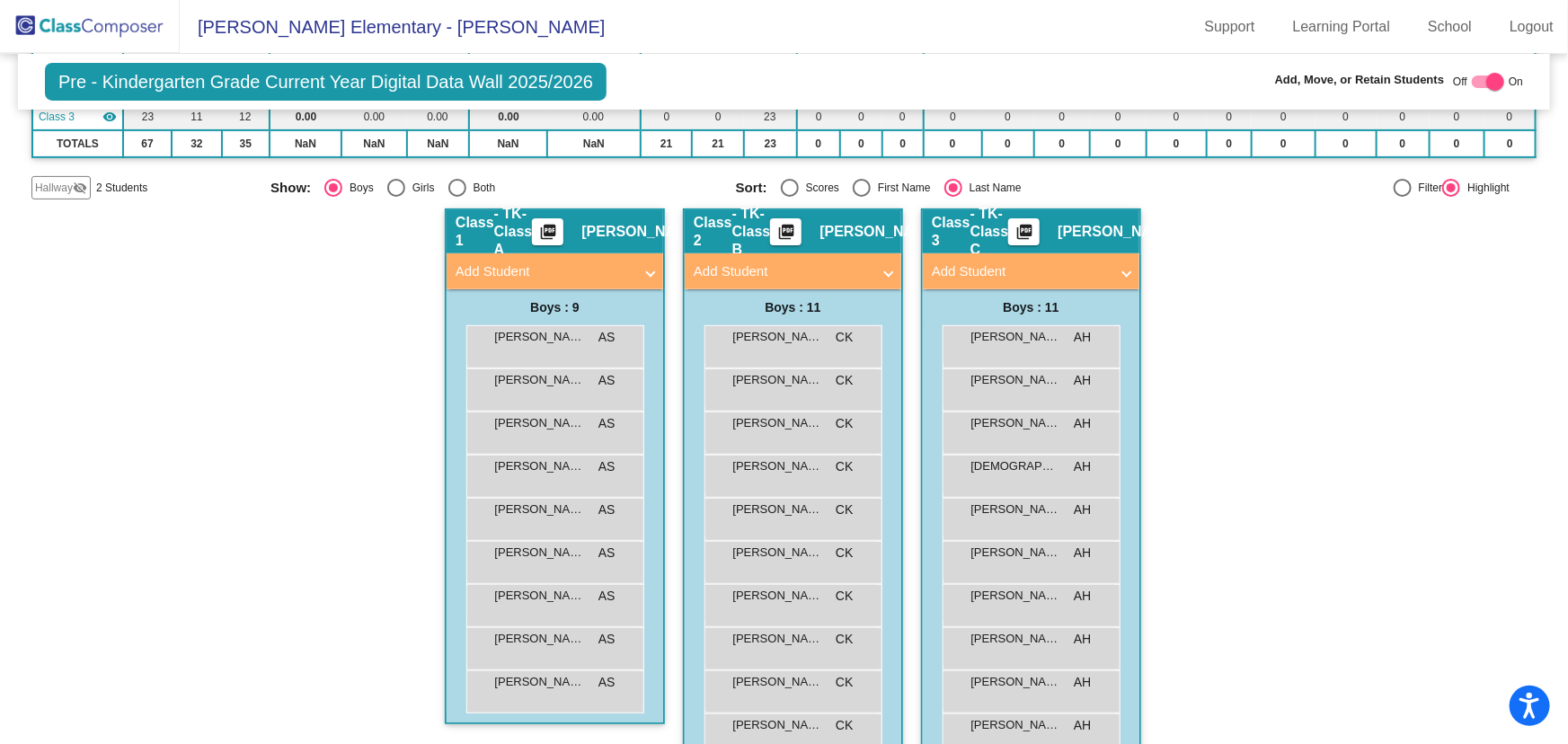
click at [390, 186] on div "Select an option" at bounding box center [396, 187] width 18 height 18
click at [395, 196] on input "Girls" at bounding box center [395, 196] width 1 height 1
radio input "true"
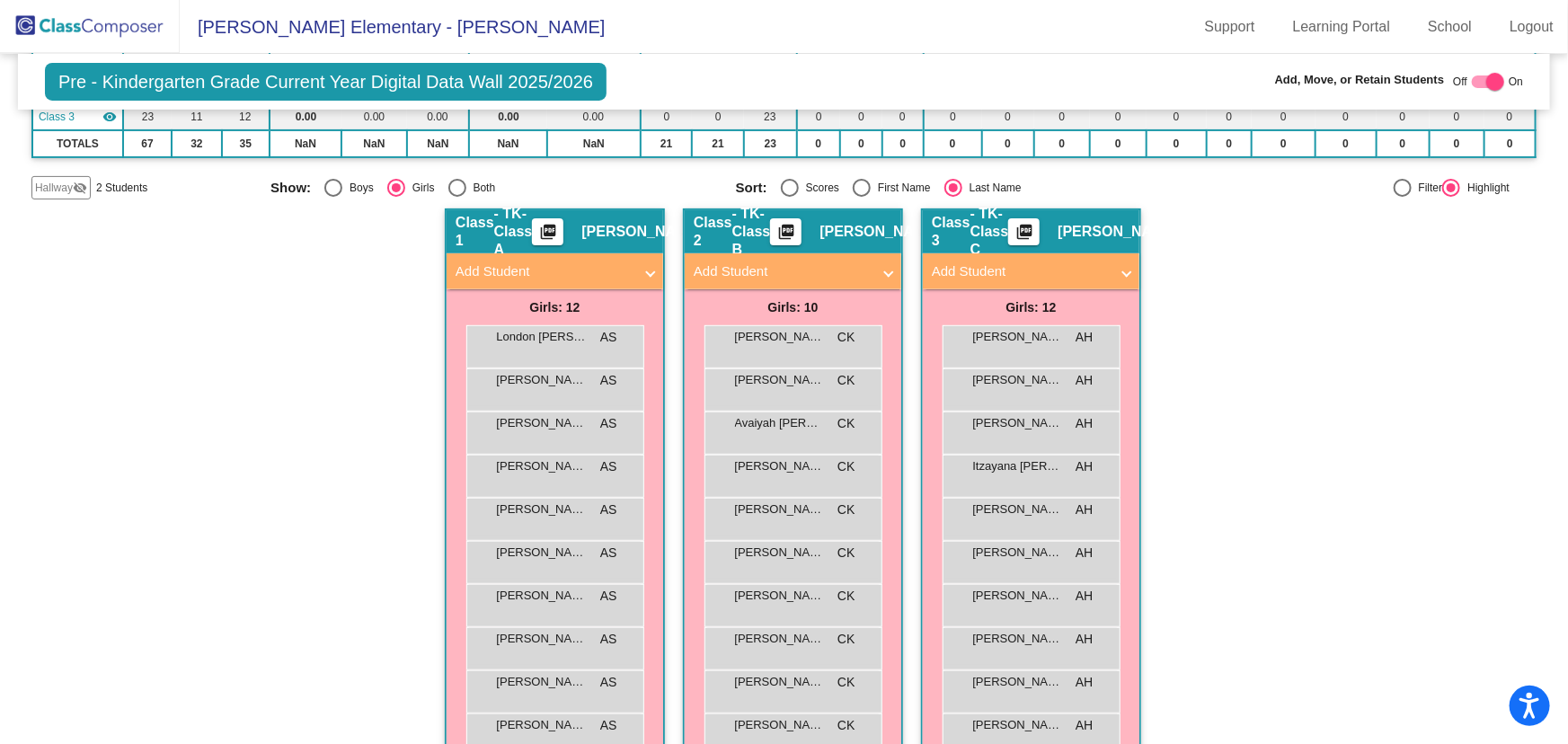
click at [1204, 452] on div "Hallway - Hallway Class picture_as_pdf Add Student First Name Last Name Student…" at bounding box center [784, 540] width 1505 height 663
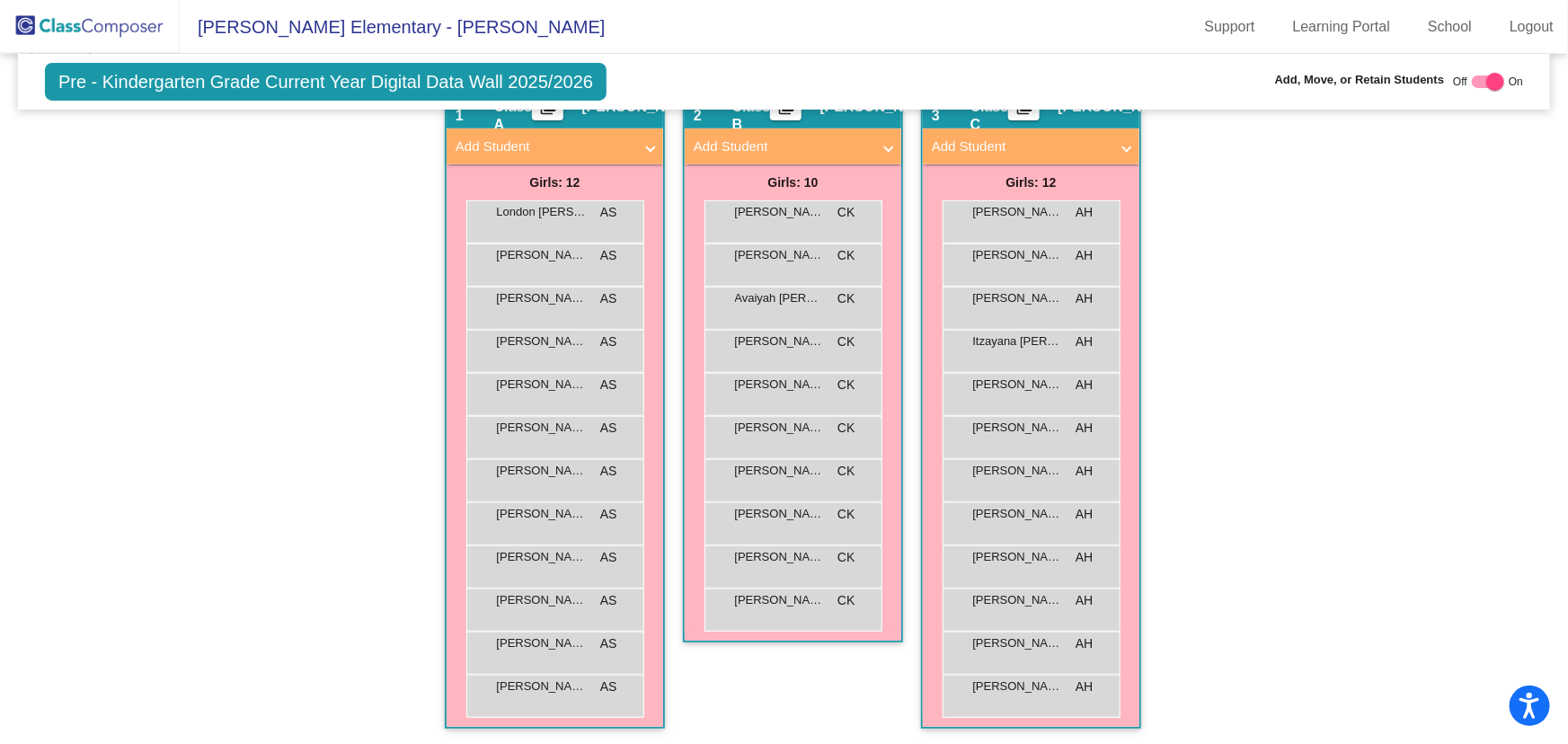
scroll to position [0, 0]
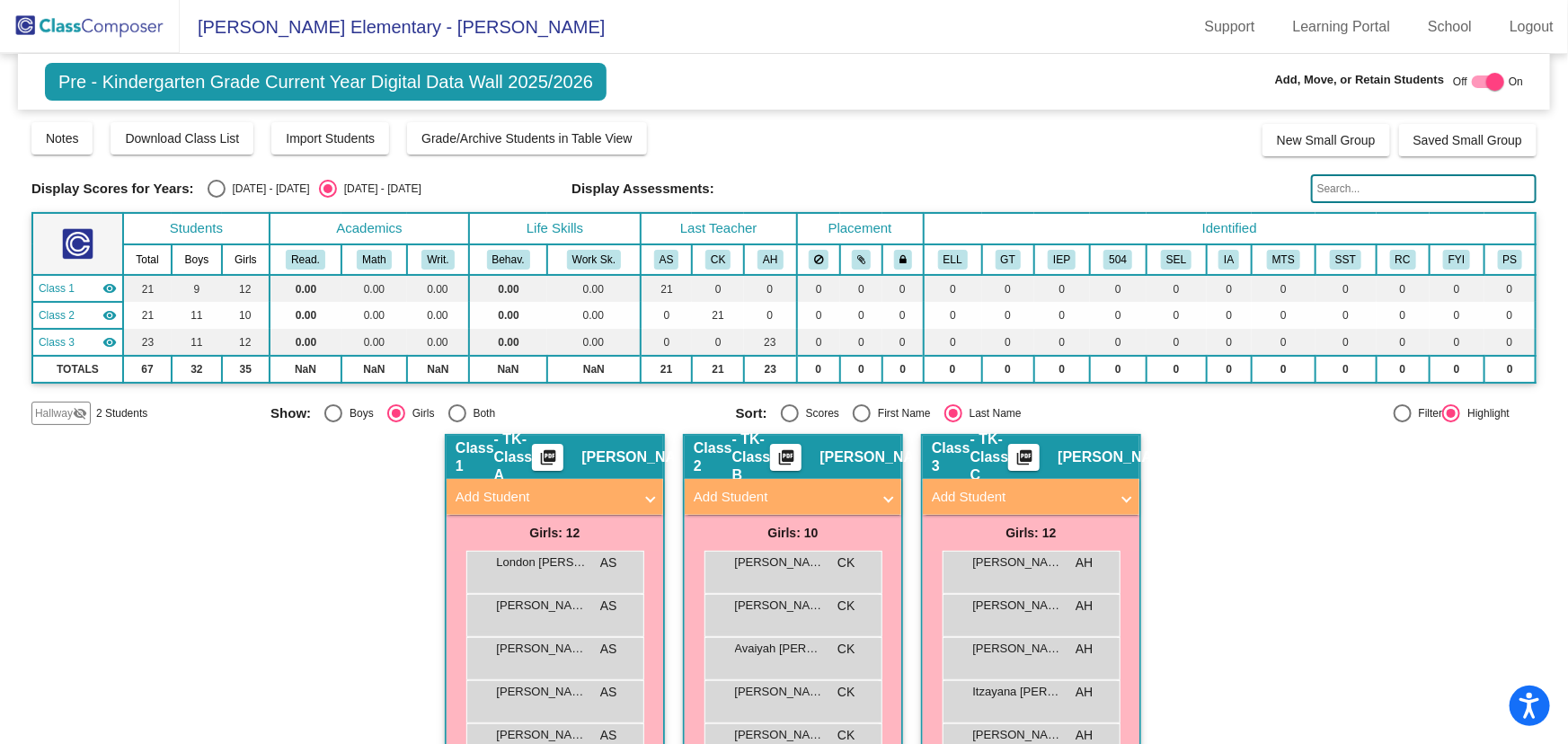
click at [83, 34] on img at bounding box center [90, 26] width 180 height 53
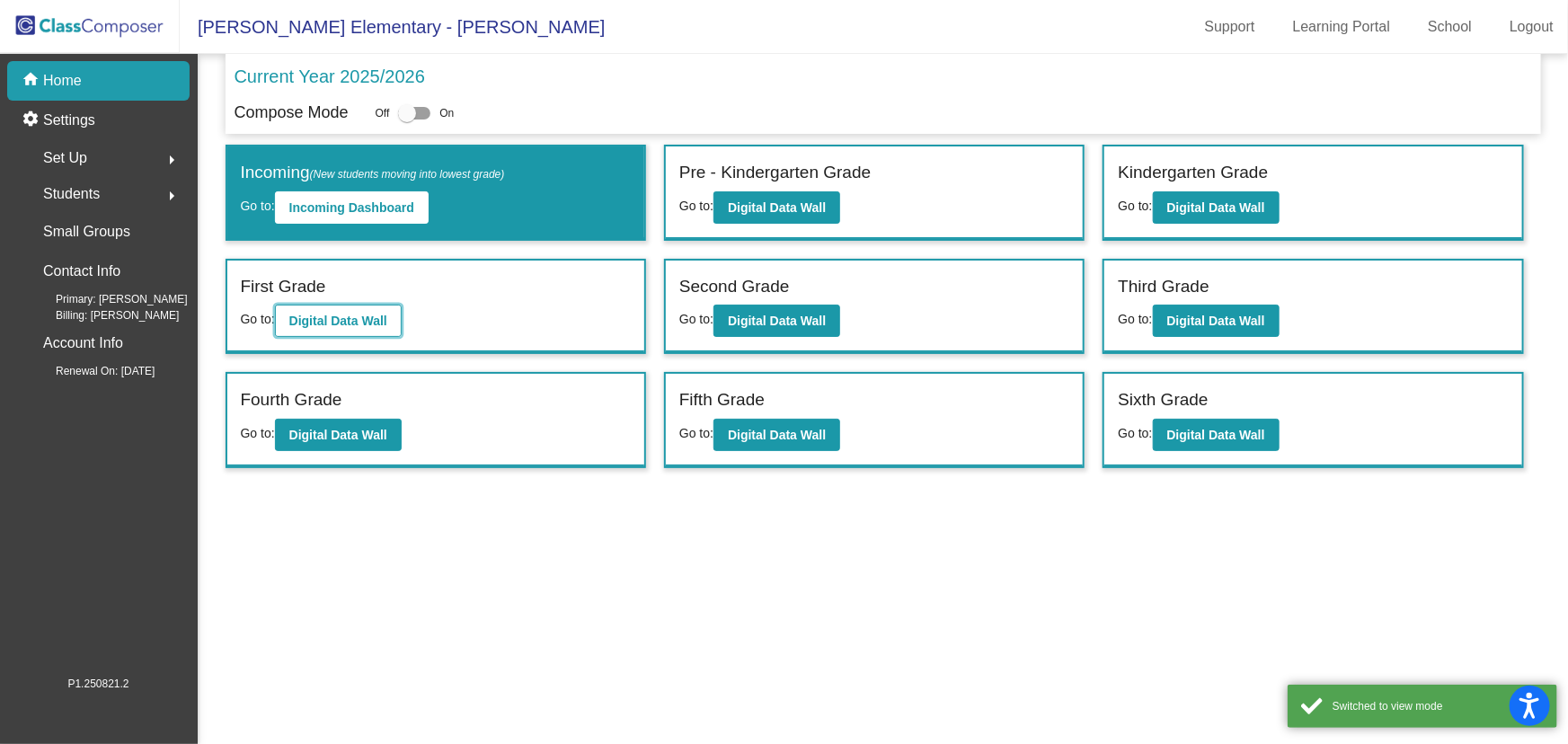
click at [325, 314] on b "Digital Data Wall" at bounding box center [338, 320] width 98 height 14
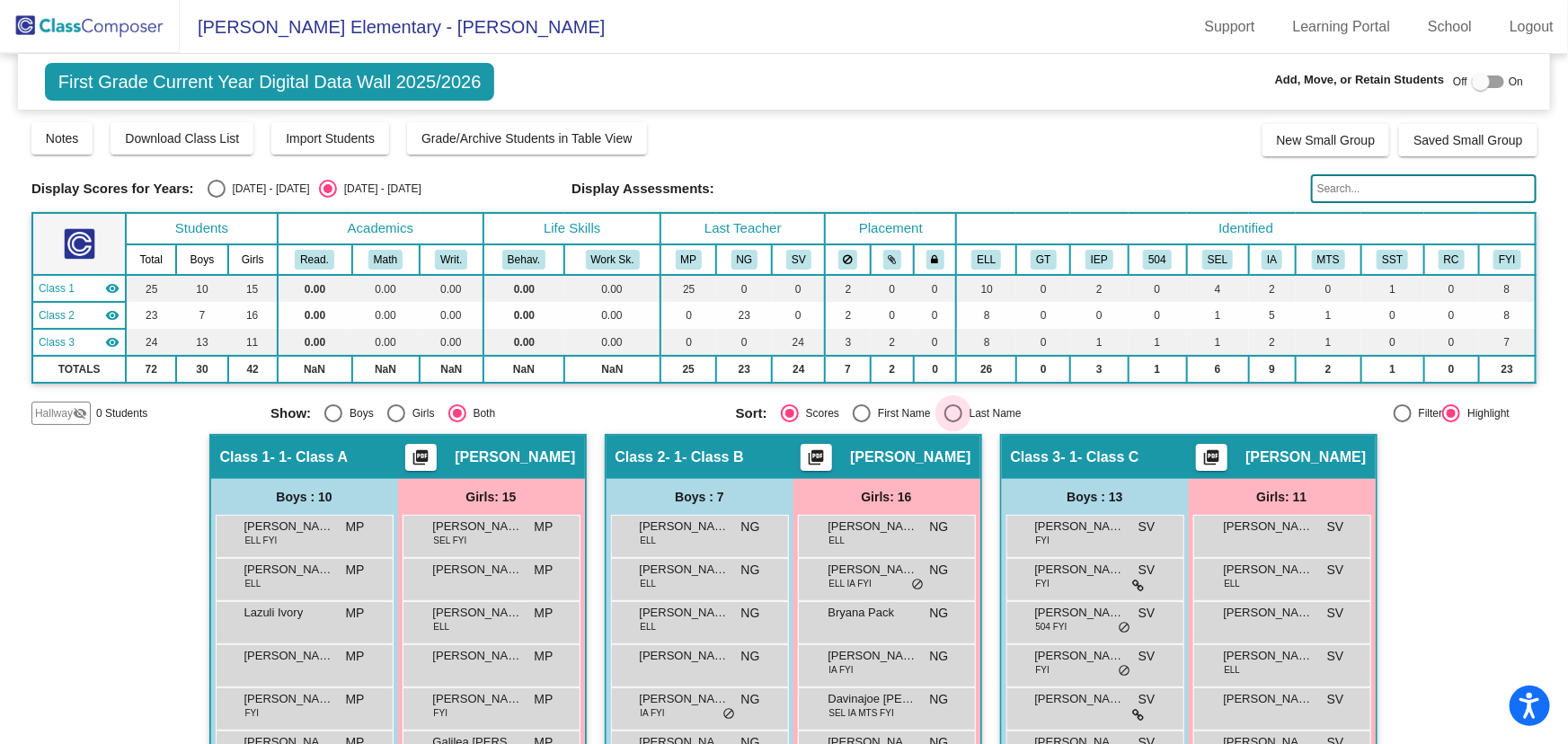
click at [945, 410] on div "Select an option" at bounding box center [954, 413] width 18 height 18
click at [953, 422] on input "Last Name" at bounding box center [953, 422] width 1 height 1
radio input "true"
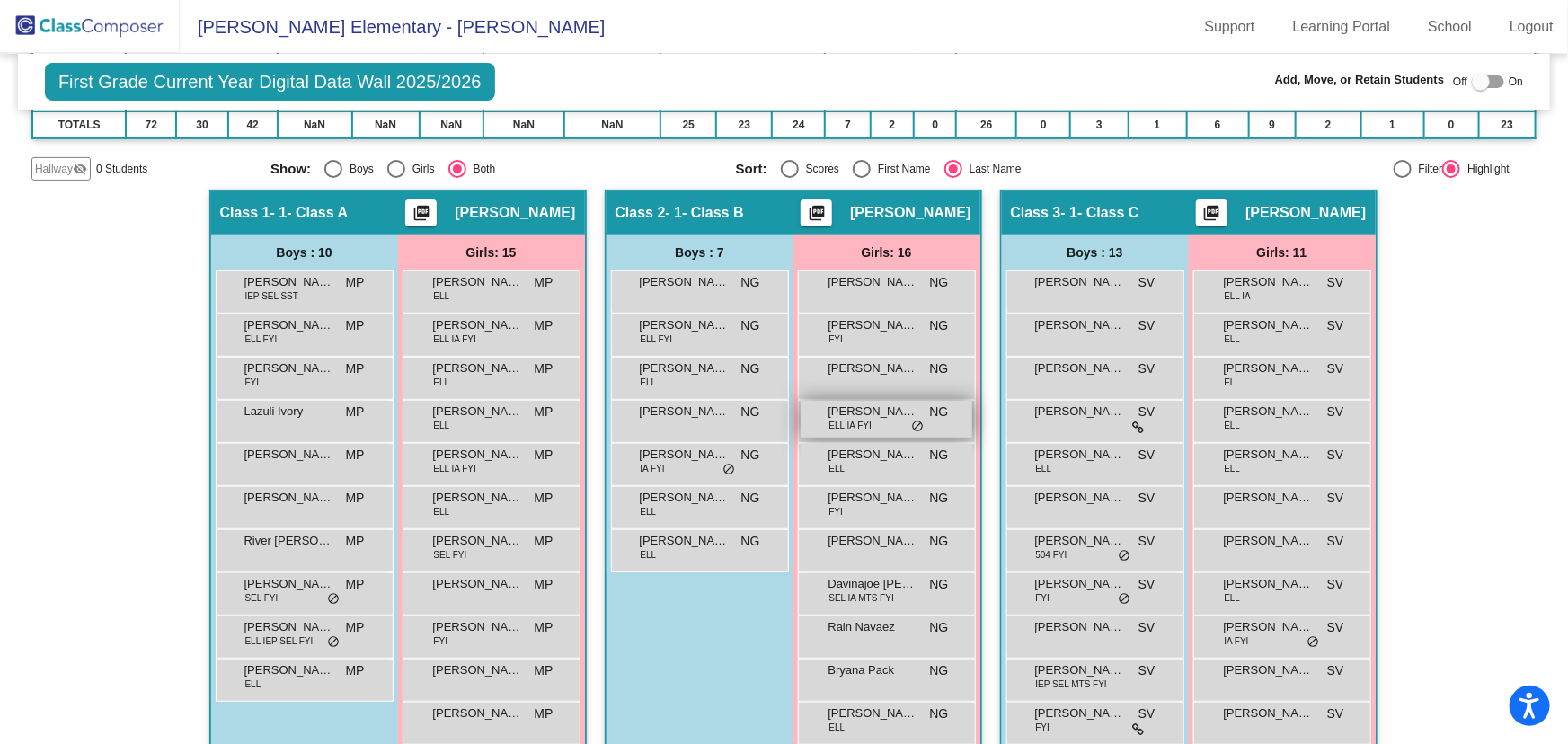
click at [883, 412] on span "[PERSON_NAME]" at bounding box center [873, 412] width 90 height 18
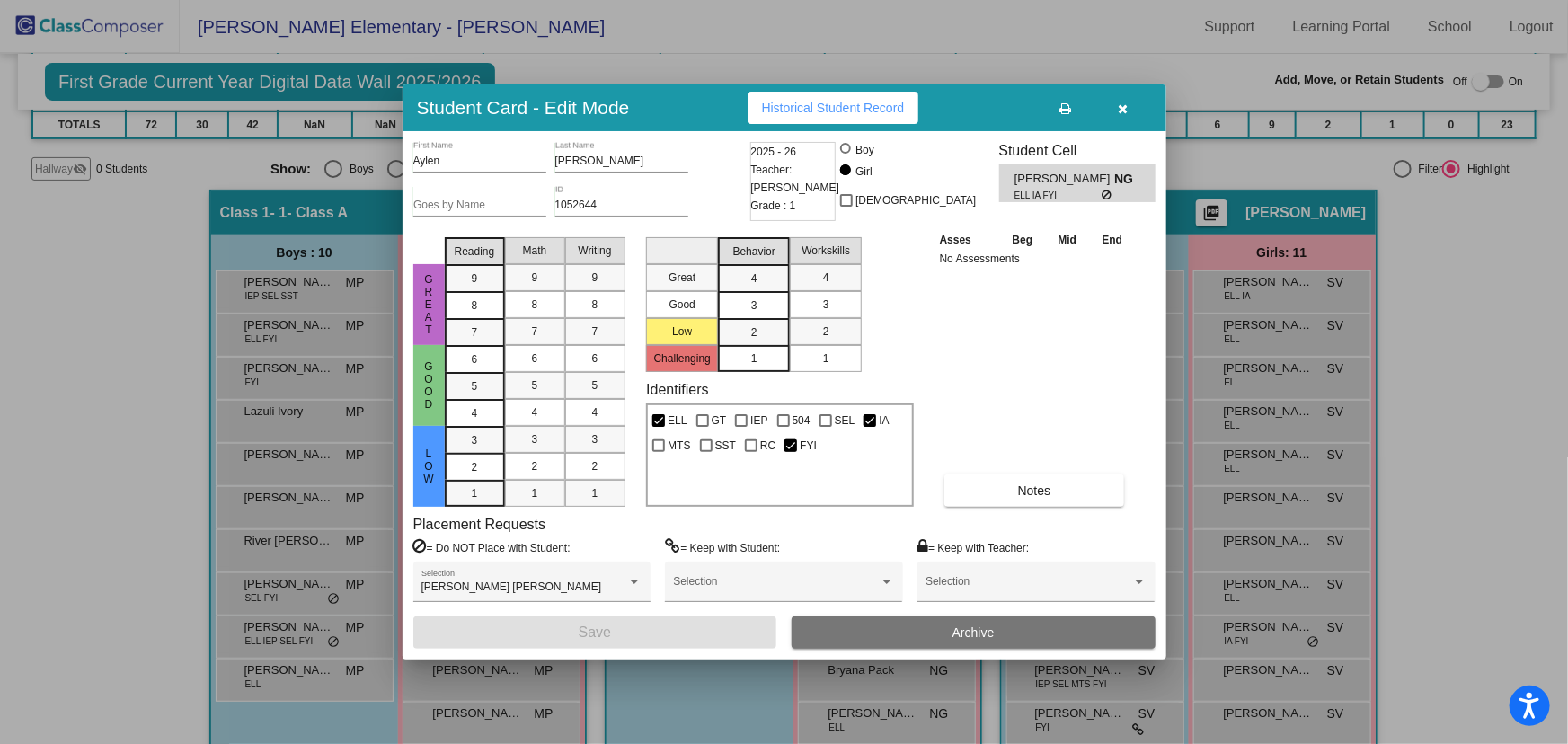
click at [969, 626] on span "Archive" at bounding box center [974, 632] width 42 height 14
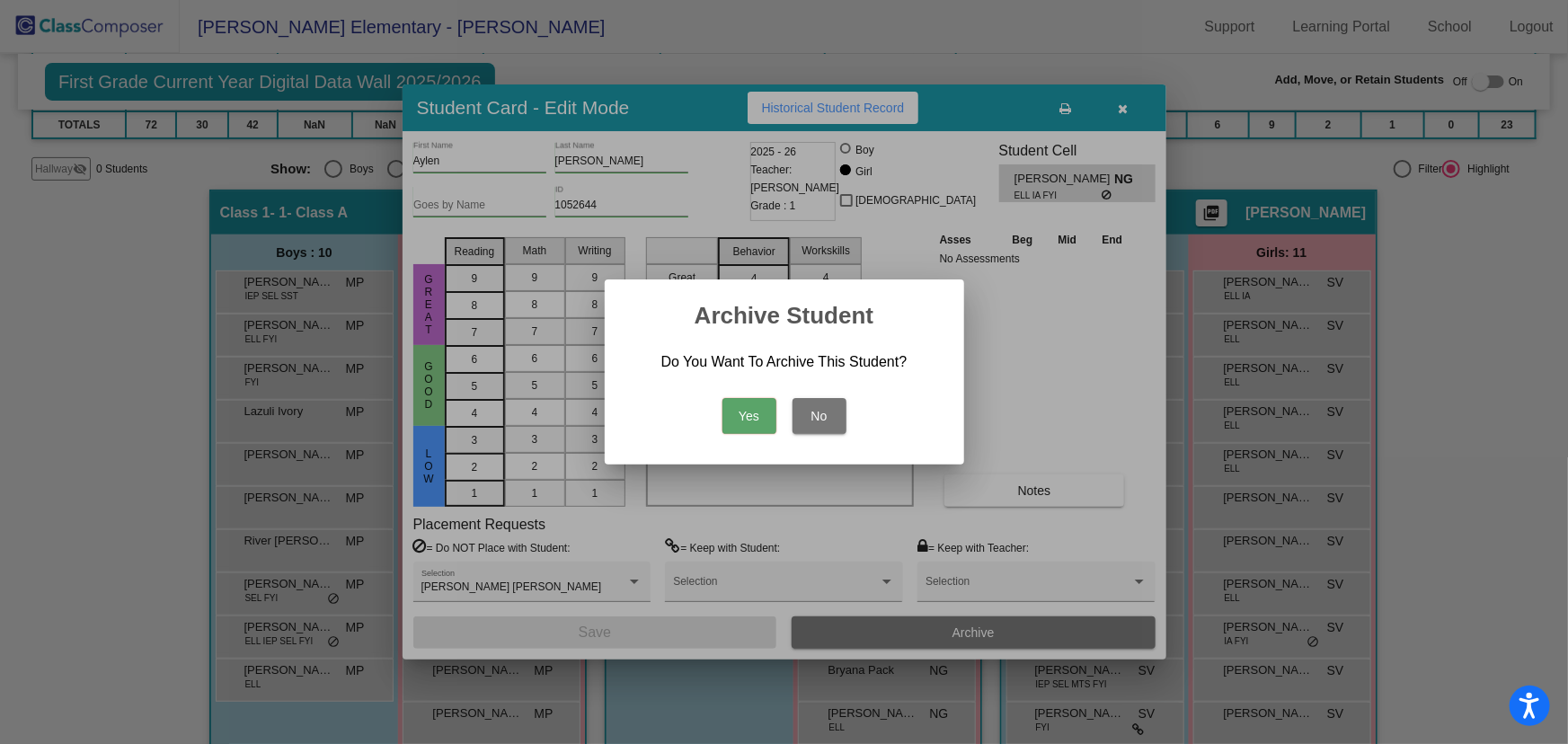
click at [745, 415] on button "Yes" at bounding box center [749, 416] width 54 height 36
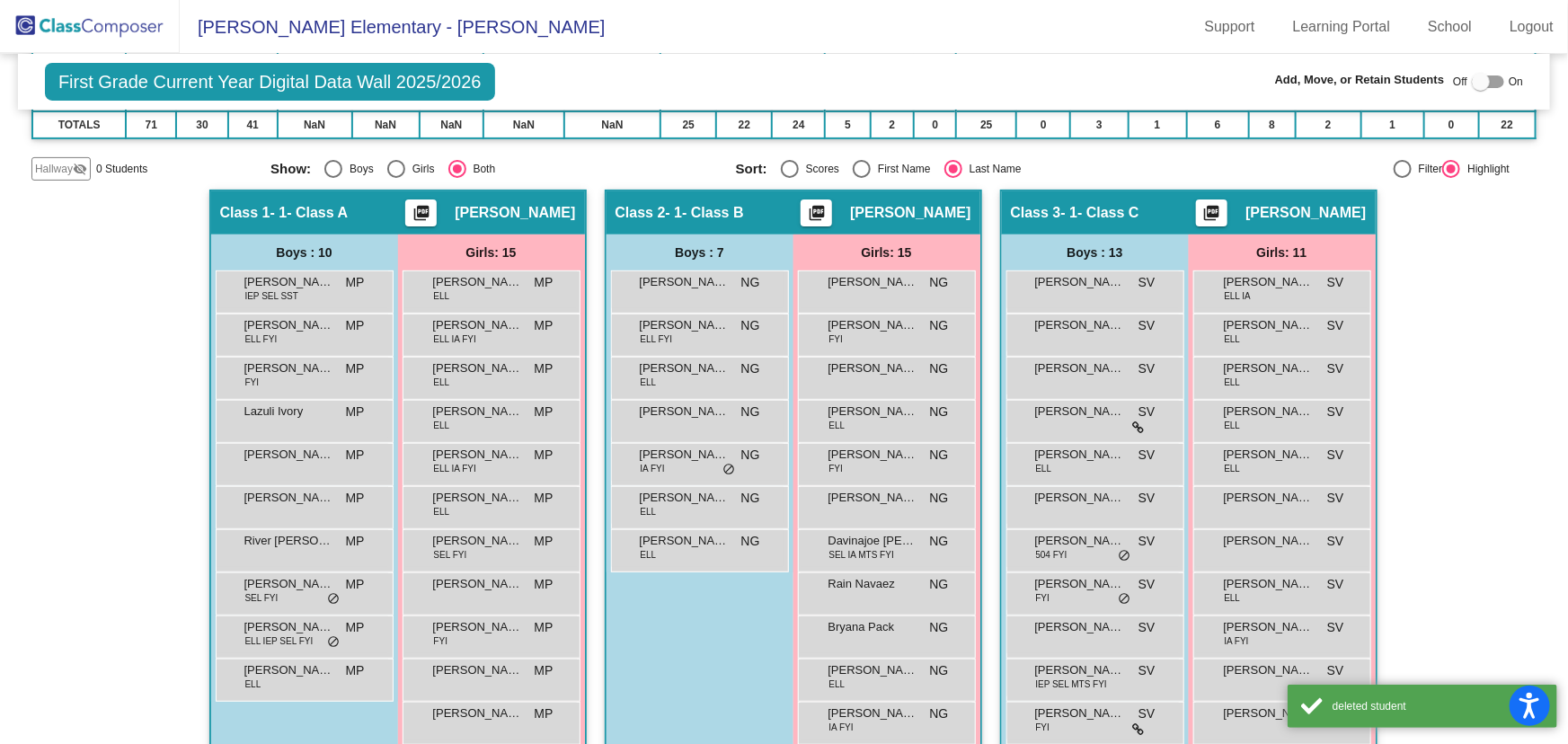
click at [1471, 416] on div "Hallway - Hallway Class picture_as_pdf Add Student First Name Last Name Student…" at bounding box center [784, 567] width 1505 height 756
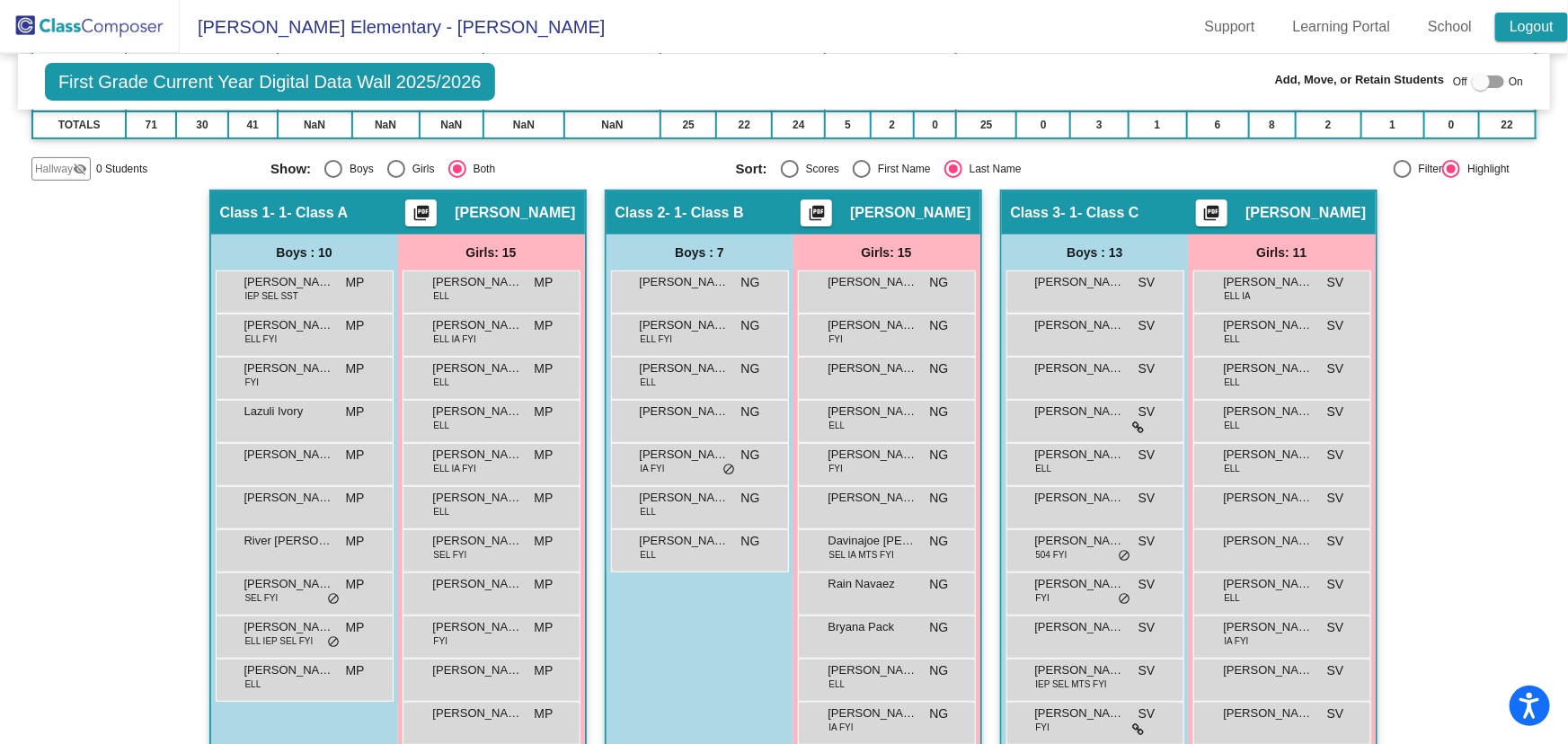
click at [1526, 24] on link "Logout" at bounding box center [1531, 27] width 73 height 29
